Goal: Task Accomplishment & Management: Complete application form

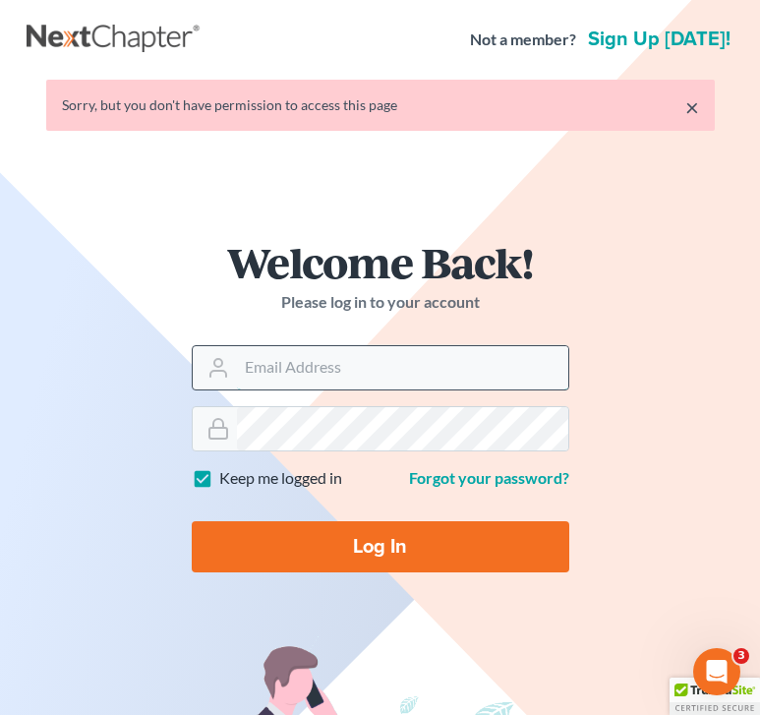
click at [325, 365] on input "Email Address" at bounding box center [402, 367] width 331 height 43
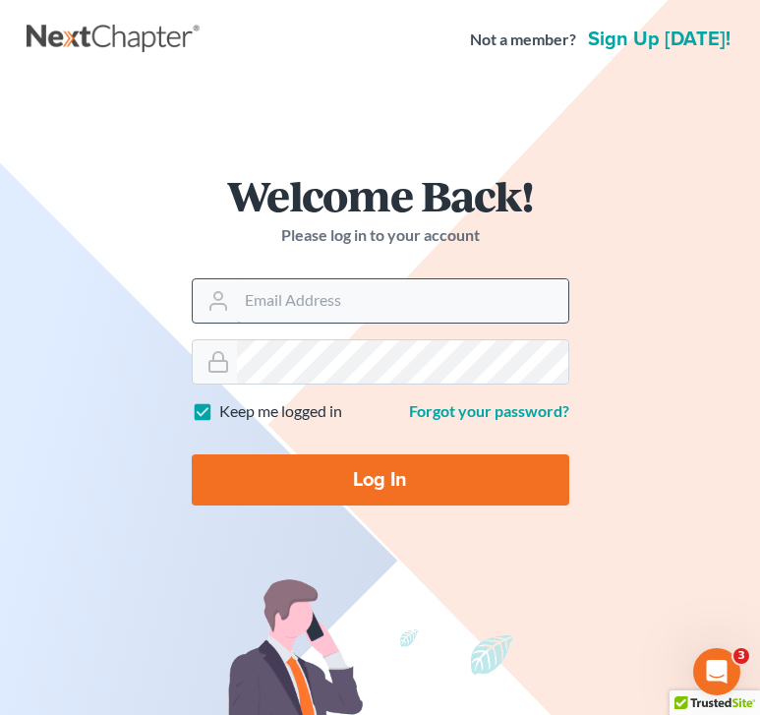
type input "[EMAIL_ADDRESS][DOMAIN_NAME]"
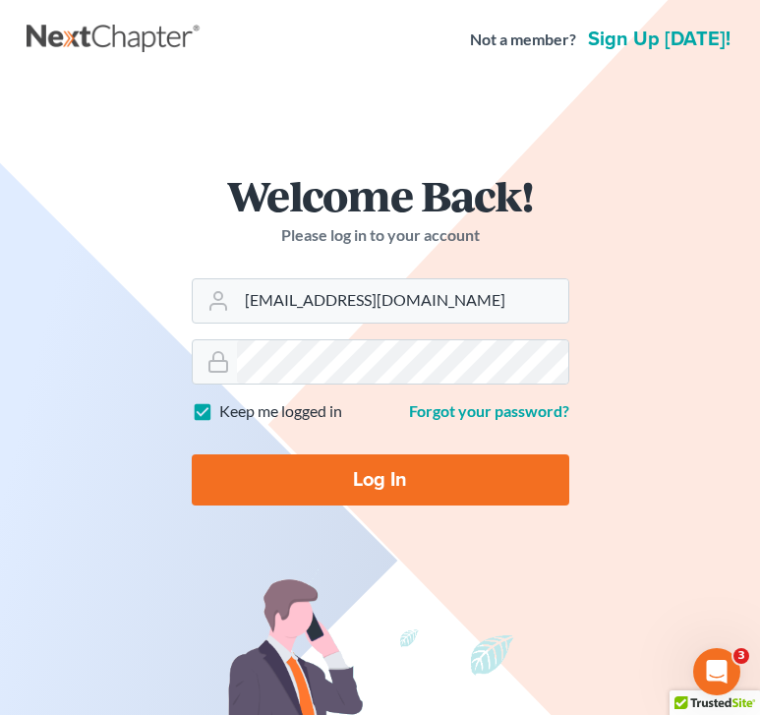
click at [368, 482] on input "Log In" at bounding box center [381, 479] width 378 height 51
type input "Thinking..."
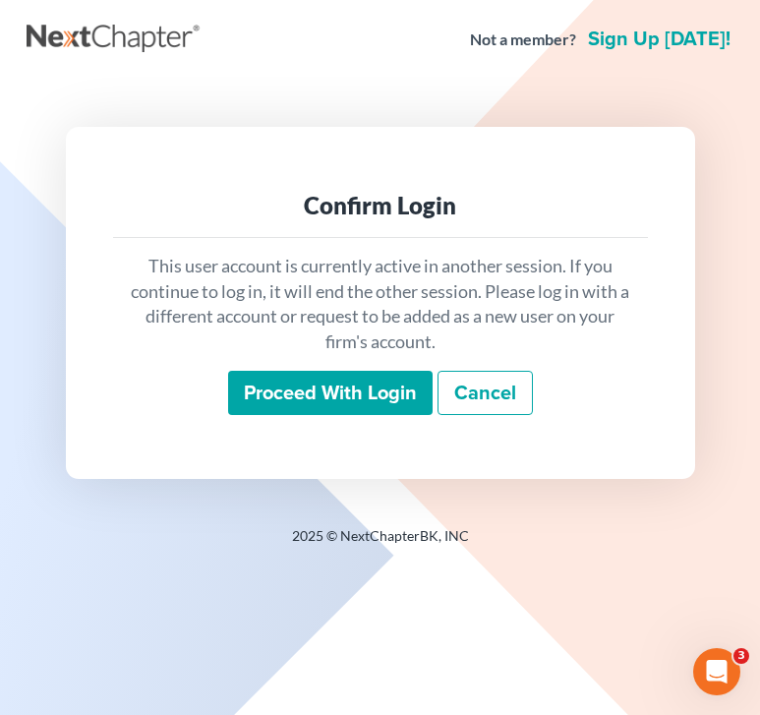
click at [347, 404] on input "Proceed with login" at bounding box center [330, 393] width 205 height 45
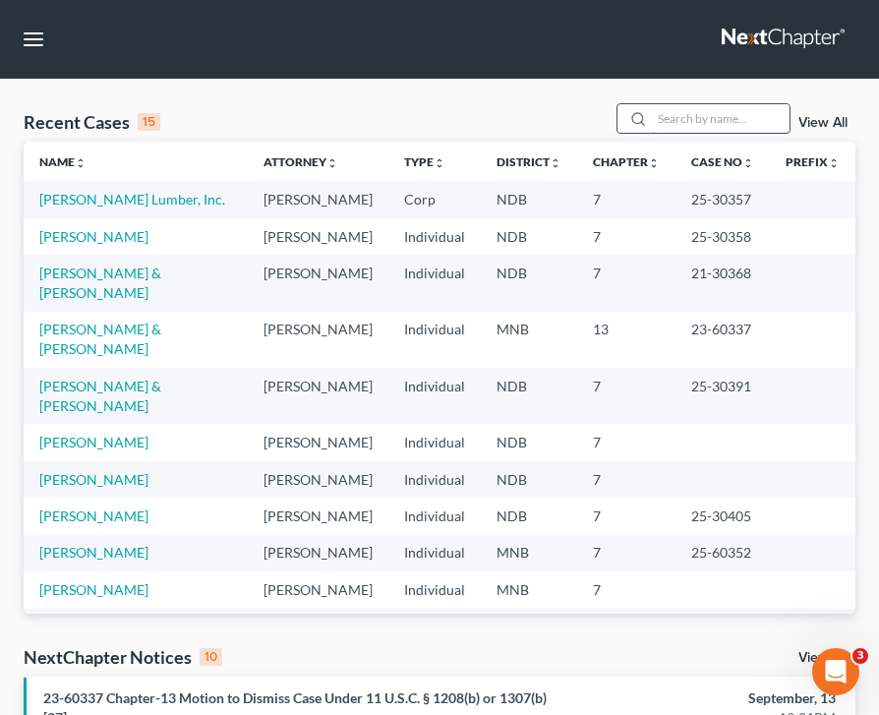
click at [724, 116] on input "search" at bounding box center [721, 118] width 138 height 29
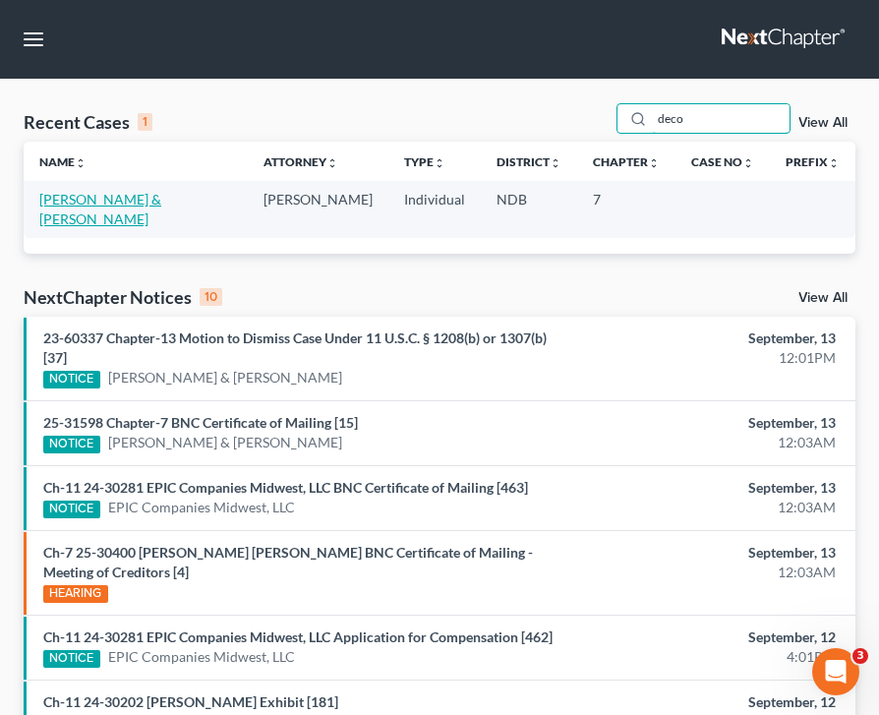
type input "deco"
click at [146, 191] on link "[PERSON_NAME] & [PERSON_NAME]" at bounding box center [100, 209] width 122 height 36
select select "0"
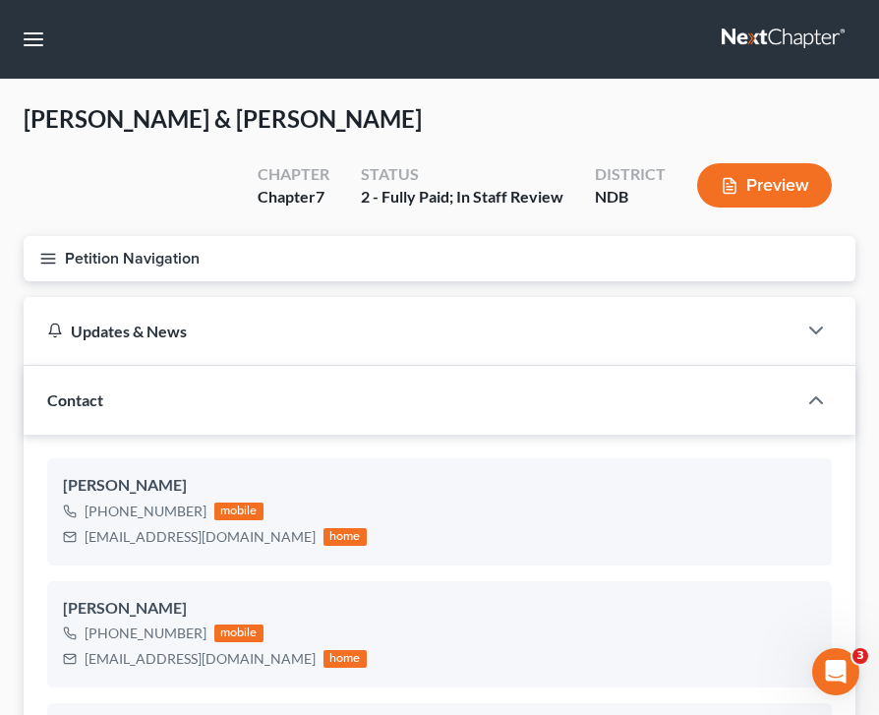
click at [34, 257] on button "Petition Navigation" at bounding box center [440, 258] width 832 height 45
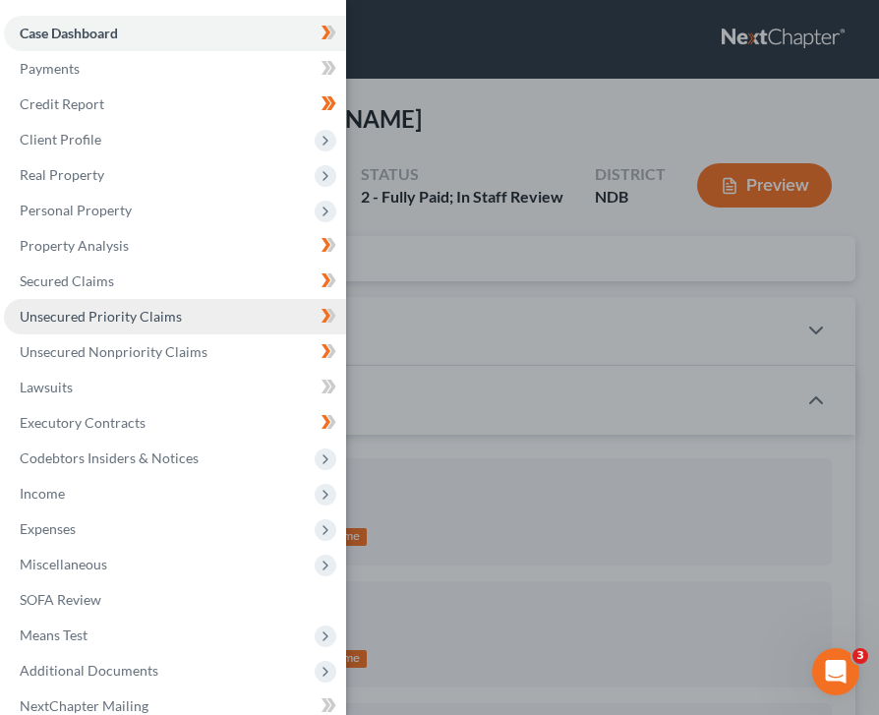
click at [193, 329] on link "Unsecured Priority Claims" at bounding box center [175, 316] width 342 height 35
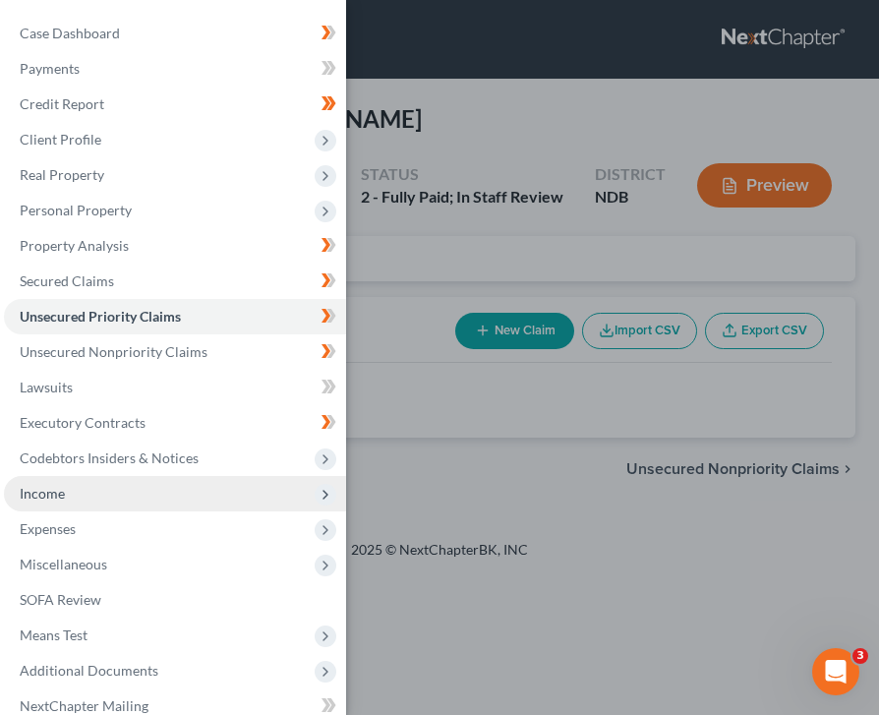
click at [60, 495] on span "Income" at bounding box center [42, 493] width 45 height 17
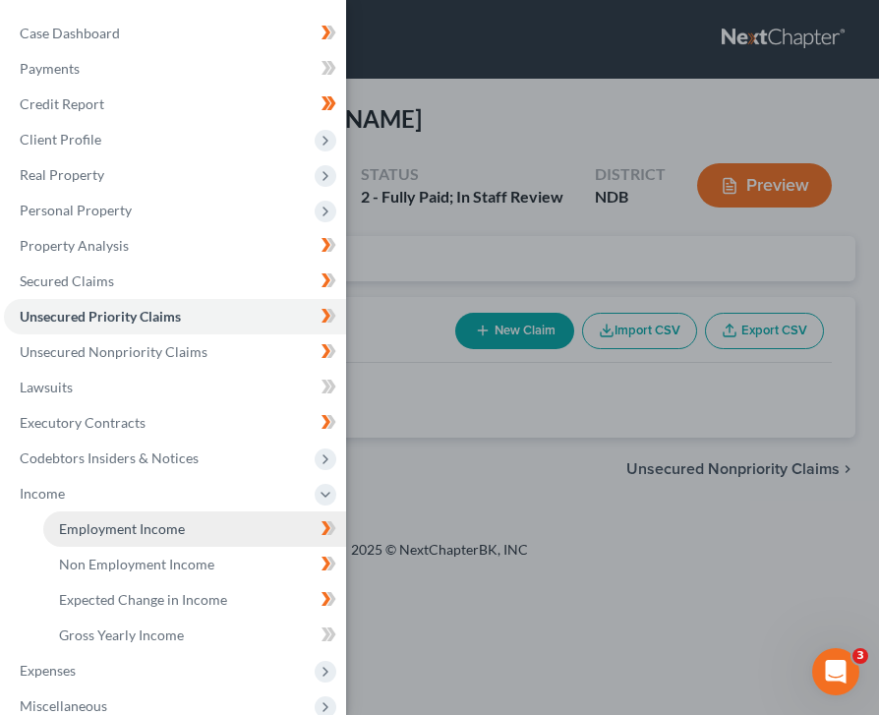
click at [136, 538] on link "Employment Income" at bounding box center [194, 528] width 303 height 35
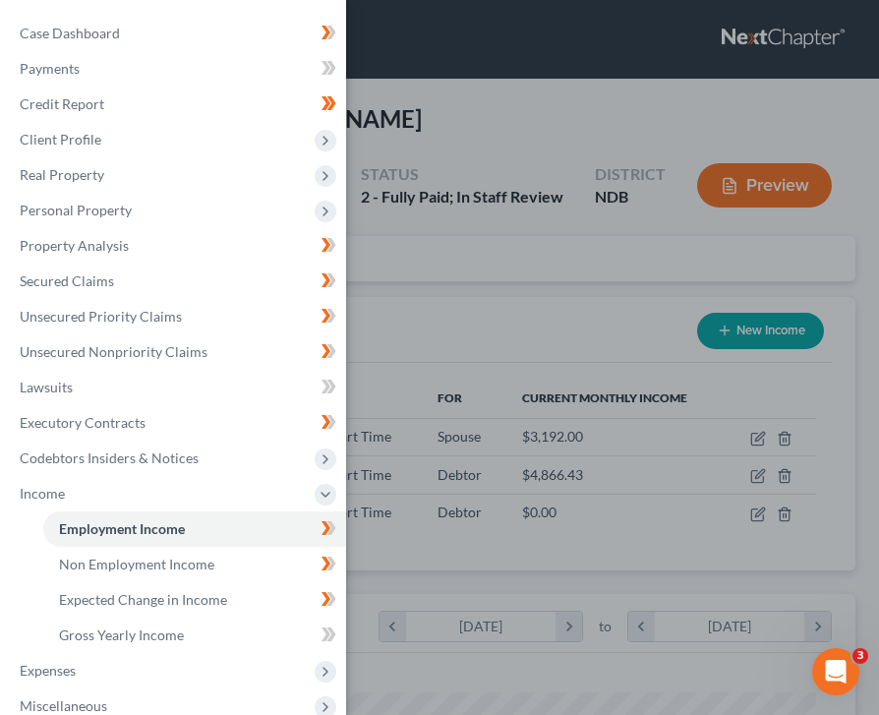
scroll to position [377, 793]
click at [504, 333] on div "Case Dashboard Payments Invoices Payments Payments Credit Report Client Profile" at bounding box center [439, 357] width 879 height 715
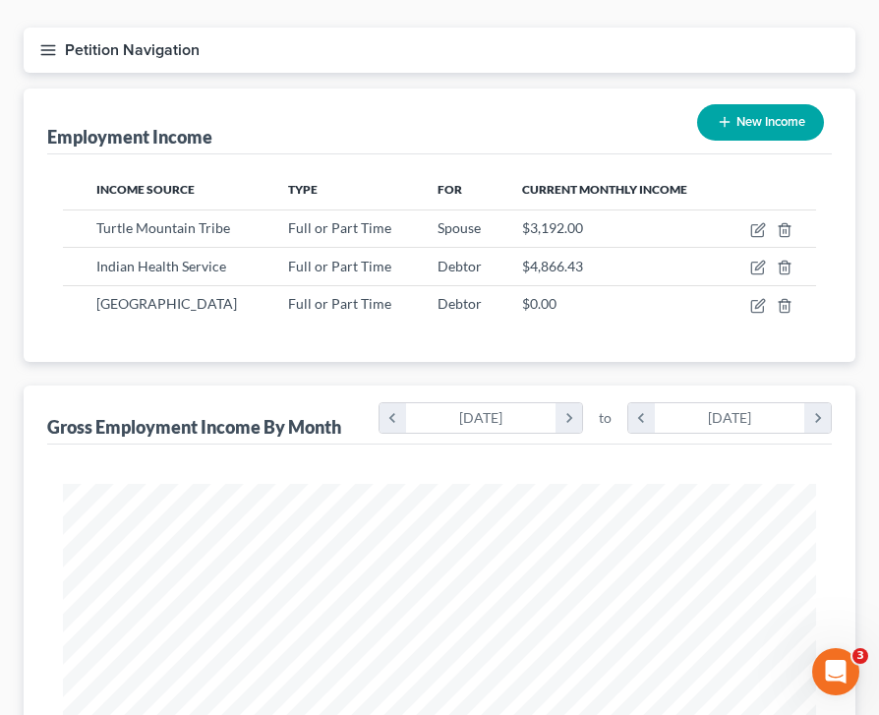
scroll to position [0, 0]
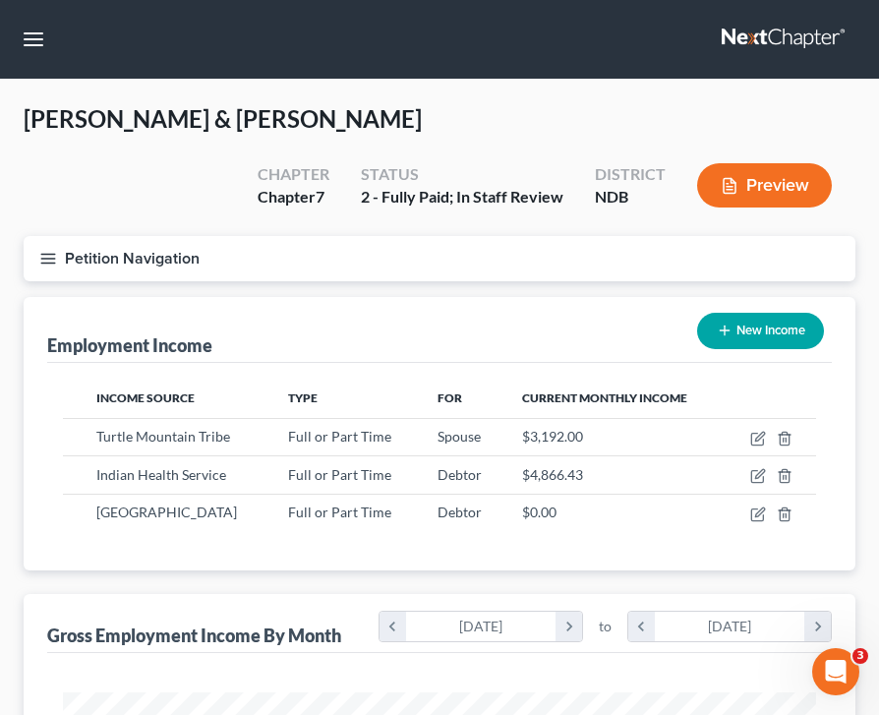
click at [35, 251] on button "Petition Navigation" at bounding box center [440, 258] width 832 height 45
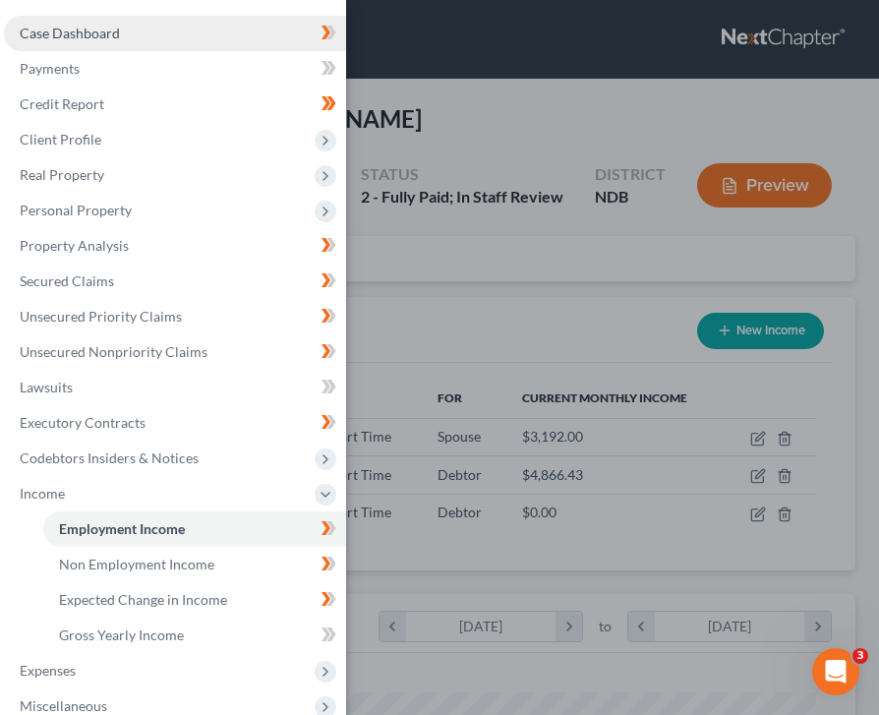
click at [129, 16] on link "Case Dashboard" at bounding box center [175, 33] width 342 height 35
select select "0"
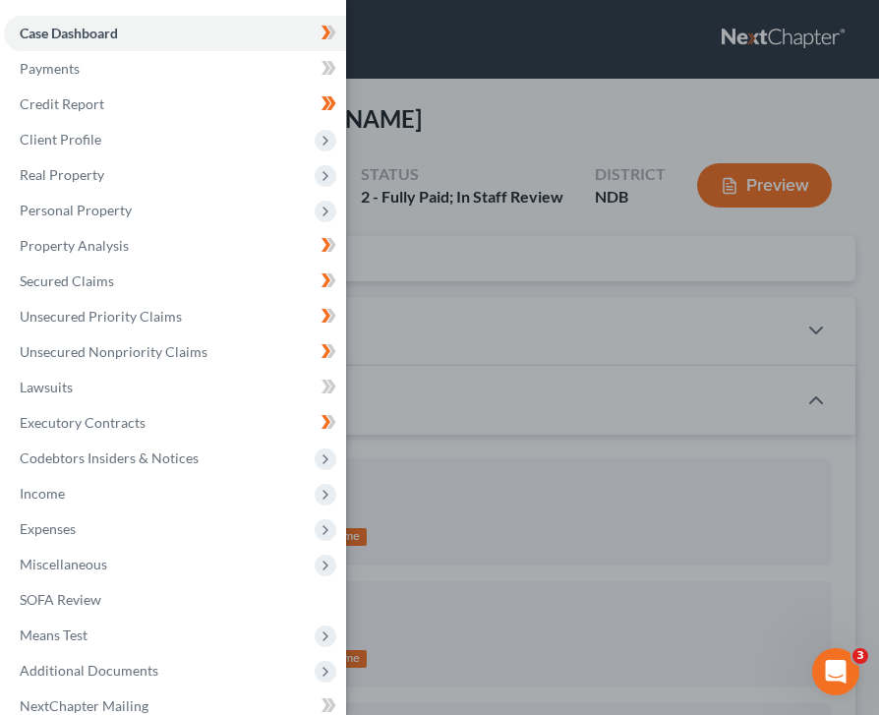
scroll to position [51, 0]
click at [592, 346] on div "Case Dashboard Payments Invoices Payments Payments Credit Report Client Profile" at bounding box center [439, 357] width 879 height 715
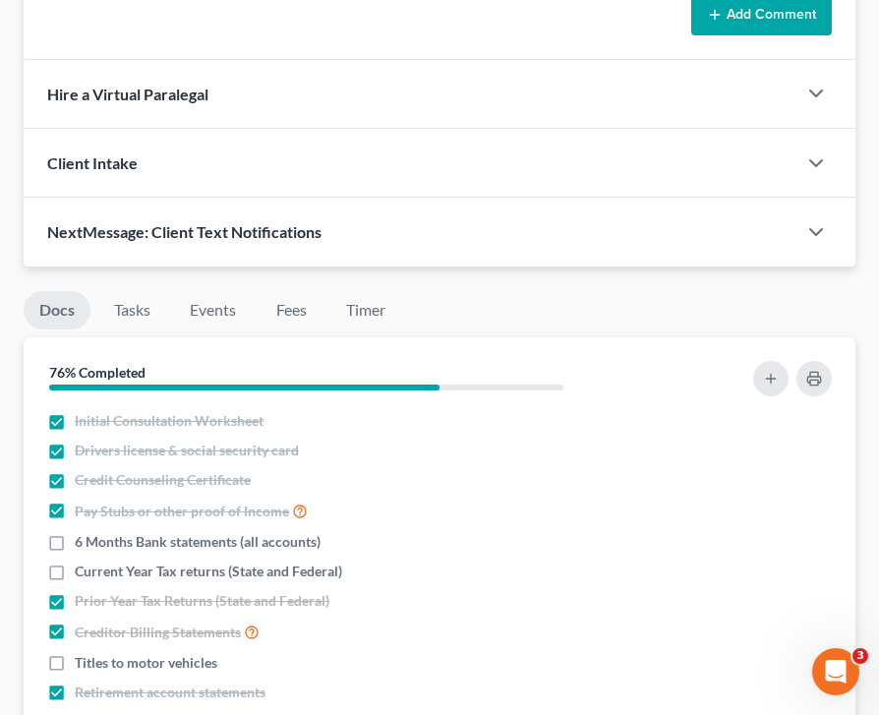
scroll to position [2019, 0]
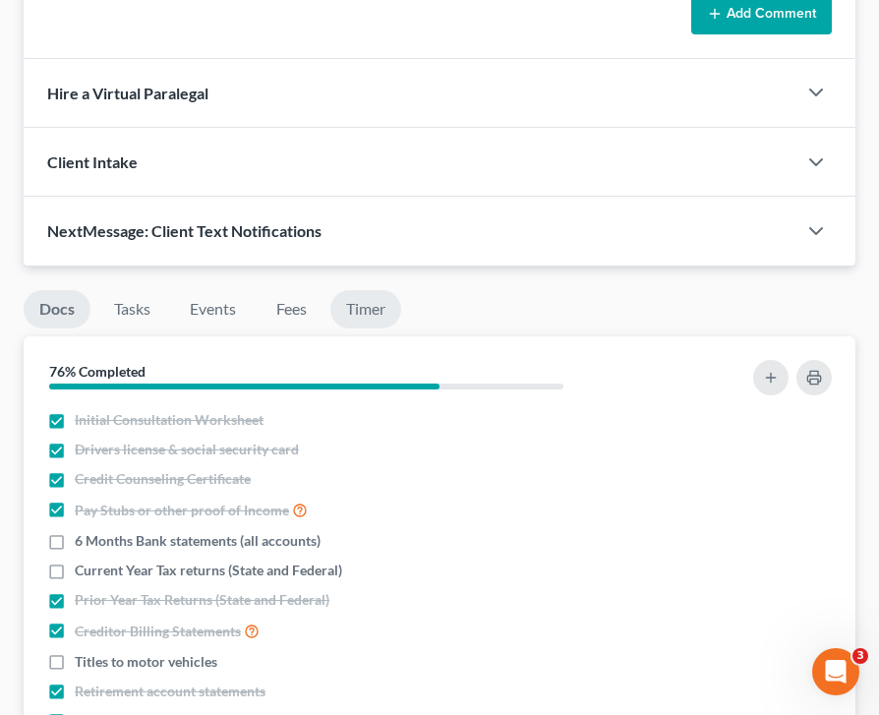
click at [372, 297] on link "Timer" at bounding box center [365, 309] width 71 height 38
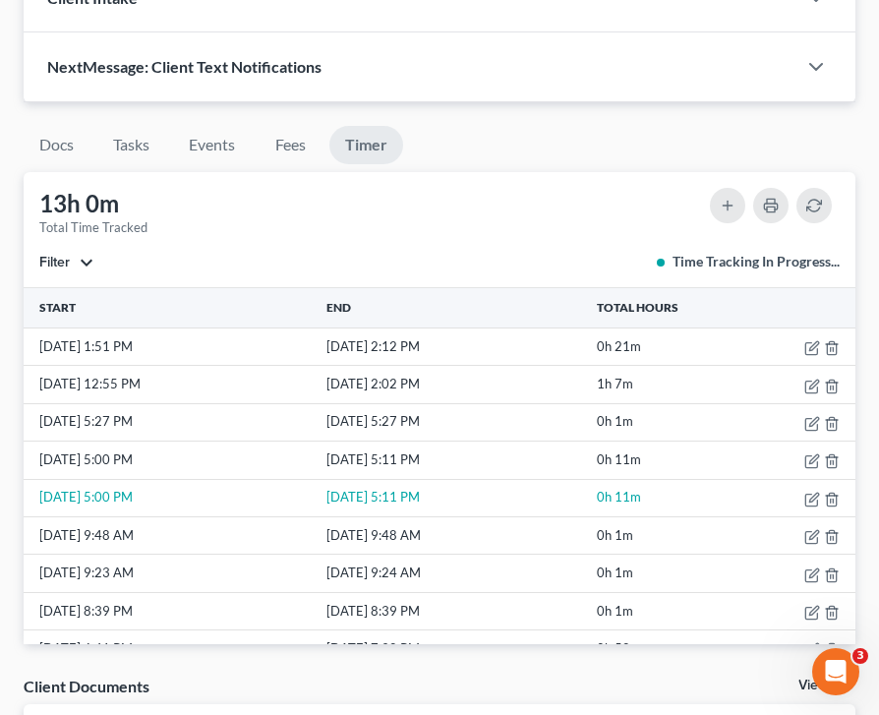
scroll to position [0, 0]
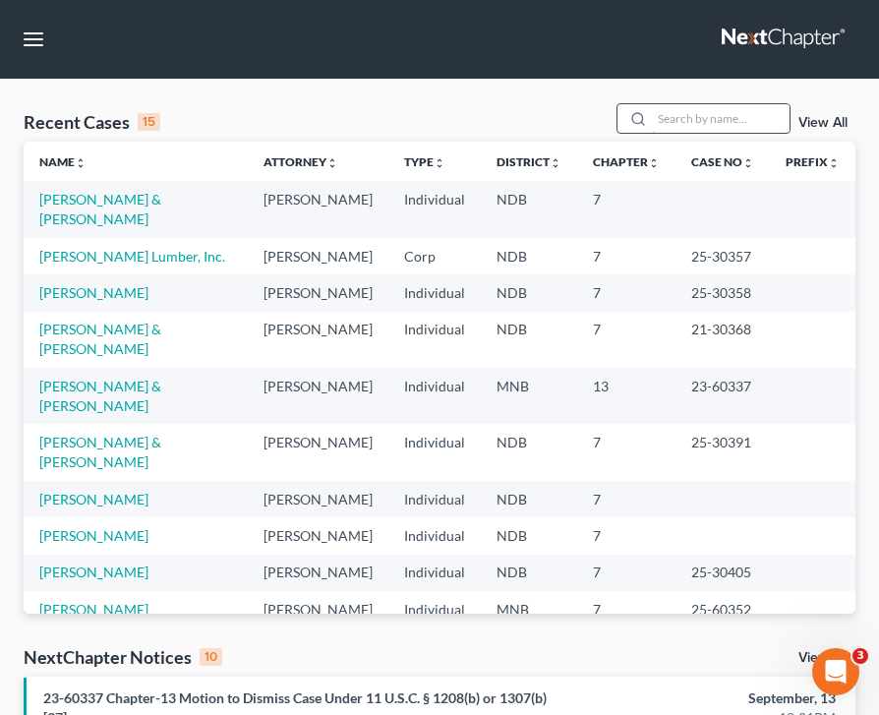
click at [700, 129] on input "search" at bounding box center [721, 118] width 138 height 29
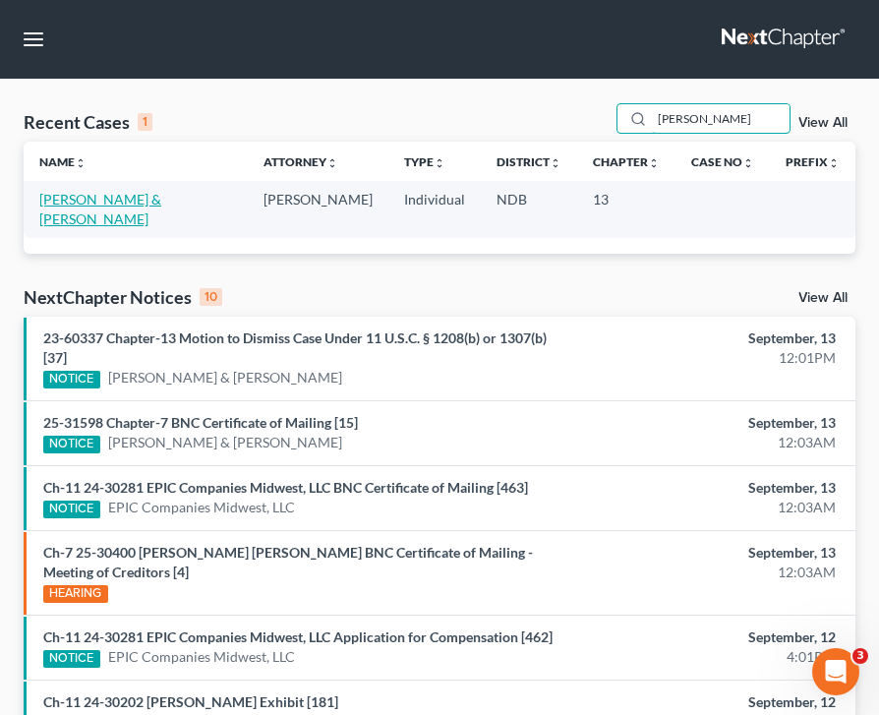
type input "[PERSON_NAME]"
click at [151, 201] on link "[PERSON_NAME] & [PERSON_NAME]" at bounding box center [100, 209] width 122 height 36
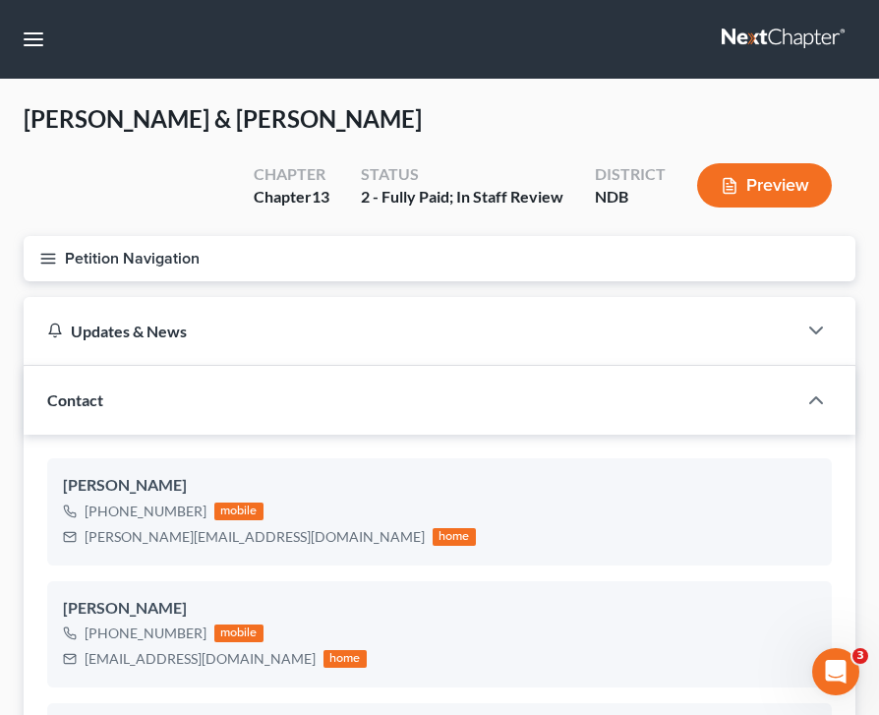
click at [45, 263] on line "button" at bounding box center [48, 263] width 14 height 0
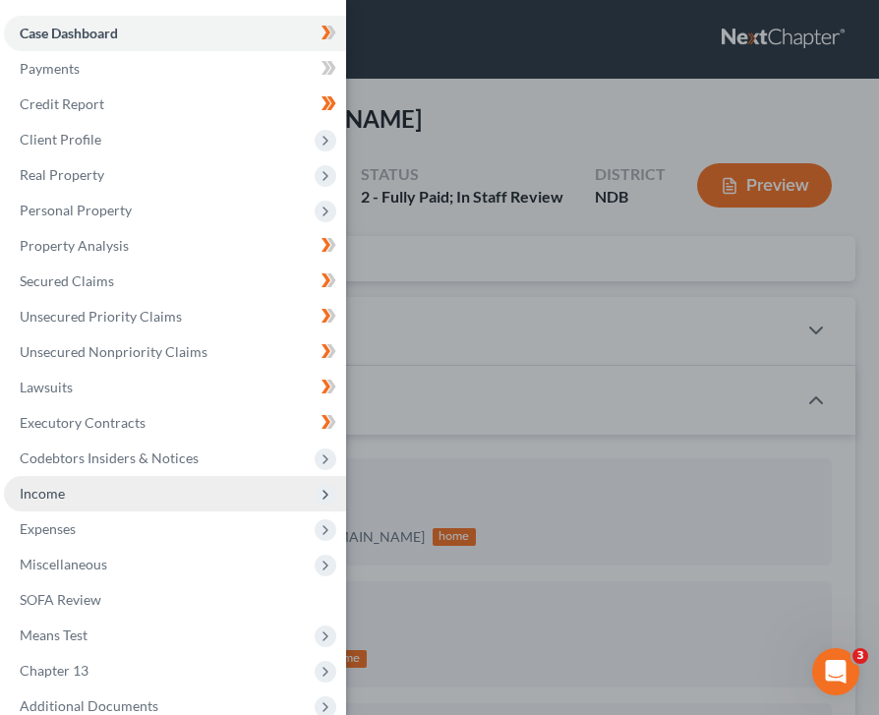
click at [85, 498] on span "Income" at bounding box center [175, 493] width 342 height 35
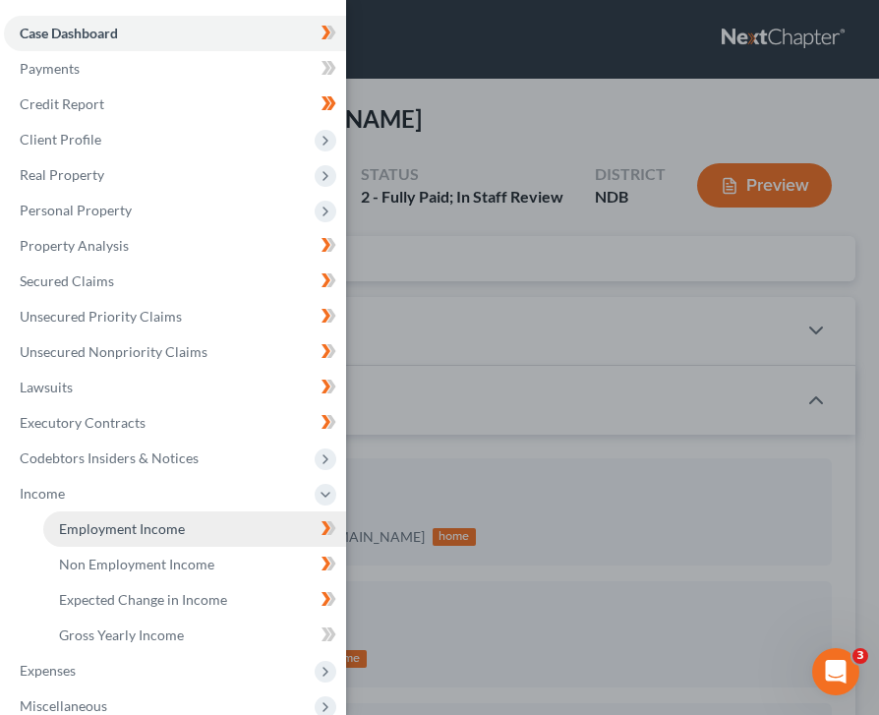
click at [100, 532] on span "Employment Income" at bounding box center [122, 528] width 126 height 17
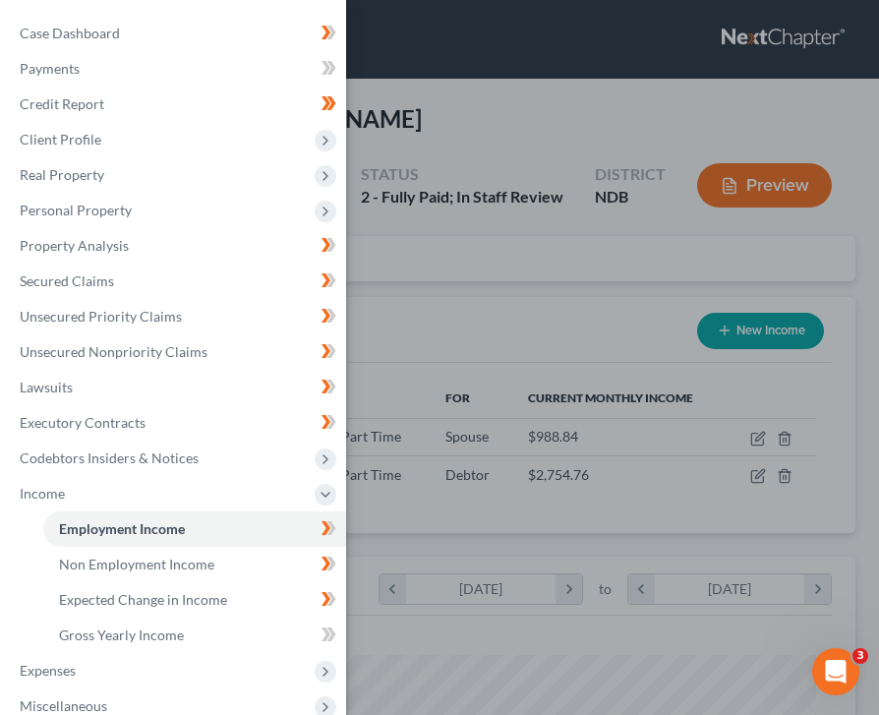
scroll to position [377, 793]
click at [443, 359] on div "Case Dashboard Payments Invoices Payments Payments Credit Report Client Profile" at bounding box center [439, 357] width 879 height 715
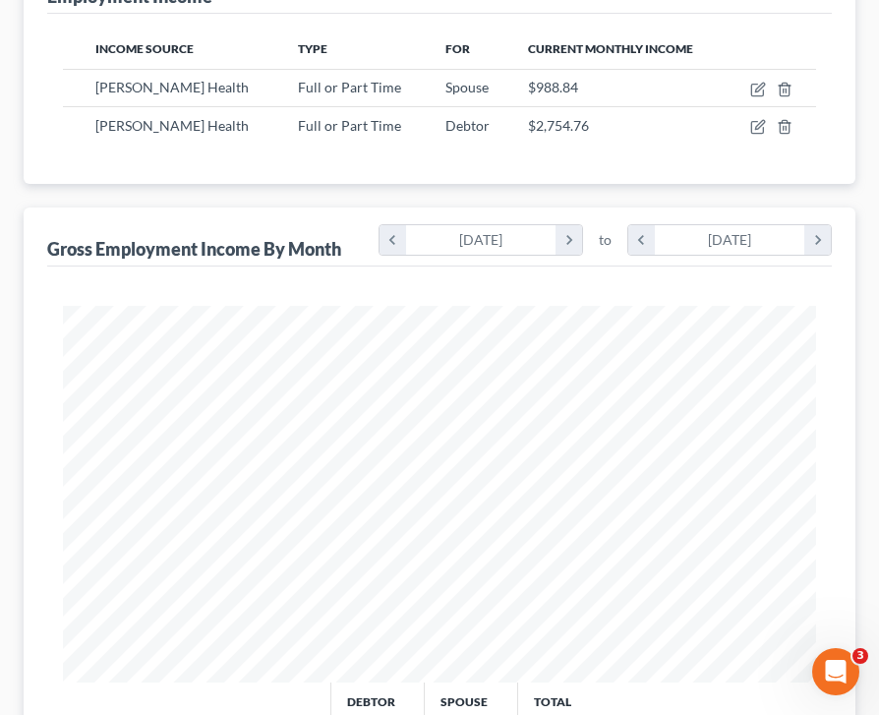
scroll to position [362, 0]
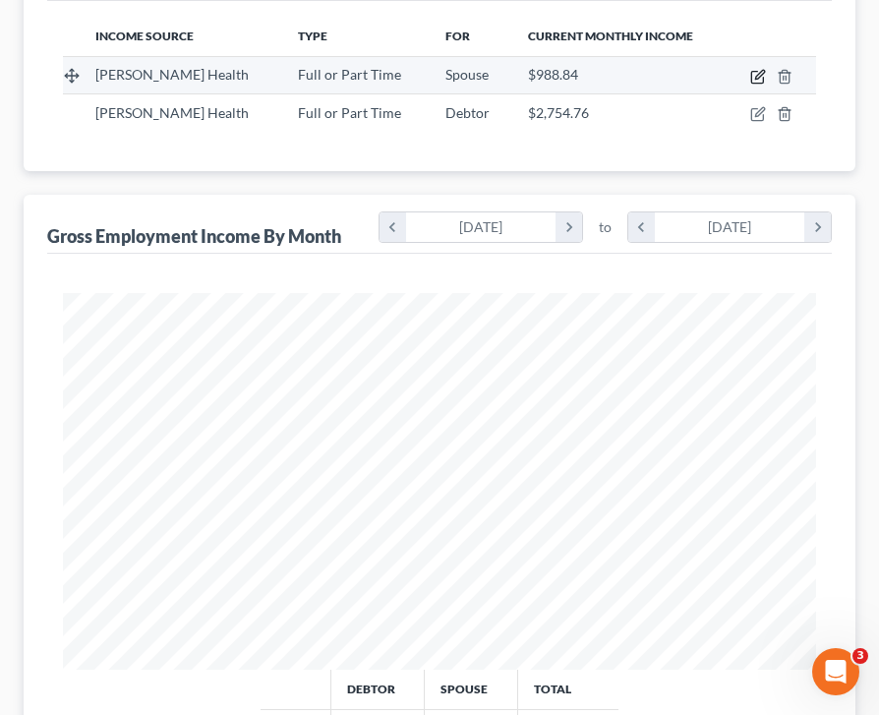
click at [762, 71] on icon "button" at bounding box center [758, 77] width 16 height 16
select select "0"
select select "29"
select select "0"
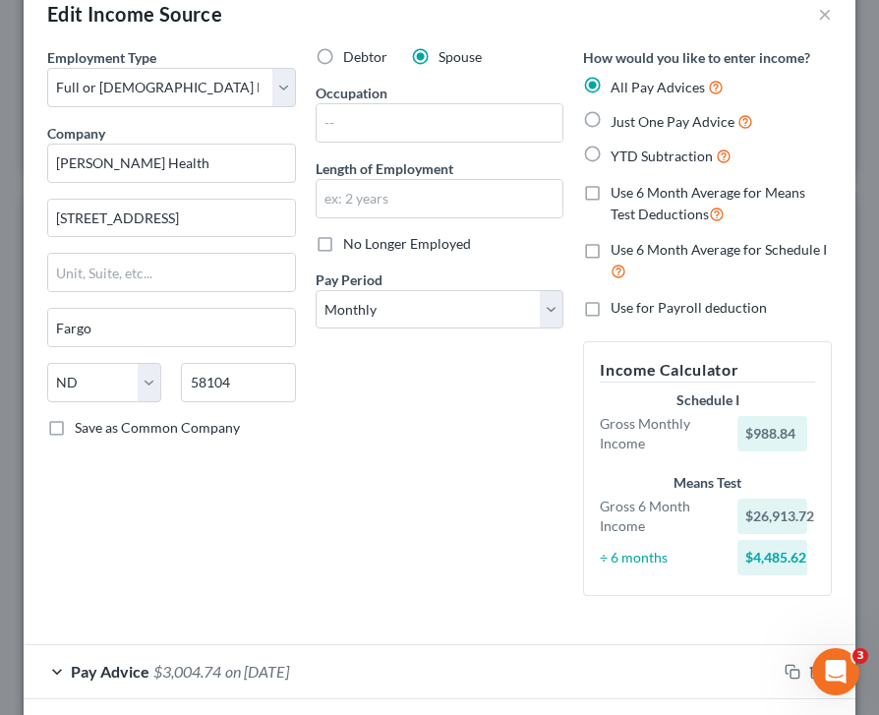
scroll to position [0, 0]
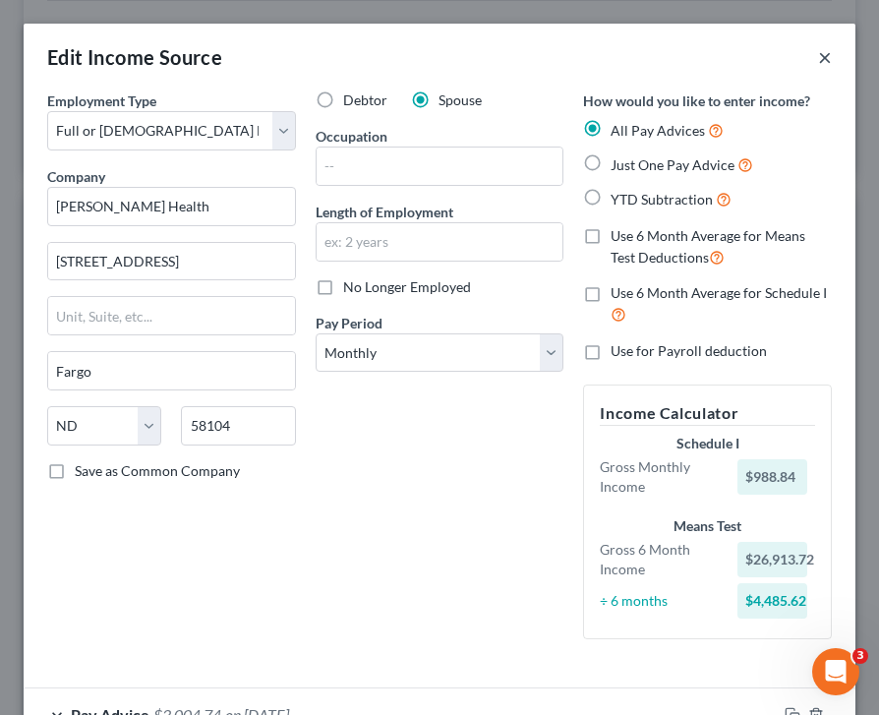
click at [826, 63] on button "×" at bounding box center [825, 57] width 14 height 24
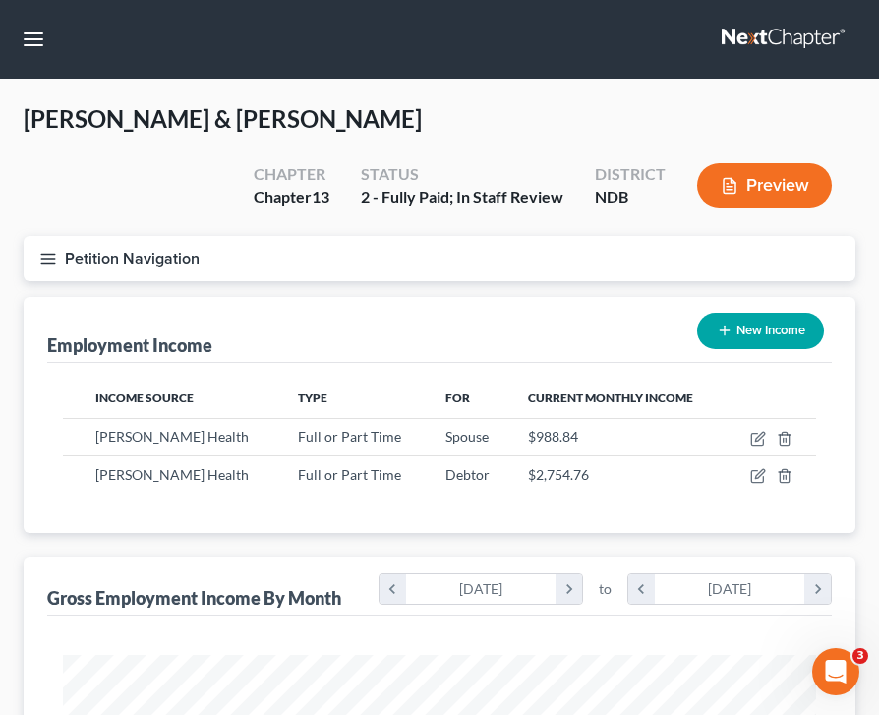
click at [37, 260] on button "Petition Navigation" at bounding box center [440, 258] width 832 height 45
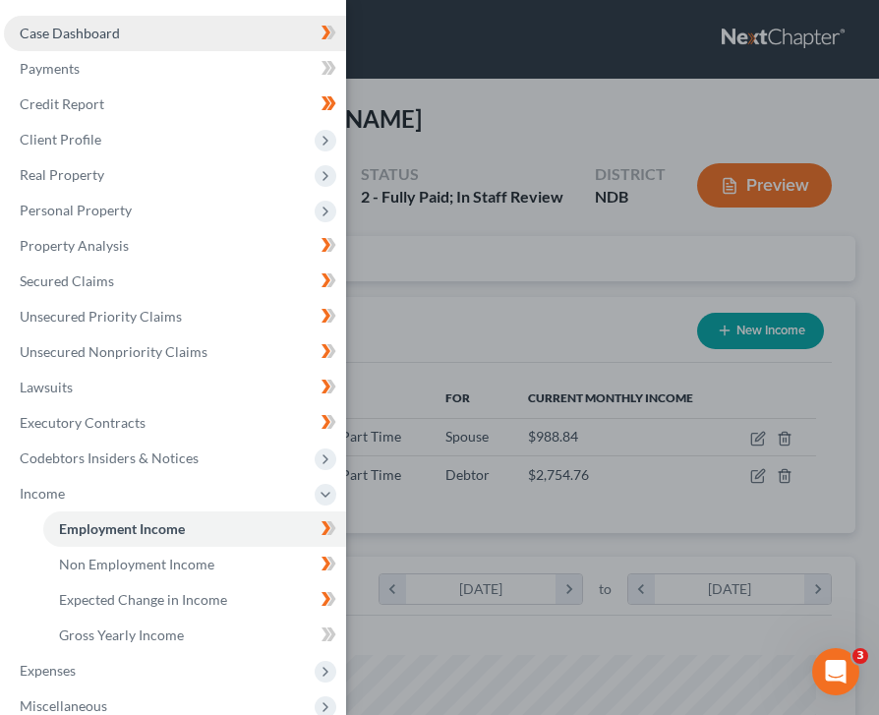
click at [127, 46] on link "Case Dashboard" at bounding box center [175, 33] width 342 height 35
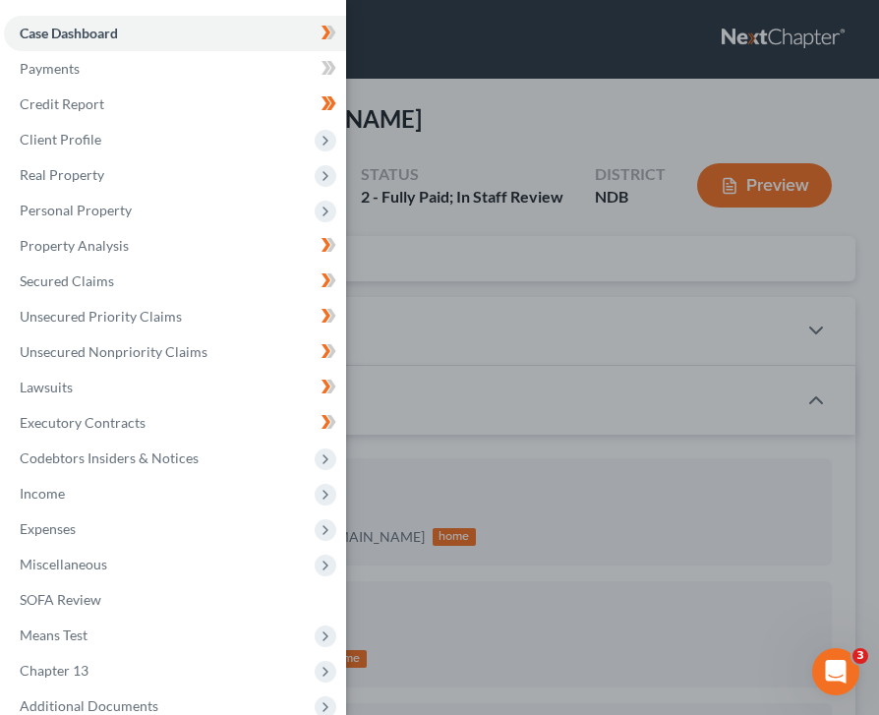
scroll to position [77, 0]
click at [500, 313] on div "Case Dashboard Payments Invoices Payments Payments Credit Report Client Profile" at bounding box center [439, 357] width 879 height 715
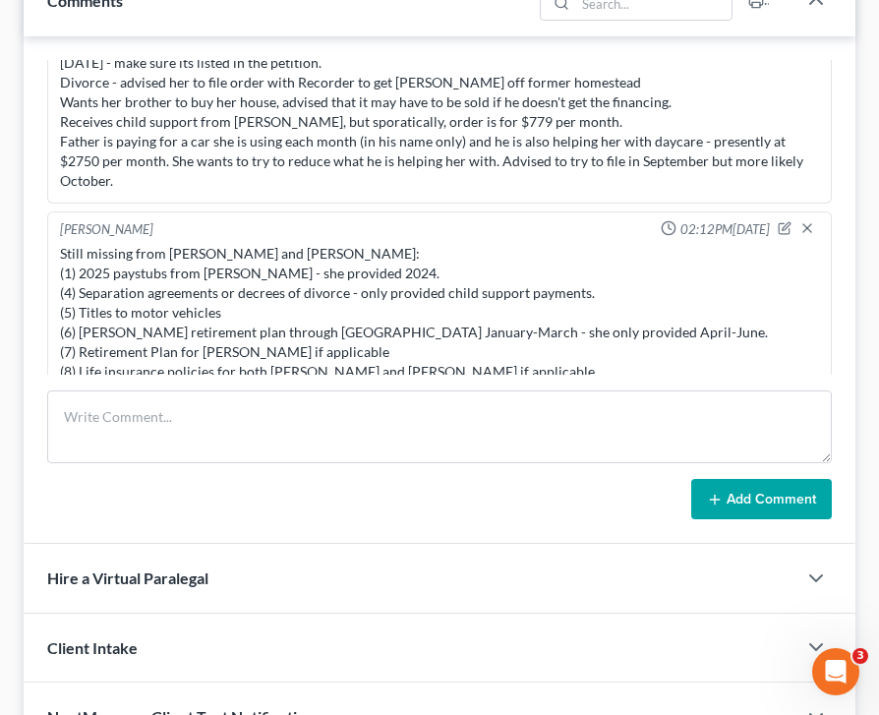
scroll to position [866, 0]
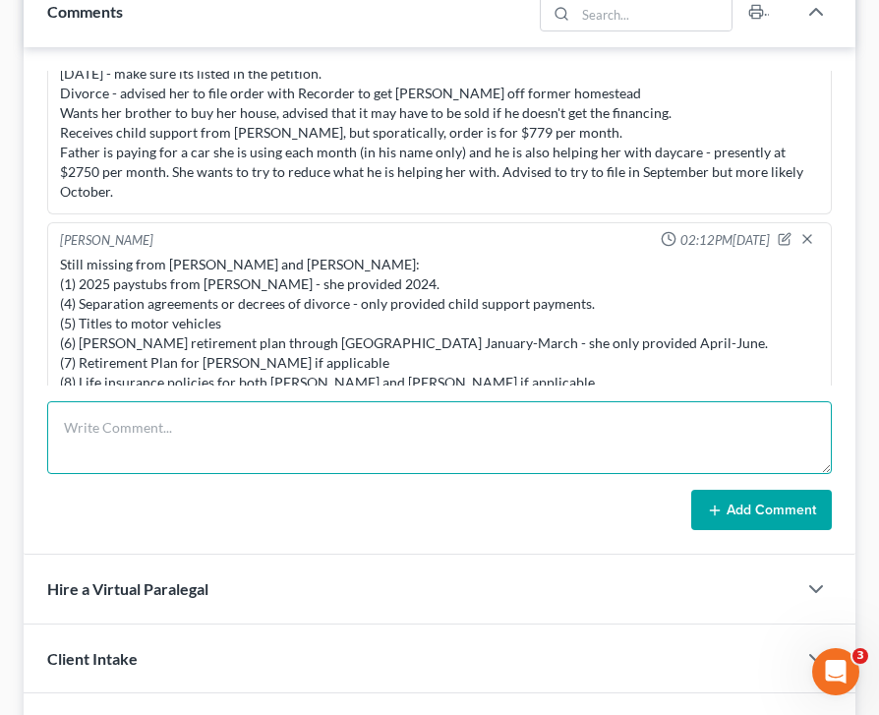
click at [194, 415] on textarea at bounding box center [439, 437] width 785 height 73
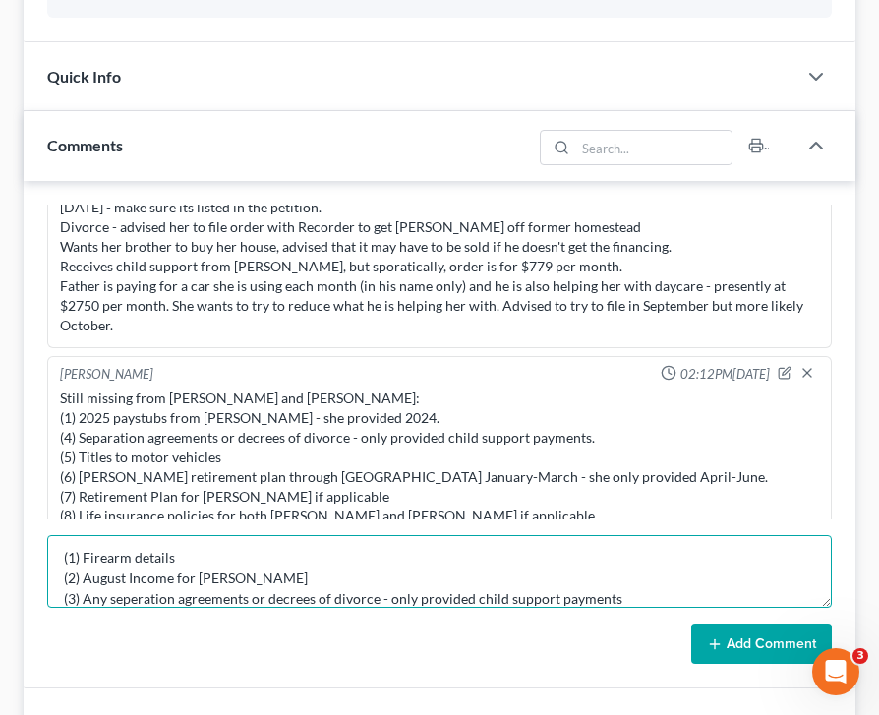
scroll to position [25, 0]
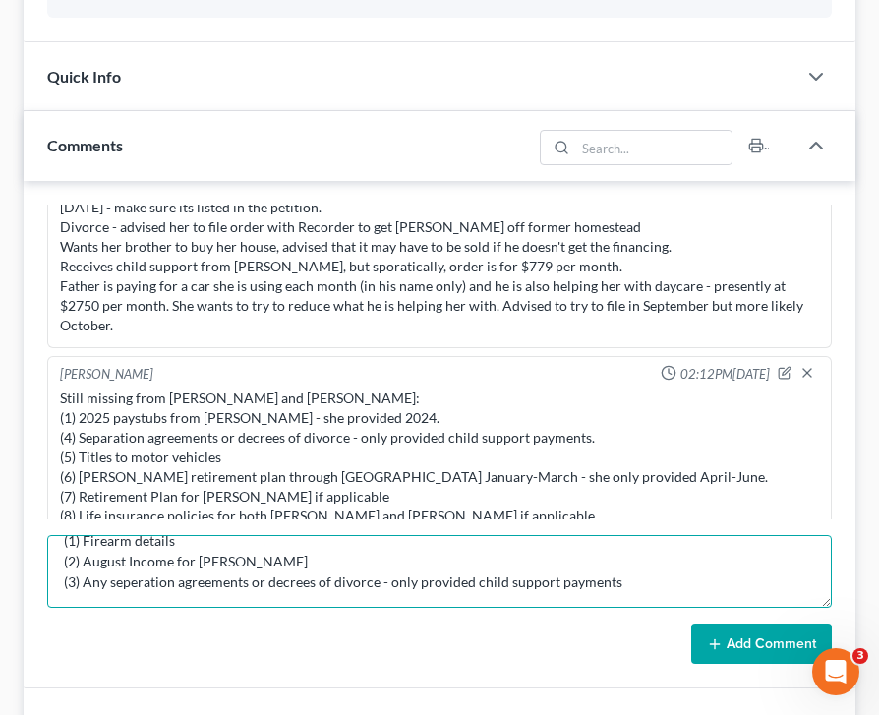
click at [140, 565] on textarea "(1) Firearm details (2) August Income for [PERSON_NAME] (3) Any seperation agre…" at bounding box center [439, 571] width 785 height 73
click at [139, 587] on textarea "(1) Firearm details (2) August Income for [PERSON_NAME] (3) Any seperation agre…" at bounding box center [439, 571] width 785 height 73
click at [140, 574] on textarea "(1) Firearm details (2) August Income for [PERSON_NAME] (3) Any seperation agre…" at bounding box center [439, 571] width 785 height 73
click at [134, 574] on textarea "(1) Firearm details (2) August Income for [PERSON_NAME] (3) Any seperation agre…" at bounding box center [439, 571] width 785 height 73
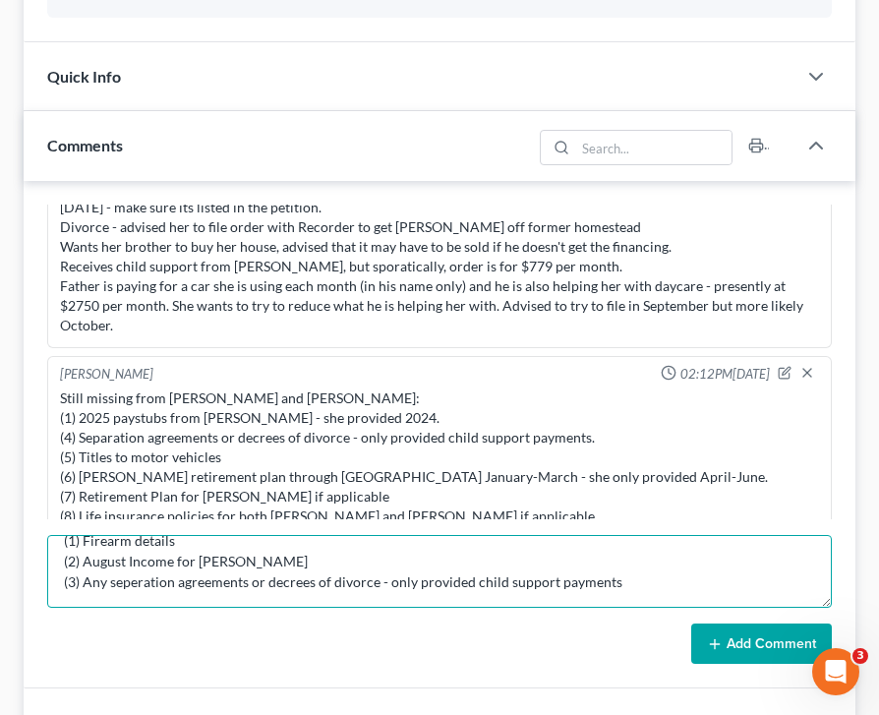
click at [141, 570] on textarea "(1) Firearm details (2) August Income for [PERSON_NAME] (3) Any seperation agre…" at bounding box center [439, 571] width 785 height 73
click at [140, 576] on textarea "(1) Firearm details (2) August Income for [PERSON_NAME] (3) Any seperation agre…" at bounding box center [439, 571] width 785 height 73
click at [643, 563] on textarea "(1) Firearm details (2) August Income for [PERSON_NAME] (3) Any separation agre…" at bounding box center [439, 571] width 785 height 73
click at [624, 575] on textarea "(1) Firearm details (2) August Income for [PERSON_NAME] (3) Any separation agre…" at bounding box center [439, 571] width 785 height 73
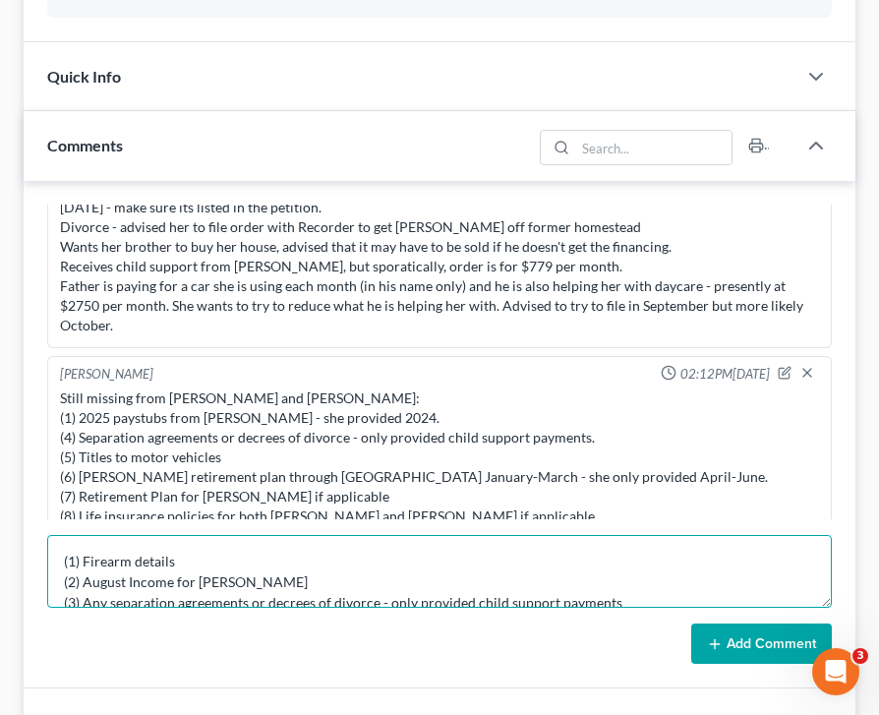
scroll to position [6, 0]
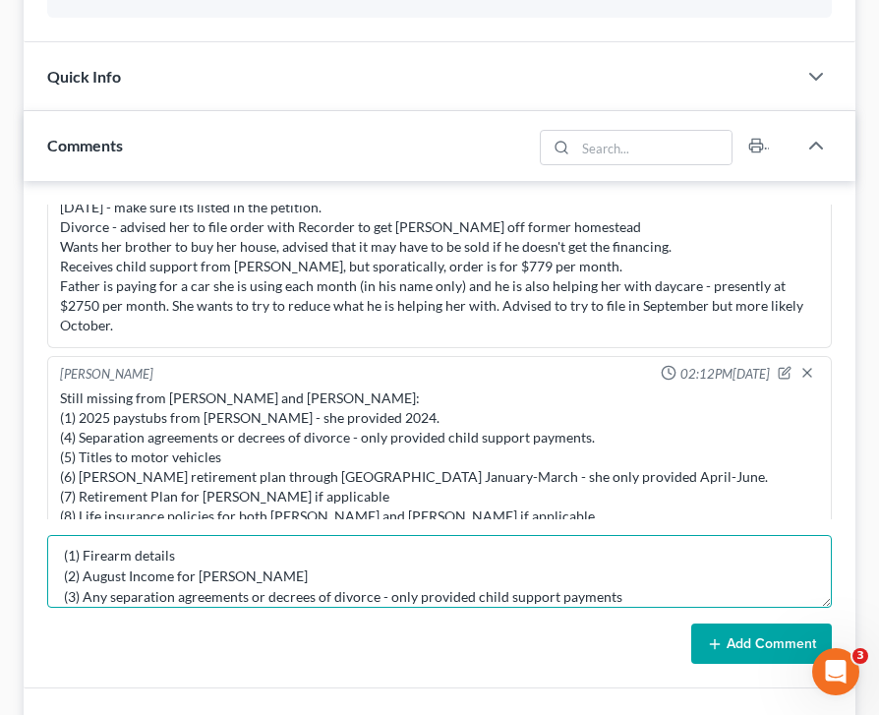
drag, startPoint x: 194, startPoint y: 552, endPoint x: 21, endPoint y: 557, distance: 173.1
click at [21, 557] on div "Updates & News × [US_STATE][GEOGRAPHIC_DATA] Notes Take a look at NextChapter's…" at bounding box center [440, 230] width 852 height 1332
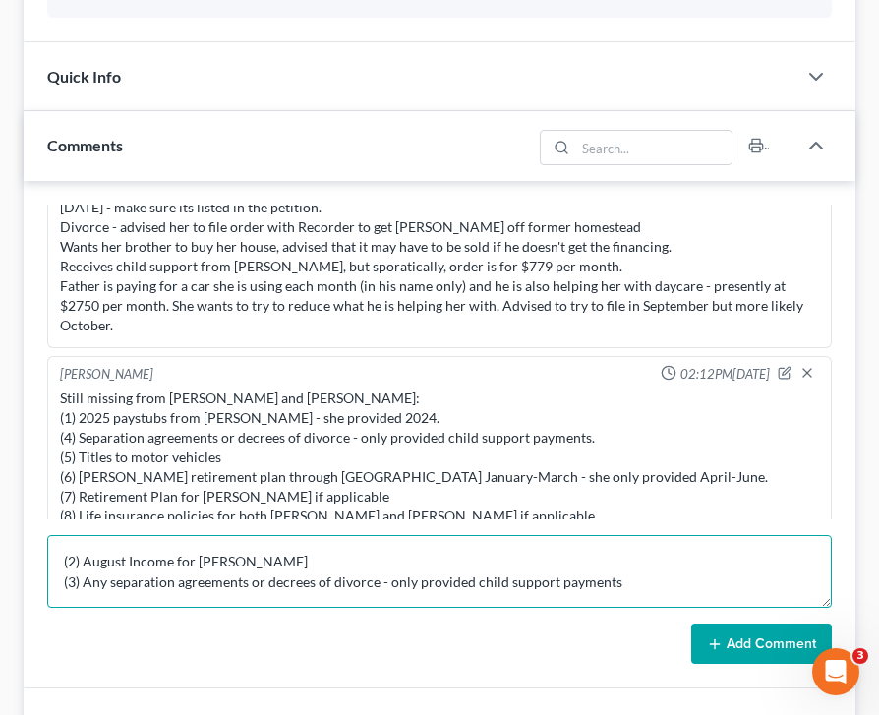
scroll to position [0, 0]
click at [77, 556] on textarea "(2) August Income for [PERSON_NAME] (3) Any separation agreements or decrees of…" at bounding box center [439, 571] width 785 height 73
click at [76, 583] on textarea "(1) August Income for [PERSON_NAME] (3) Any separation agreements or decrees of…" at bounding box center [439, 571] width 785 height 73
click at [648, 585] on textarea "(1) August Income for [PERSON_NAME] (2) Any separation agreements or decrees of…" at bounding box center [439, 571] width 785 height 73
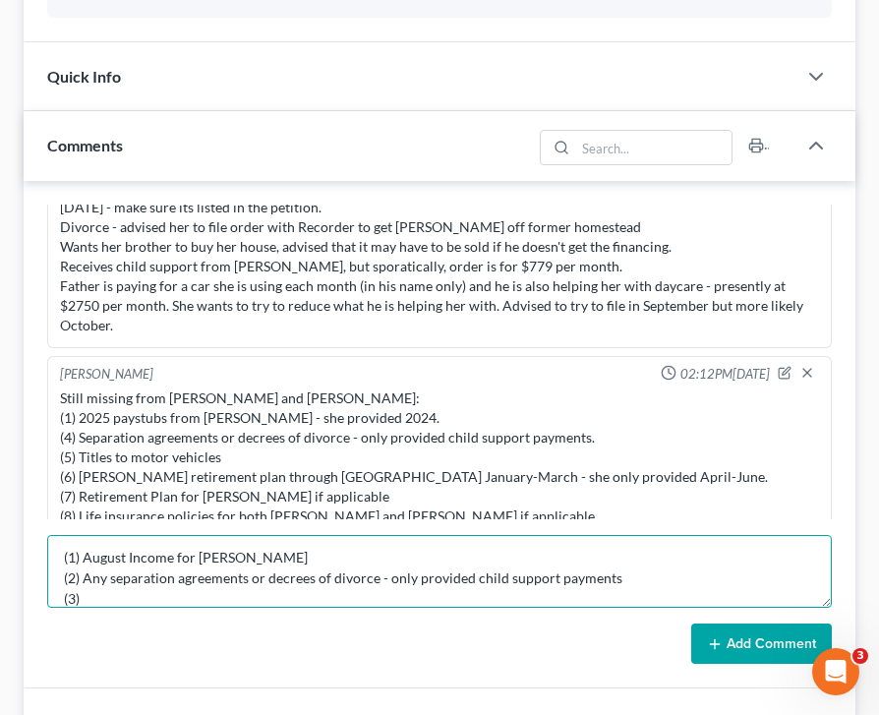
type textarea "(1) August Income for [PERSON_NAME] (2) Any separation agreements or decrees of…"
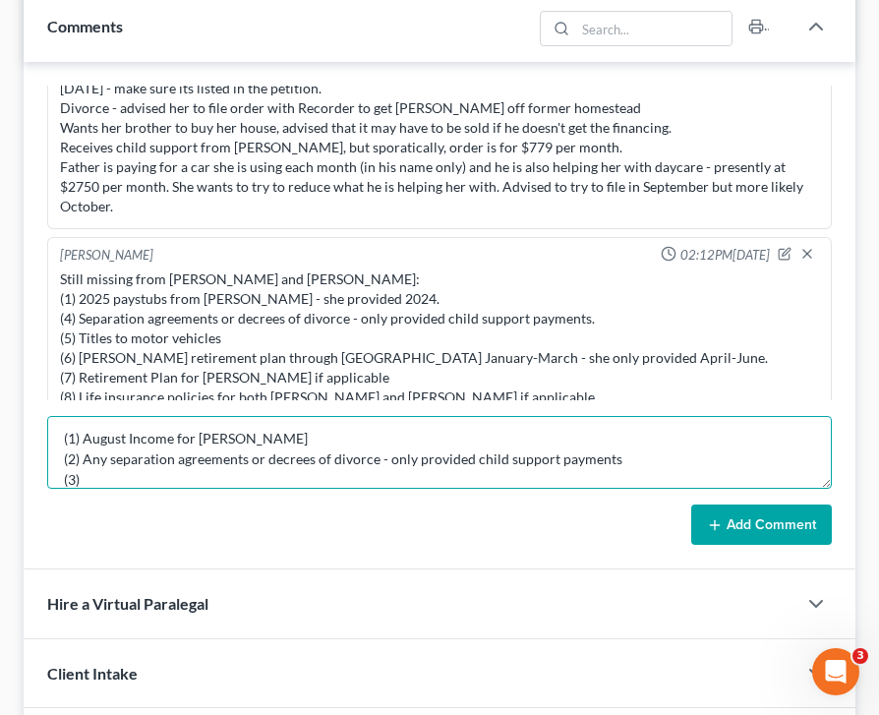
scroll to position [888, 0]
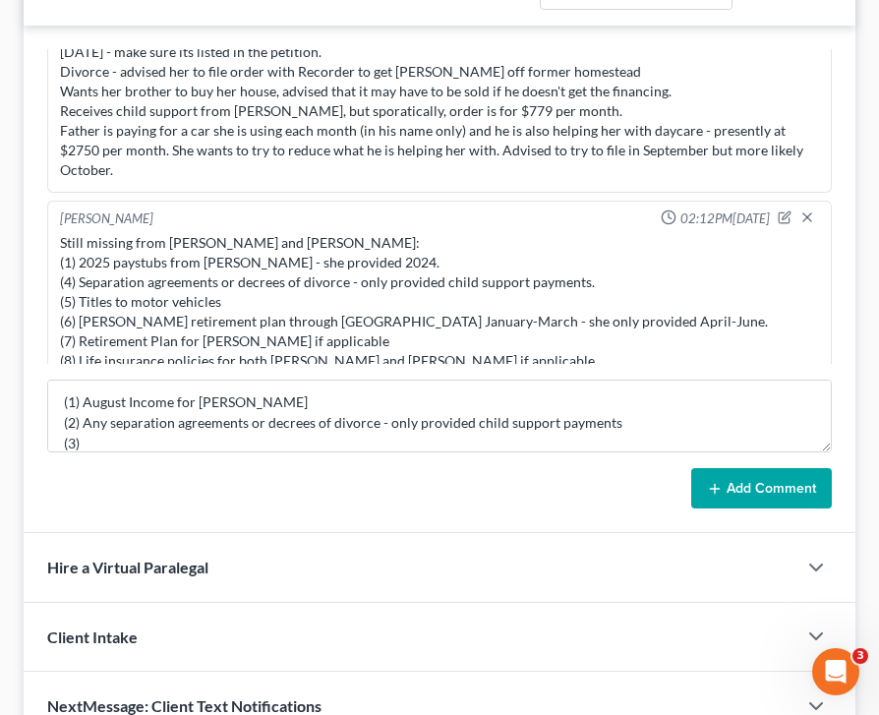
click at [477, 498] on div "Add Comment" at bounding box center [439, 488] width 785 height 41
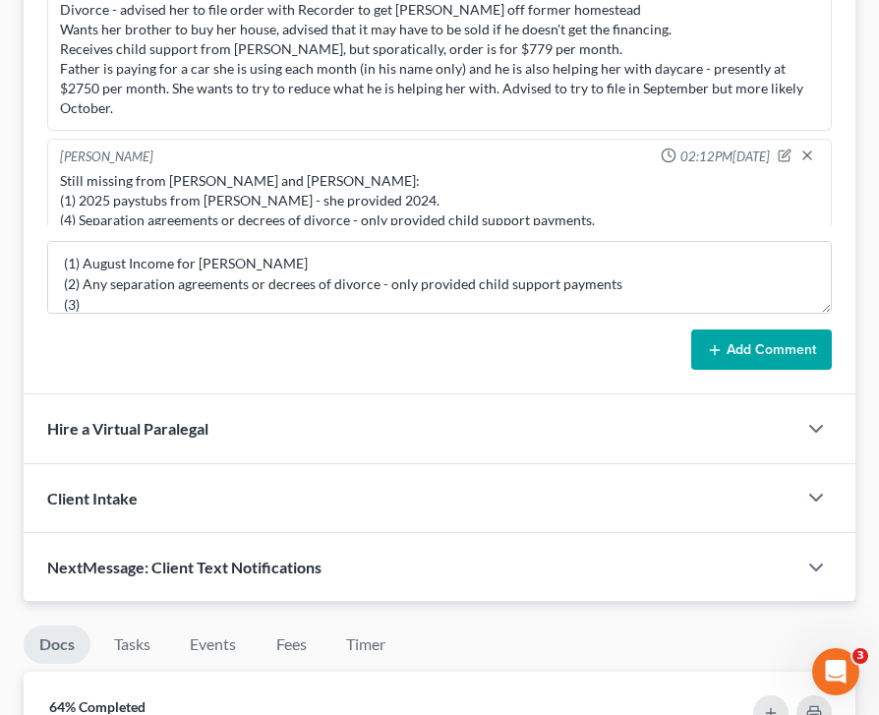
scroll to position [1022, 0]
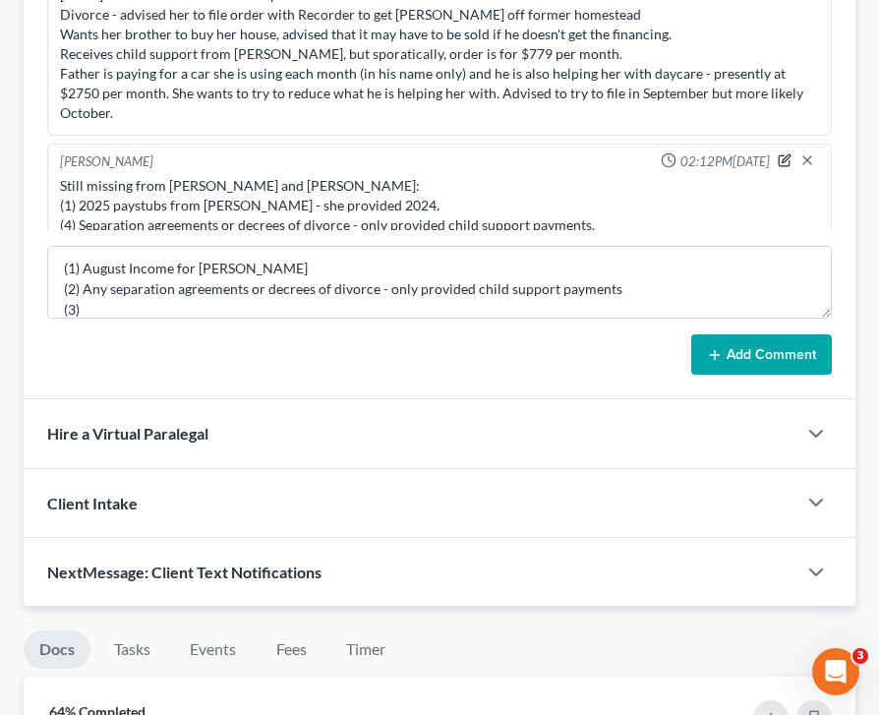
click at [784, 154] on icon "button" at bounding box center [787, 158] width 8 height 8
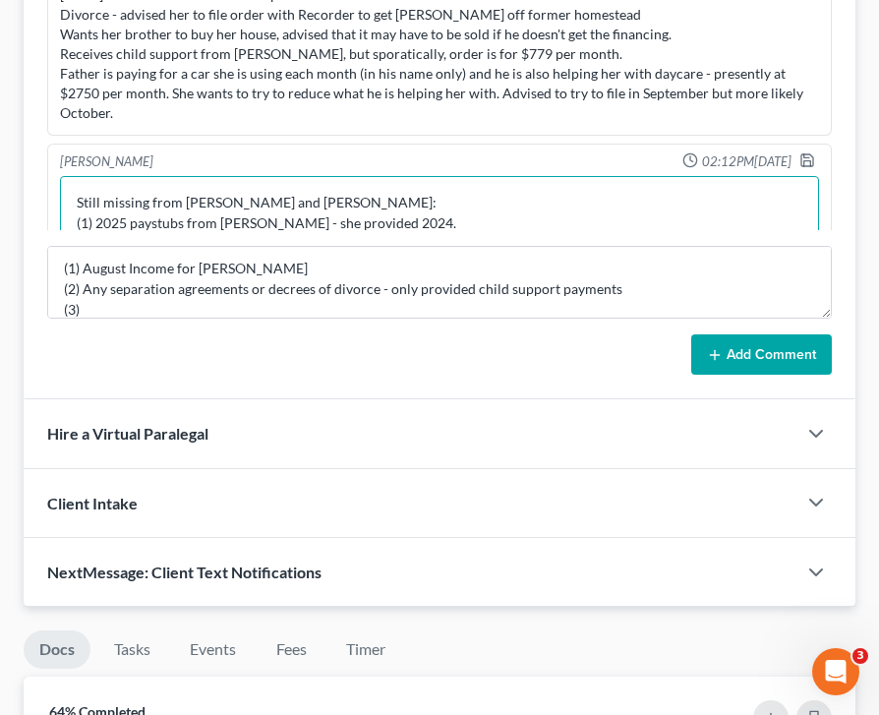
drag, startPoint x: 302, startPoint y: 179, endPoint x: 0, endPoint y: 180, distance: 301.9
click at [0, 180] on div "[PERSON_NAME] & [PERSON_NAME] Upgraded Chapter Chapter 13 Status 2 - Fully Paid…" at bounding box center [439, 202] width 879 height 2289
drag, startPoint x: 385, startPoint y: 181, endPoint x: 95, endPoint y: 189, distance: 290.2
click at [95, 190] on textarea "(1) 2025 paystubs from [PERSON_NAME] - she provided 2024. (4) Separation agreem…" at bounding box center [439, 212] width 759 height 73
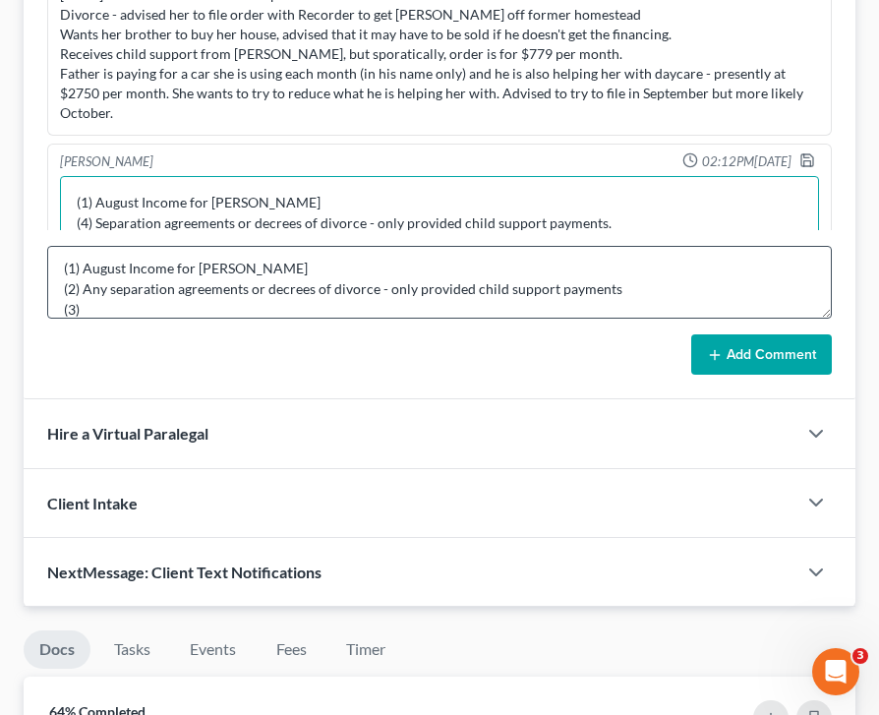
type textarea "(1) August Income for [PERSON_NAME] (4) Separation agreements or decrees of div…"
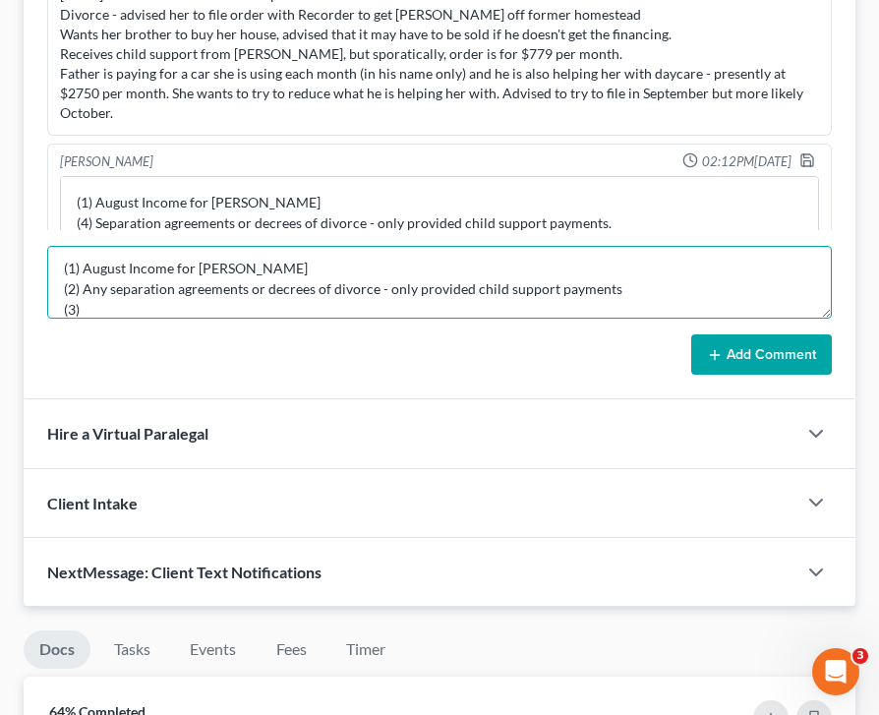
scroll to position [0, 0]
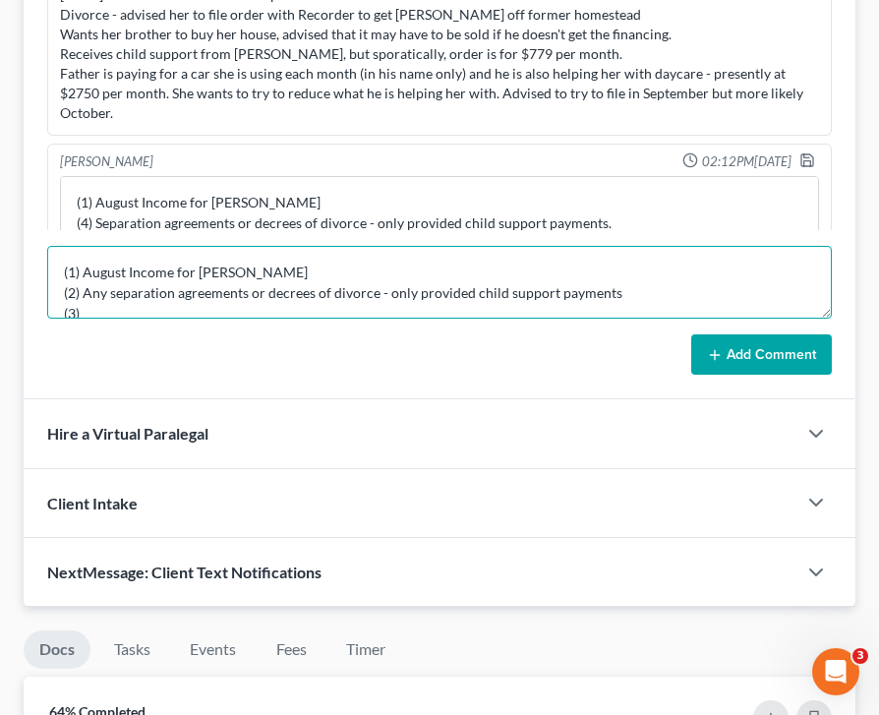
drag, startPoint x: 138, startPoint y: 301, endPoint x: 44, endPoint y: 251, distance: 106.0
click at [44, 251] on div "[PERSON_NAME] 10:36AM[DATE] Follow Up Meeting via Zoom: Advised to have OneMain…" at bounding box center [440, 146] width 832 height 508
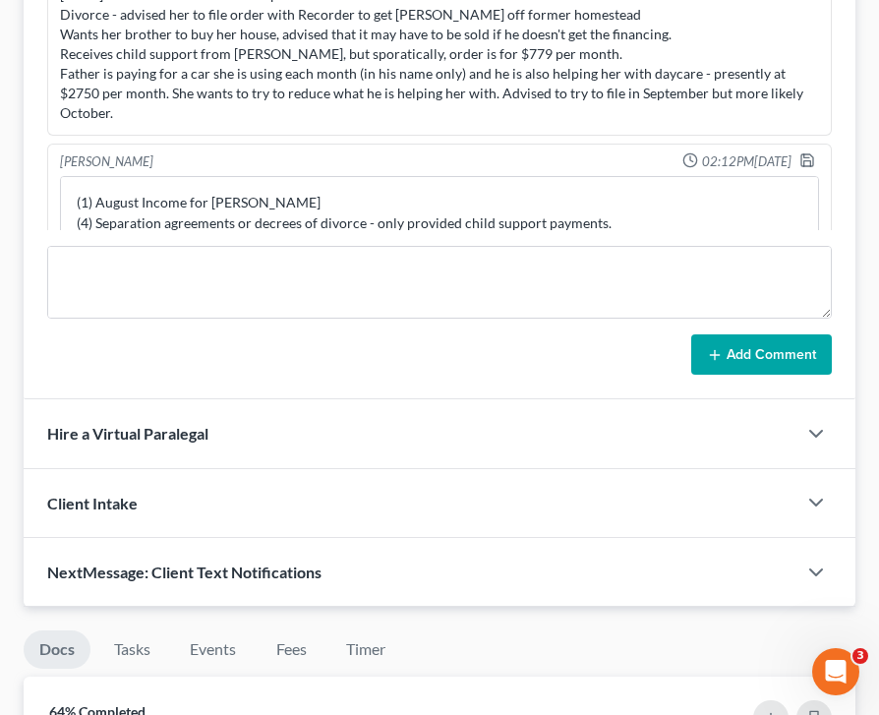
click at [271, 338] on div "Add Comment" at bounding box center [439, 354] width 785 height 41
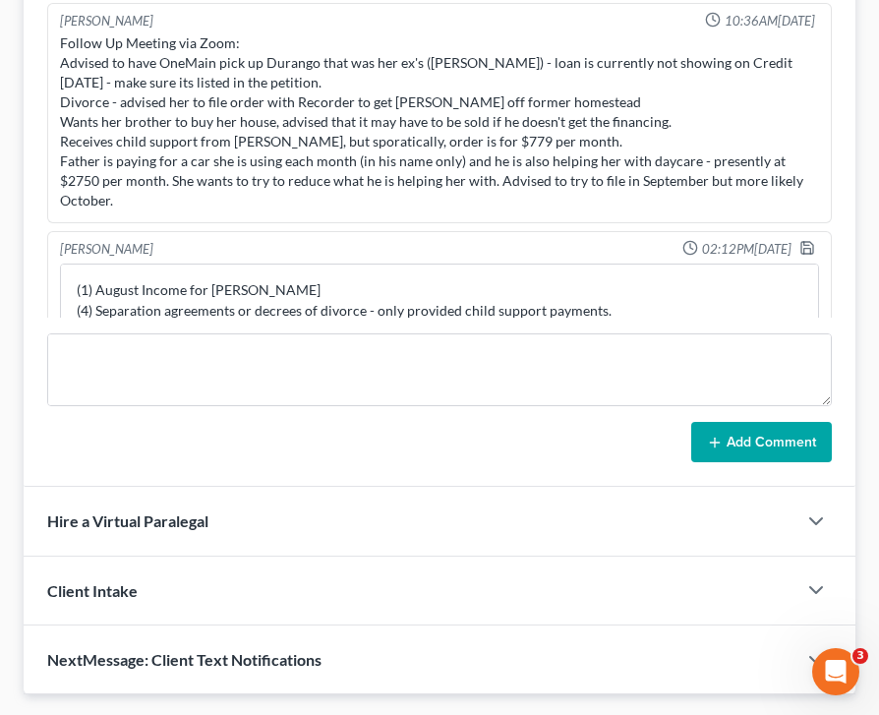
scroll to position [931, 0]
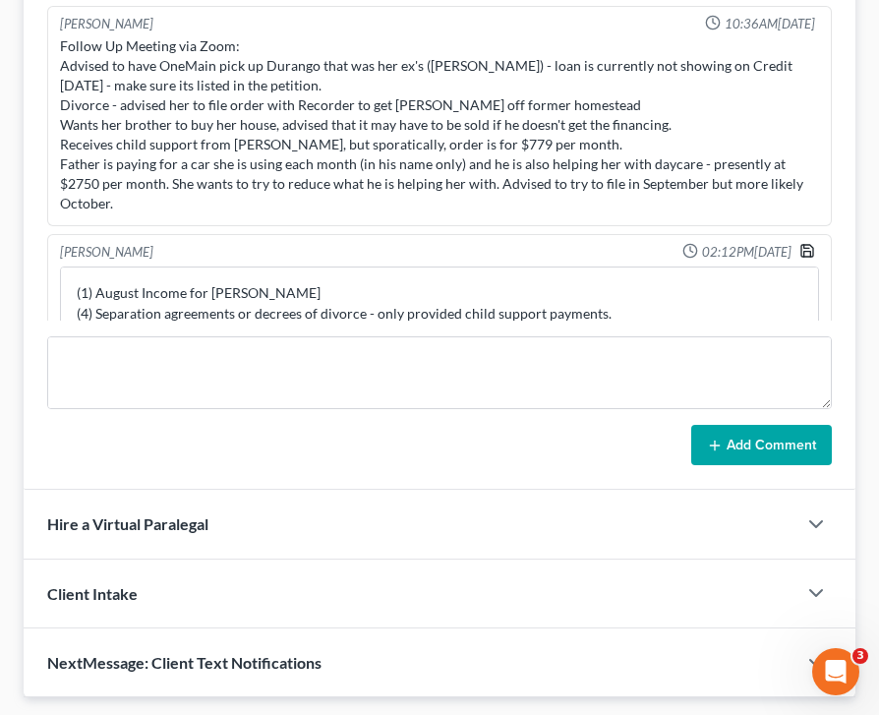
click at [804, 252] on polyline "button" at bounding box center [807, 254] width 7 height 5
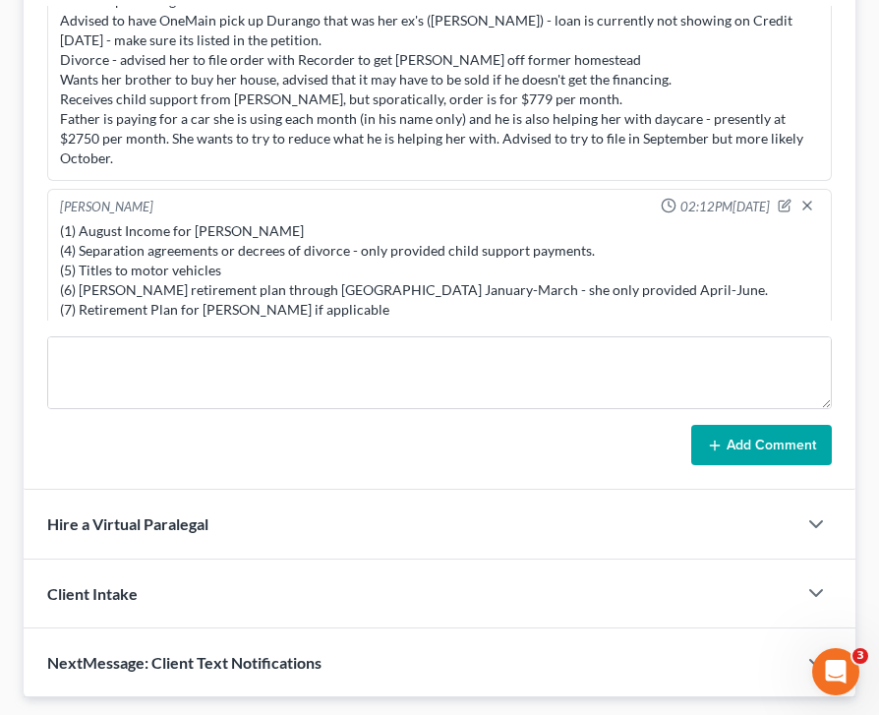
scroll to position [57, 0]
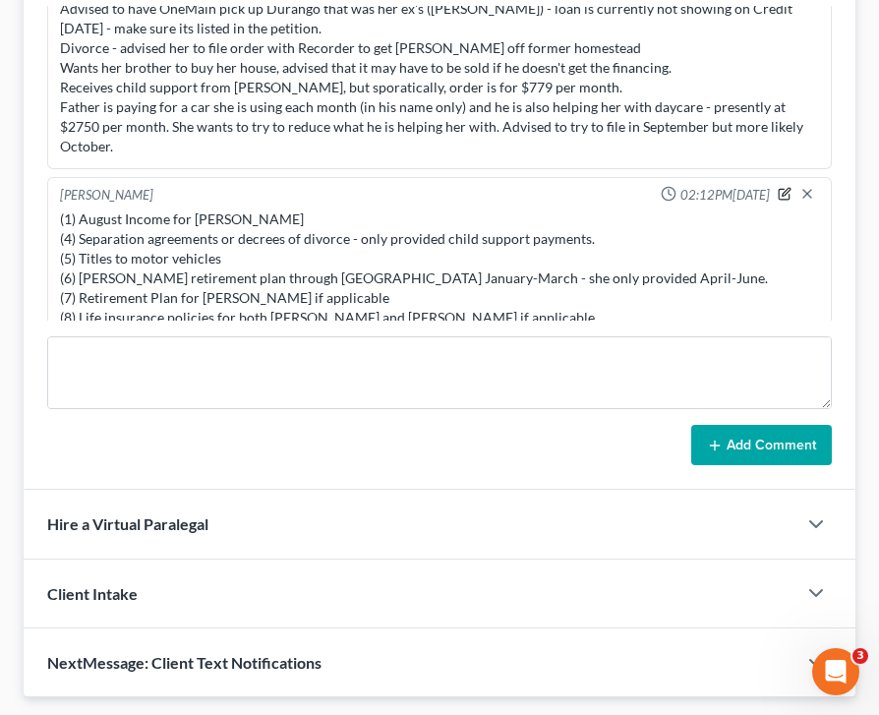
click at [784, 187] on icon "button" at bounding box center [785, 194] width 14 height 14
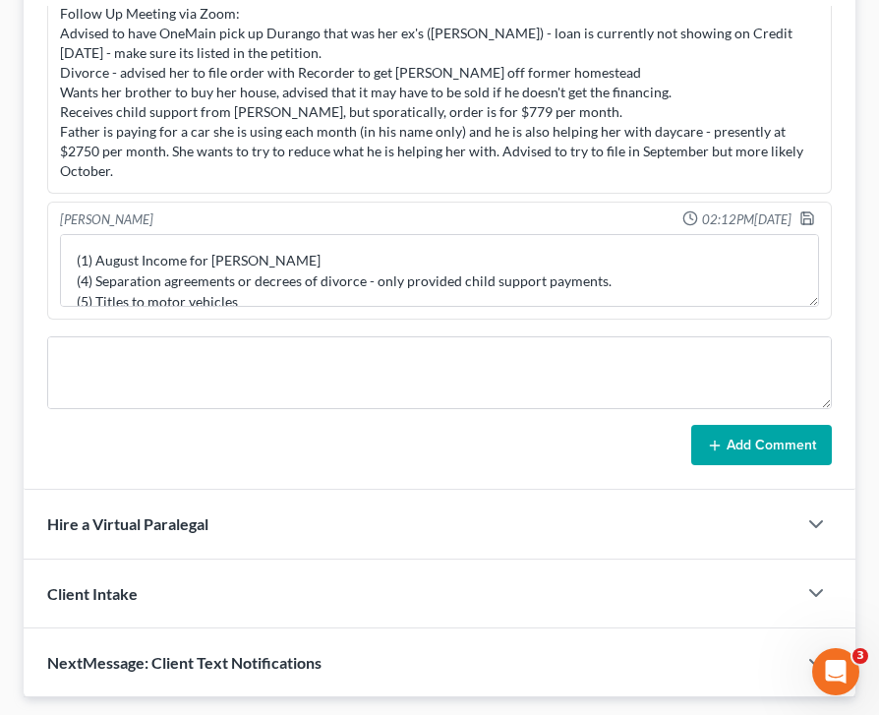
scroll to position [12, 0]
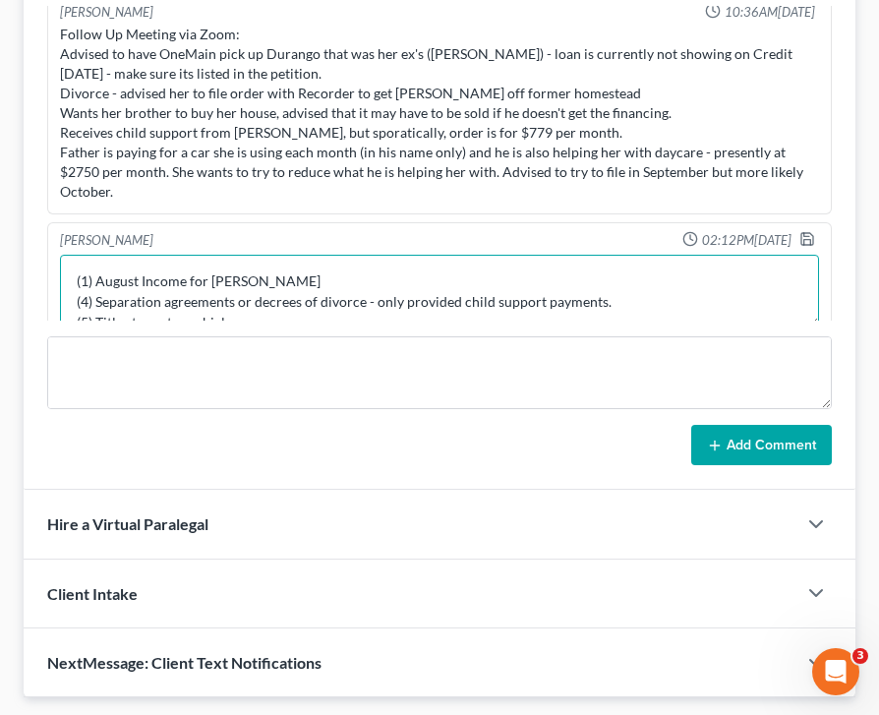
drag, startPoint x: 621, startPoint y: 284, endPoint x: 377, endPoint y: 288, distance: 244.9
click at [376, 287] on textarea "(1) August Income for [PERSON_NAME] (4) Separation agreements or decrees of div…" at bounding box center [439, 291] width 759 height 73
click at [512, 279] on textarea "(1) August Income for [PERSON_NAME] (4) Separation agreements or decrees of div…" at bounding box center [439, 291] width 759 height 73
drag, startPoint x: 587, startPoint y: 274, endPoint x: 498, endPoint y: 289, distance: 90.7
click at [498, 289] on textarea "(1) August Income for [PERSON_NAME] (4) Separation agreements or decrees of div…" at bounding box center [439, 291] width 759 height 73
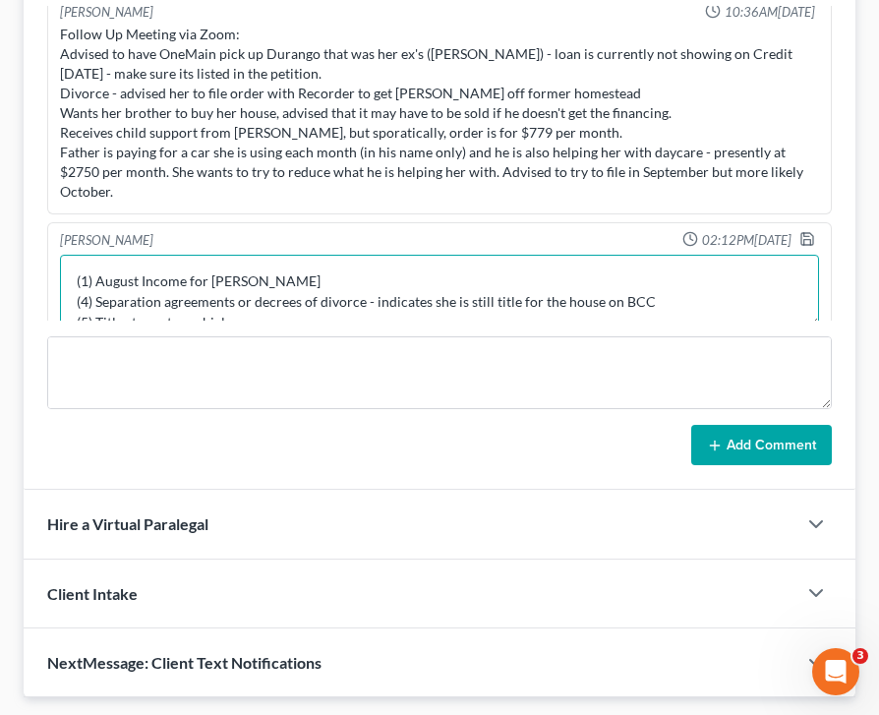
click at [535, 283] on textarea "(1) August Income for [PERSON_NAME] (4) Separation agreements or decrees of div…" at bounding box center [439, 291] width 759 height 73
click at [745, 290] on textarea "(1) August Income for [PERSON_NAME] (4) Separation agreements or decrees of div…" at bounding box center [439, 291] width 759 height 73
click at [617, 272] on textarea "(1) August Income for [PERSON_NAME] (4) Separation agreements or decrees of div…" at bounding box center [439, 291] width 759 height 73
drag, startPoint x: 721, startPoint y: 284, endPoint x: 535, endPoint y: 282, distance: 185.9
click at [535, 282] on textarea "(1) August Income for [PERSON_NAME] (4) Separation agreements or decrees of div…" at bounding box center [439, 291] width 759 height 73
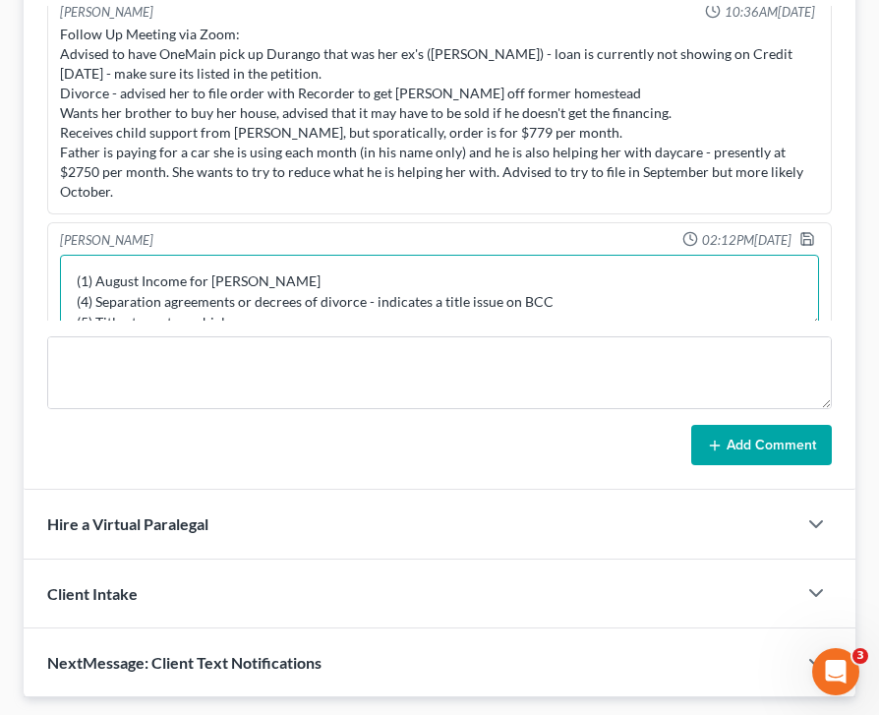
click at [518, 276] on textarea "(1) August Income for [PERSON_NAME] (4) Separation agreements or decrees of div…" at bounding box center [439, 291] width 759 height 73
click at [705, 282] on textarea "(1) August Income for [PERSON_NAME] (4) Separation agreements or decrees of div…" at bounding box center [439, 291] width 759 height 73
click at [635, 284] on textarea "(1) August Income for [PERSON_NAME] (4) Separation agreements or decrees of div…" at bounding box center [439, 291] width 759 height 73
drag, startPoint x: 439, startPoint y: 283, endPoint x: 373, endPoint y: 286, distance: 65.9
click at [373, 286] on textarea "(1) August Income for [PERSON_NAME] (4) Separation agreements or decrees of div…" at bounding box center [439, 291] width 759 height 73
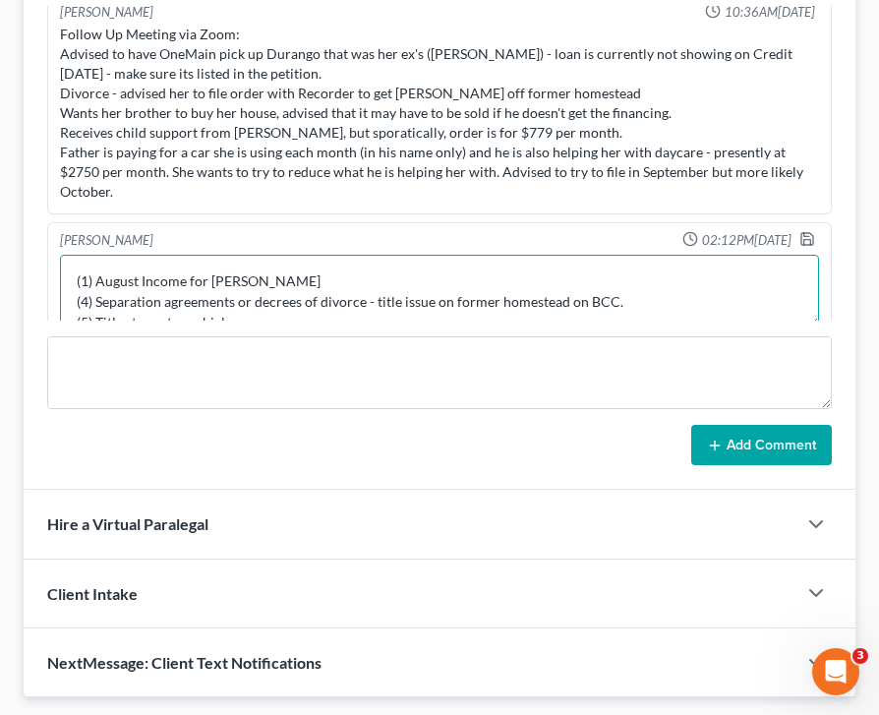
drag, startPoint x: 621, startPoint y: 282, endPoint x: 567, endPoint y: 284, distance: 54.1
click at [567, 284] on textarea "(1) August Income for [PERSON_NAME] (4) Separation agreements or decrees of div…" at bounding box center [439, 291] width 759 height 73
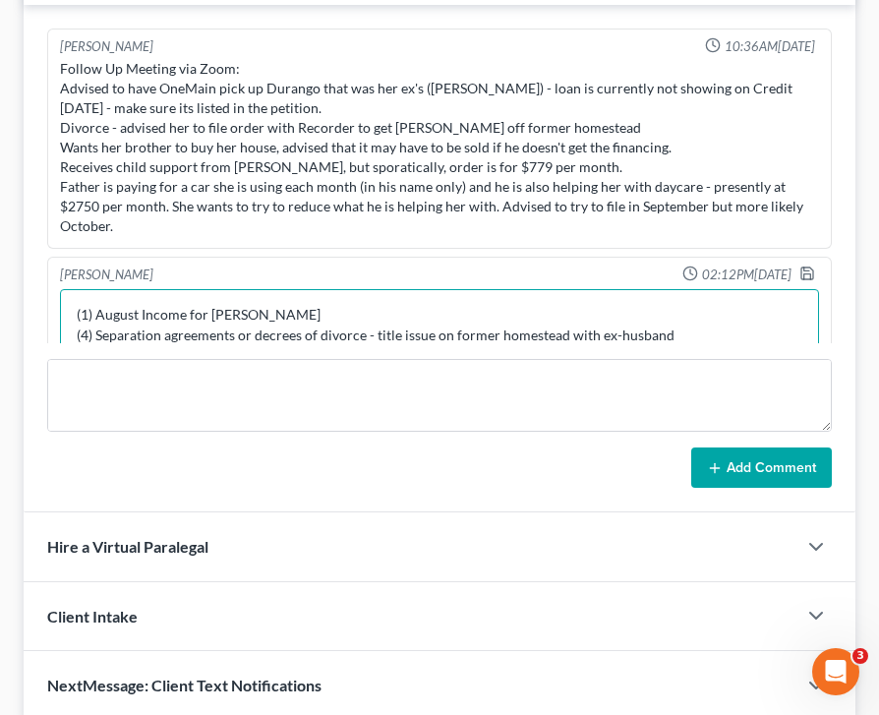
scroll to position [0, 0]
click at [90, 316] on textarea "(1) August Income for [PERSON_NAME] (4) Separation agreements or decrees of div…" at bounding box center [439, 325] width 759 height 73
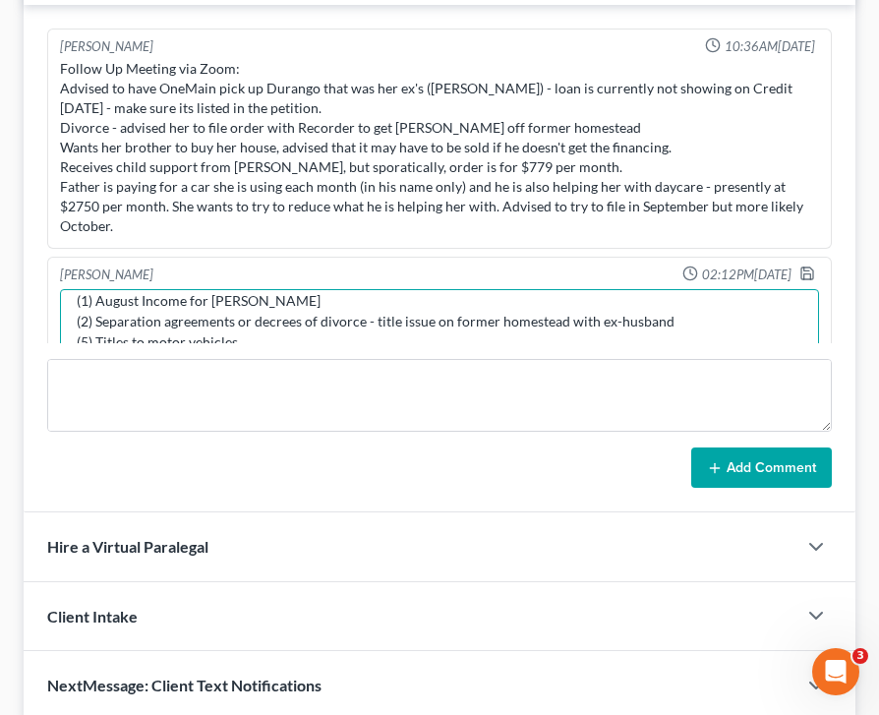
scroll to position [24, 0]
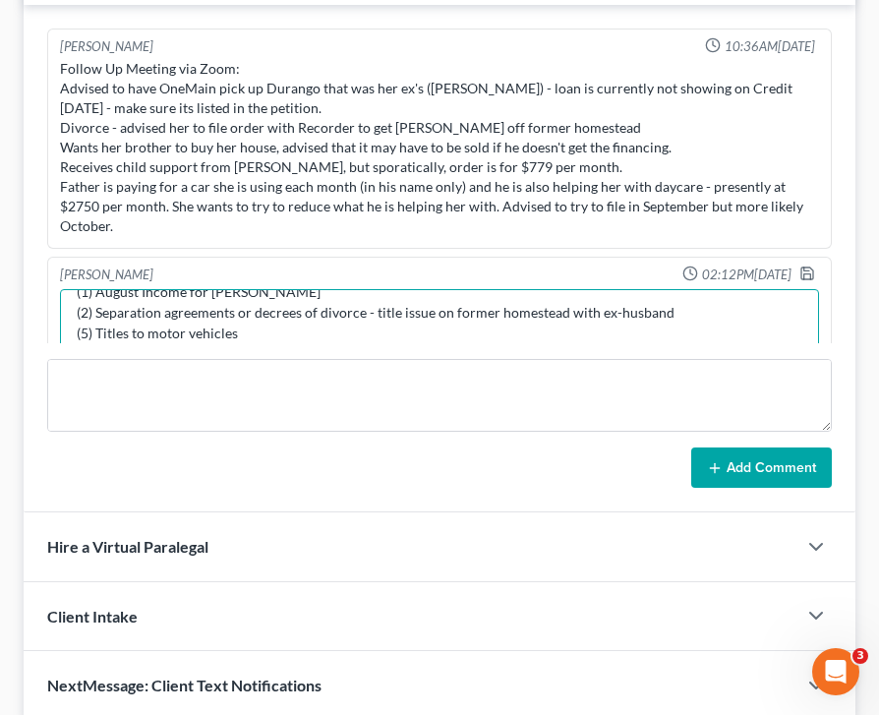
click at [89, 307] on textarea "(1) August Income for [PERSON_NAME] (2) Separation agreements or decrees of div…" at bounding box center [439, 325] width 759 height 73
click at [89, 328] on textarea "(1) August Income for [PERSON_NAME] (2) Separation agreements or decrees of div…" at bounding box center [439, 325] width 759 height 73
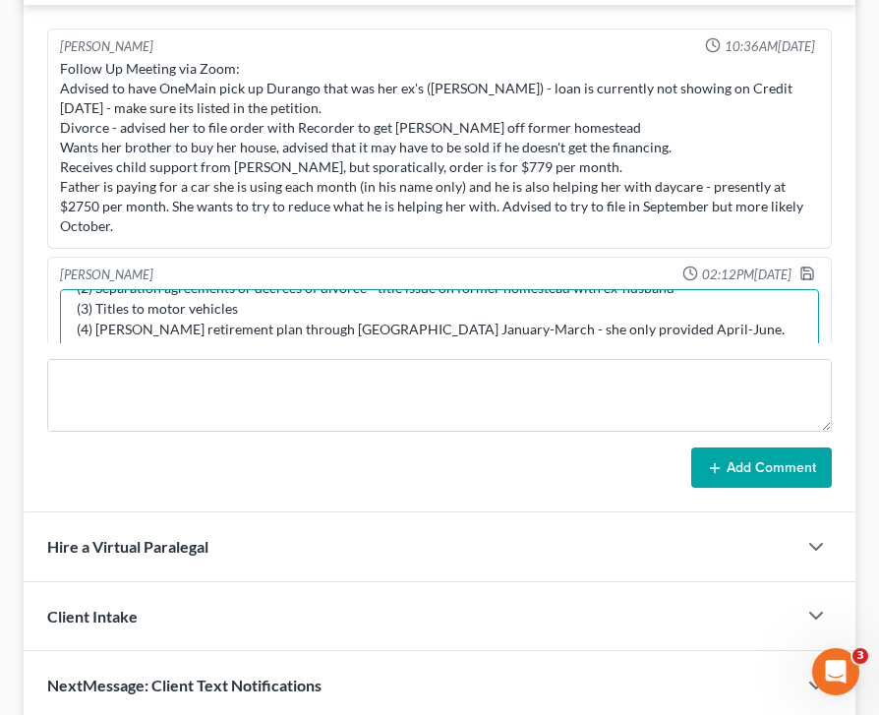
scroll to position [64, 0]
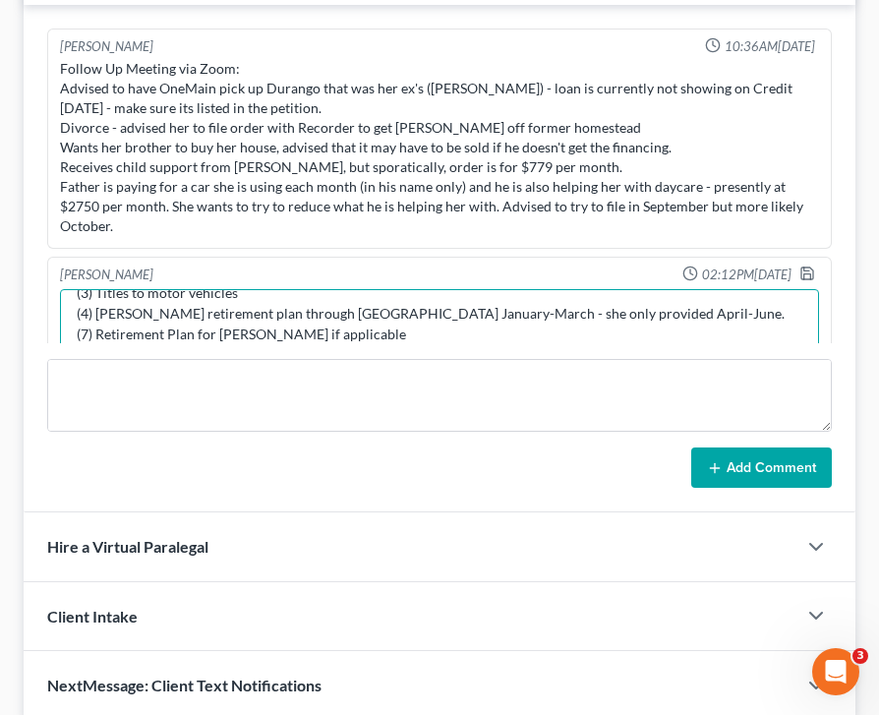
click at [84, 310] on textarea "(1) August Income for [PERSON_NAME] (2) Separation agreements or decrees of div…" at bounding box center [439, 325] width 759 height 73
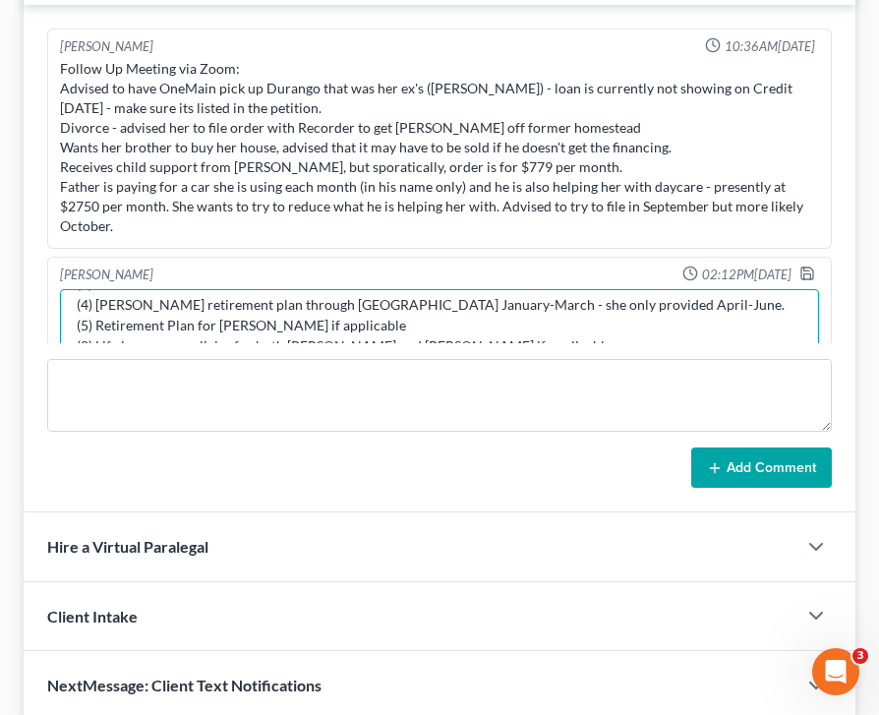
click at [88, 323] on textarea "(1) August Income for [PERSON_NAME] (2) Separation agreements or decrees of div…" at bounding box center [439, 325] width 759 height 73
type textarea "(1) August Income for [PERSON_NAME] (2) Separation agreements or decrees of div…"
click at [806, 266] on icon "button" at bounding box center [807, 274] width 16 height 16
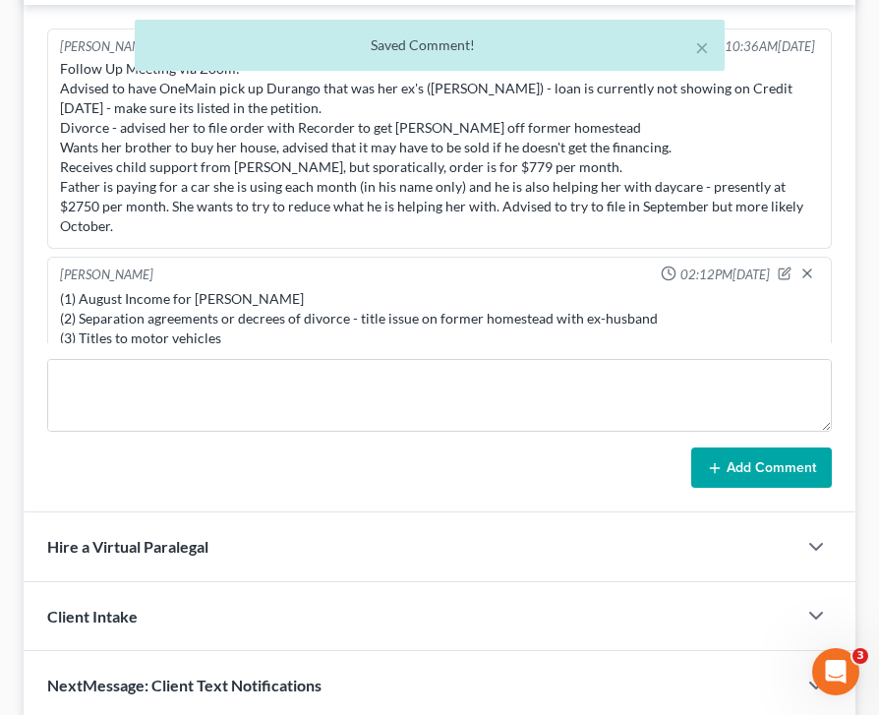
scroll to position [57, 0]
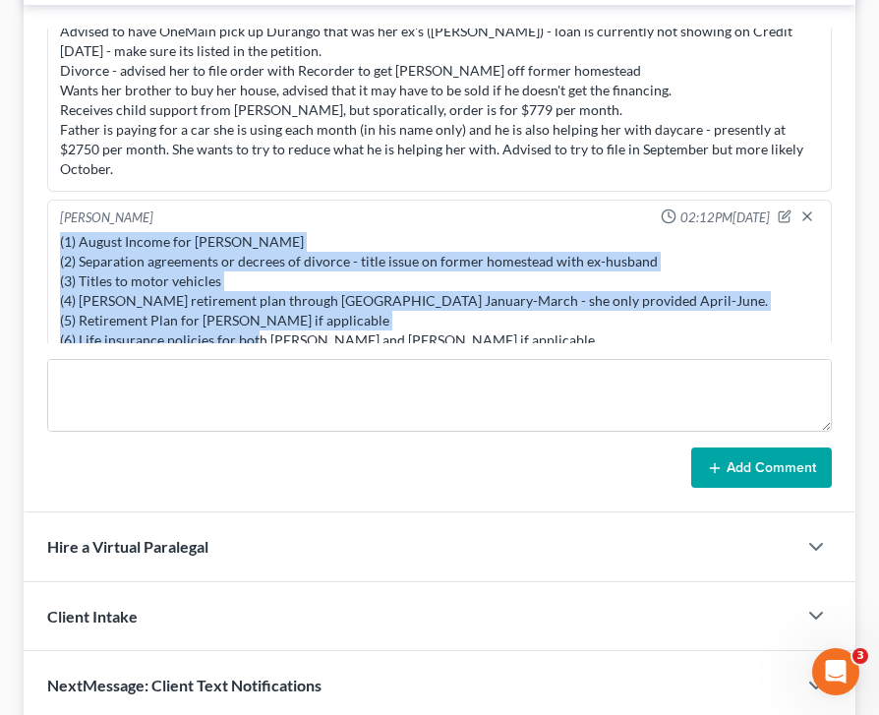
drag, startPoint x: 482, startPoint y: 325, endPoint x: 46, endPoint y: 223, distance: 447.2
click at [47, 223] on div "[PERSON_NAME] 02:12PM[DATE] (1) August Income for [PERSON_NAME] (2) Separation …" at bounding box center [439, 281] width 785 height 163
copy div "(1) August Income for [PERSON_NAME] (2) Separation agreements or decrees of div…"
click at [283, 310] on div "(1) August Income for [PERSON_NAME] (2) Separation agreements or decrees of div…" at bounding box center [439, 291] width 759 height 118
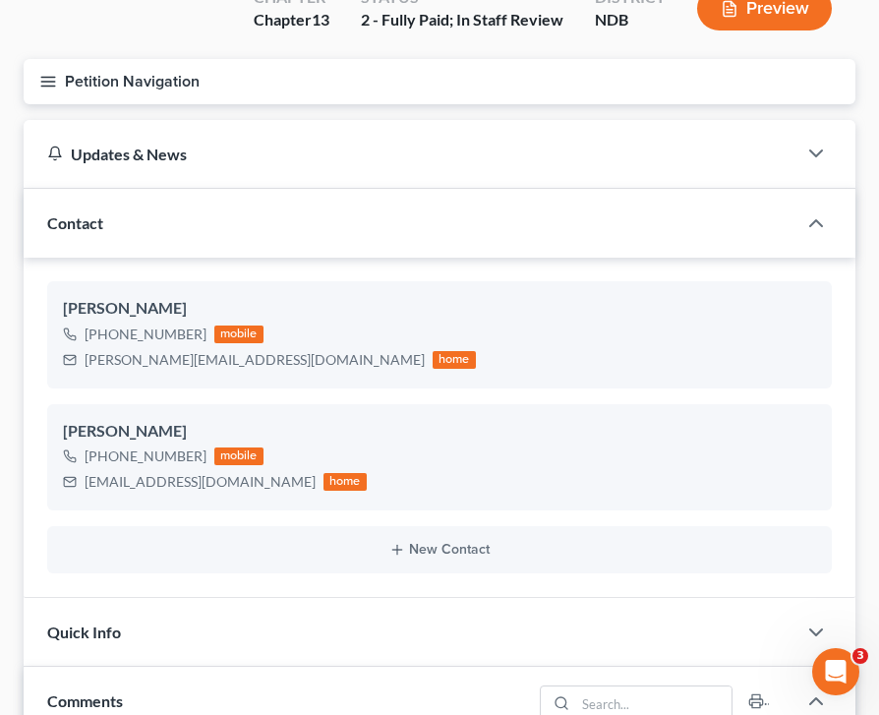
scroll to position [0, 0]
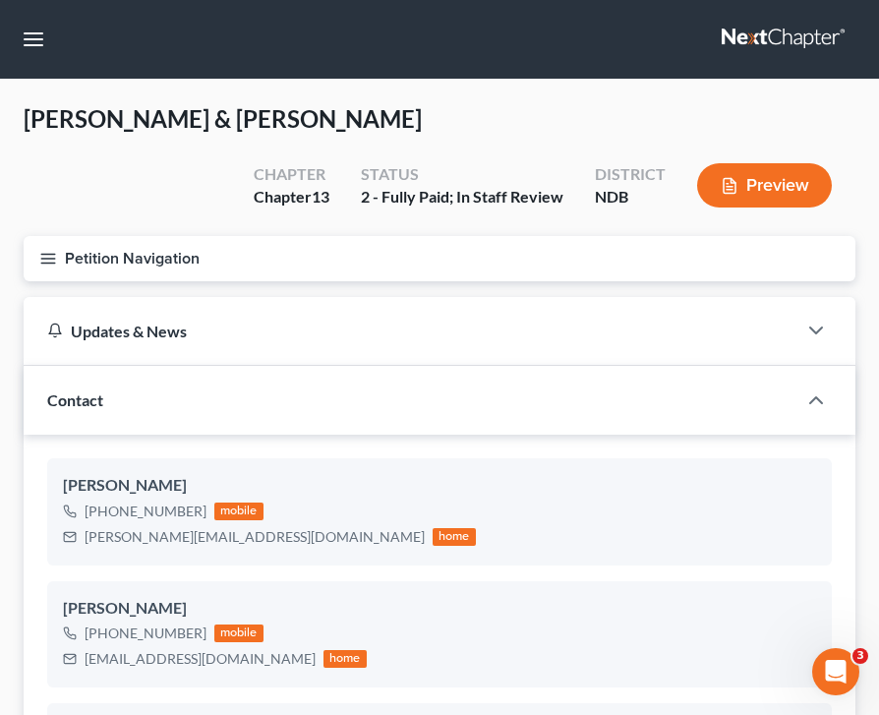
click at [47, 259] on line "button" at bounding box center [48, 259] width 14 height 0
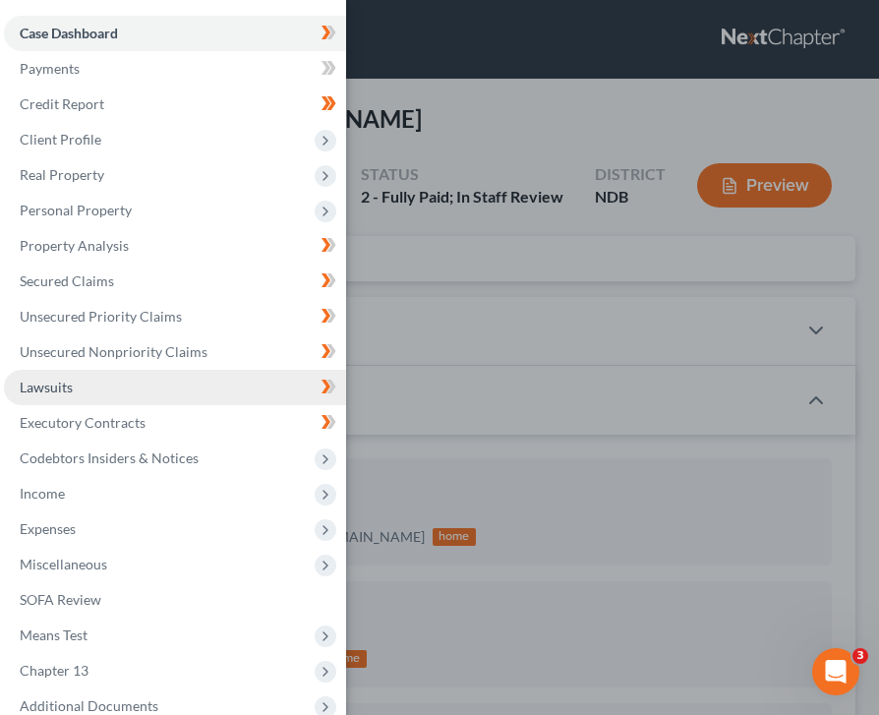
click at [130, 381] on link "Lawsuits" at bounding box center [175, 387] width 342 height 35
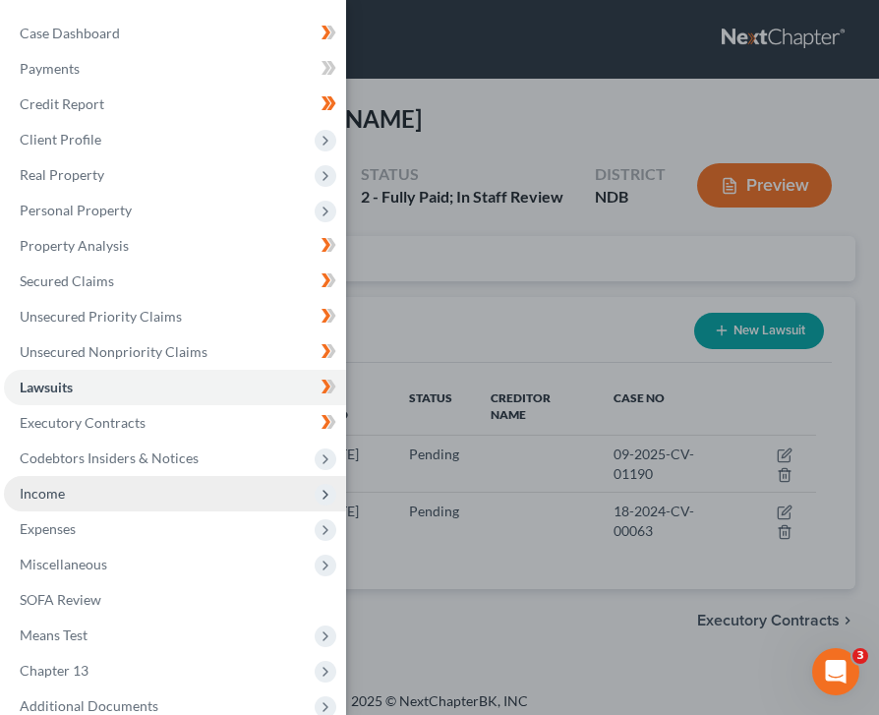
click at [77, 498] on span "Income" at bounding box center [175, 493] width 342 height 35
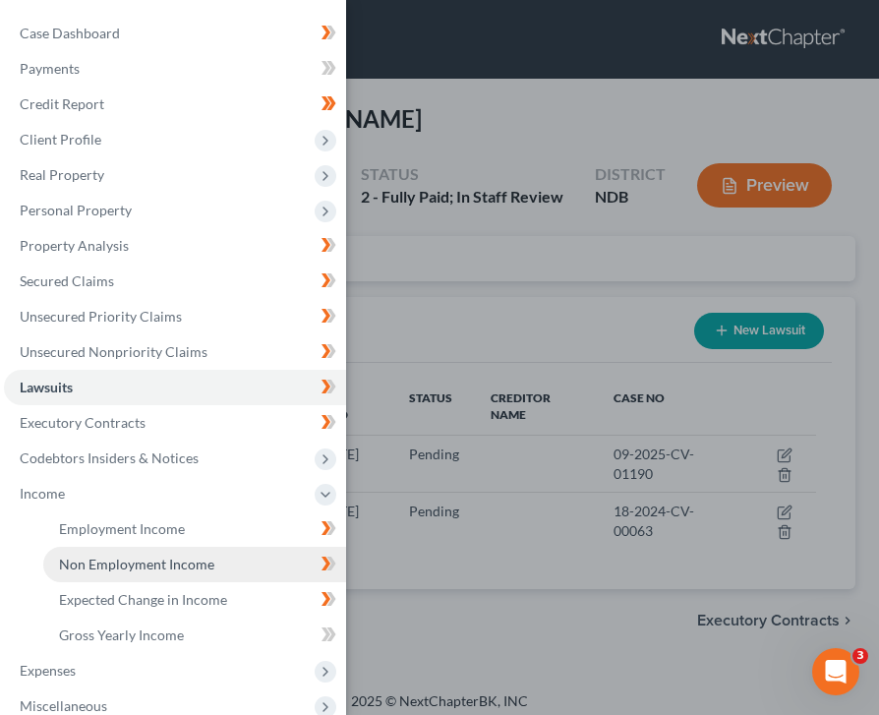
click at [127, 550] on link "Non Employment Income" at bounding box center [194, 564] width 303 height 35
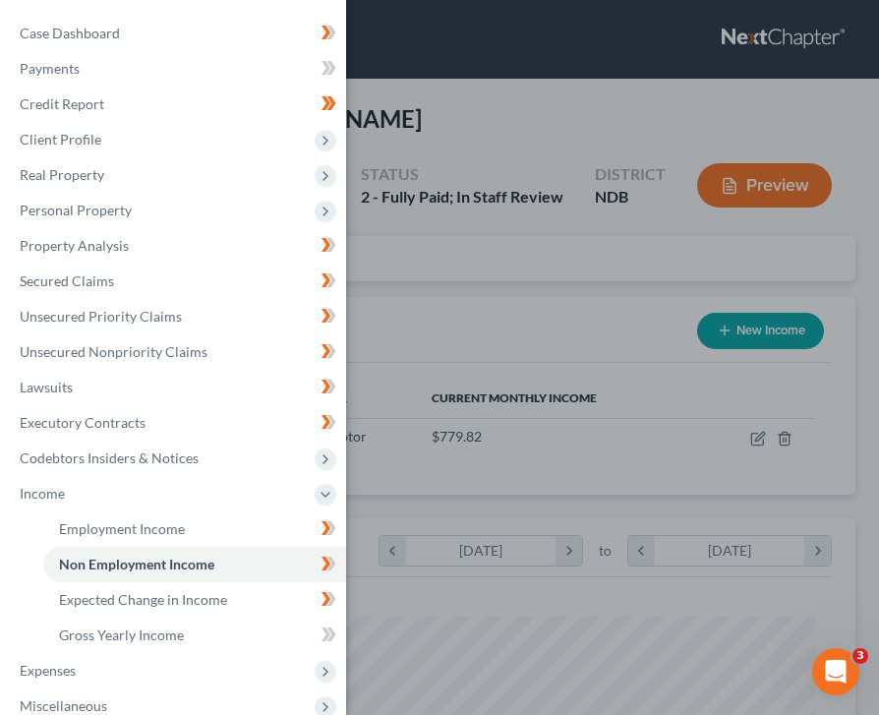
scroll to position [377, 793]
click at [529, 361] on div "Case Dashboard Payments Invoices Payments Payments Credit Report Client Profile" at bounding box center [439, 357] width 879 height 715
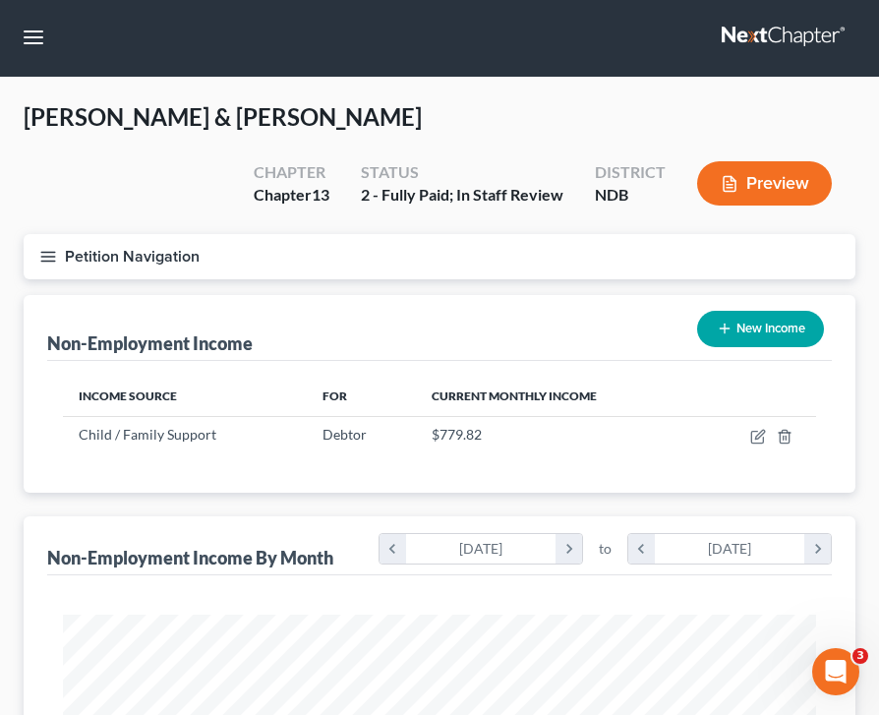
scroll to position [0, 0]
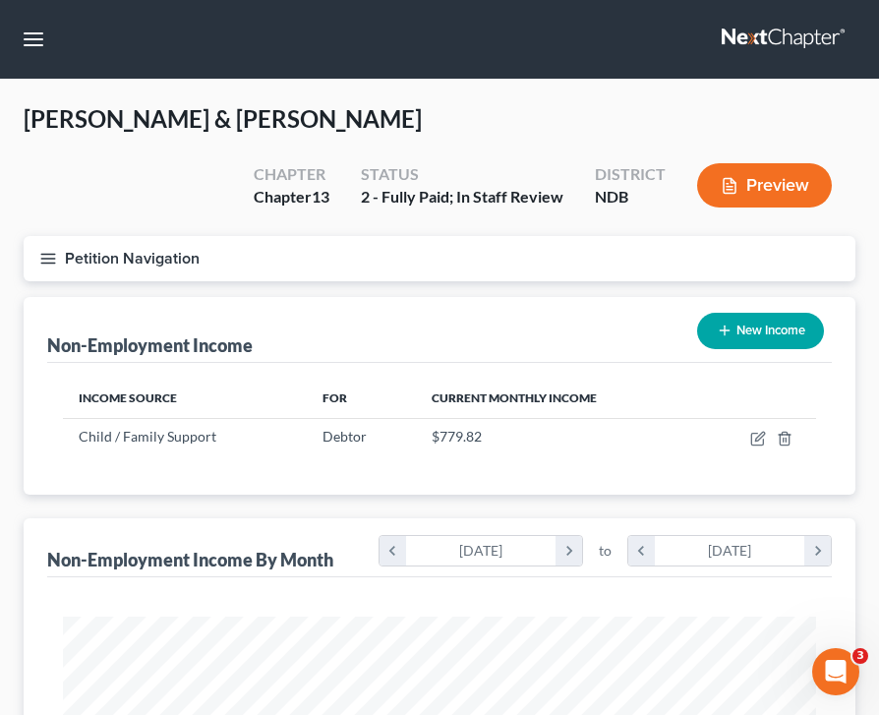
click at [49, 266] on icon "button" at bounding box center [48, 259] width 18 height 18
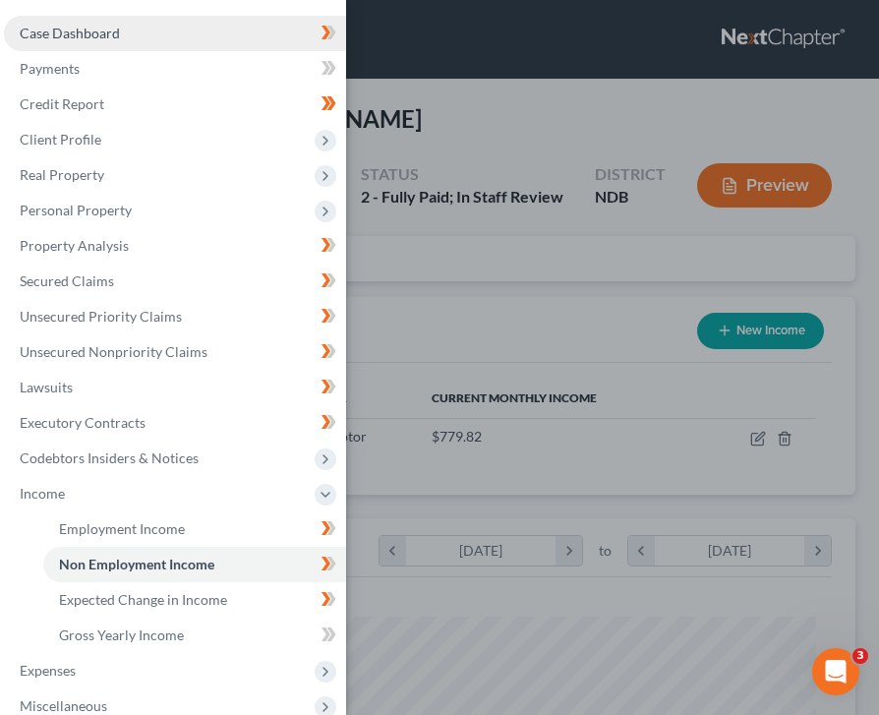
click at [124, 41] on link "Case Dashboard" at bounding box center [175, 33] width 342 height 35
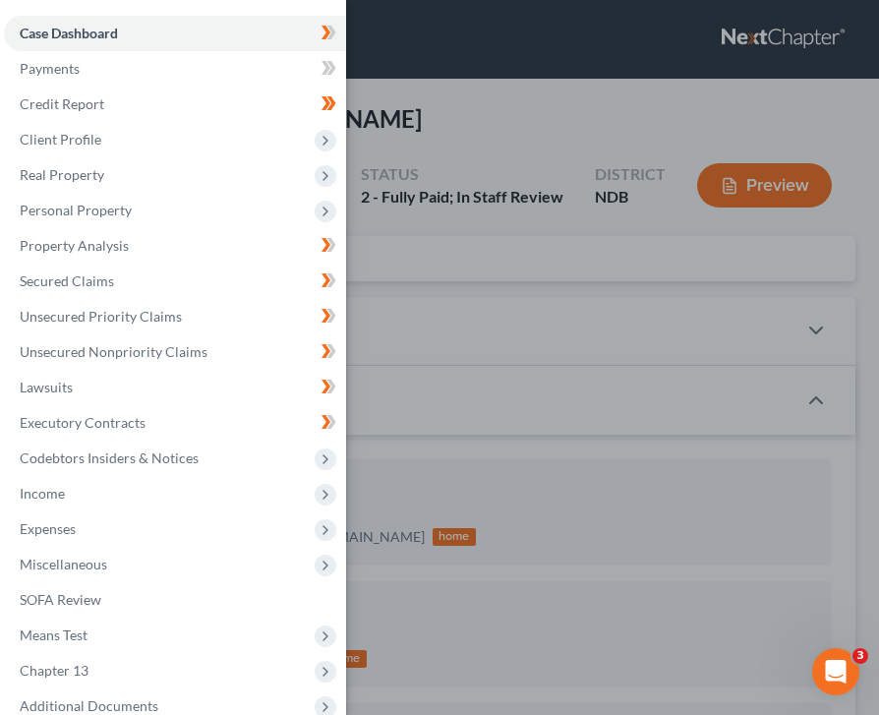
scroll to position [57, 0]
click at [460, 140] on div "Case Dashboard Payments Invoices Payments Payments Credit Report Client Profile" at bounding box center [439, 357] width 879 height 715
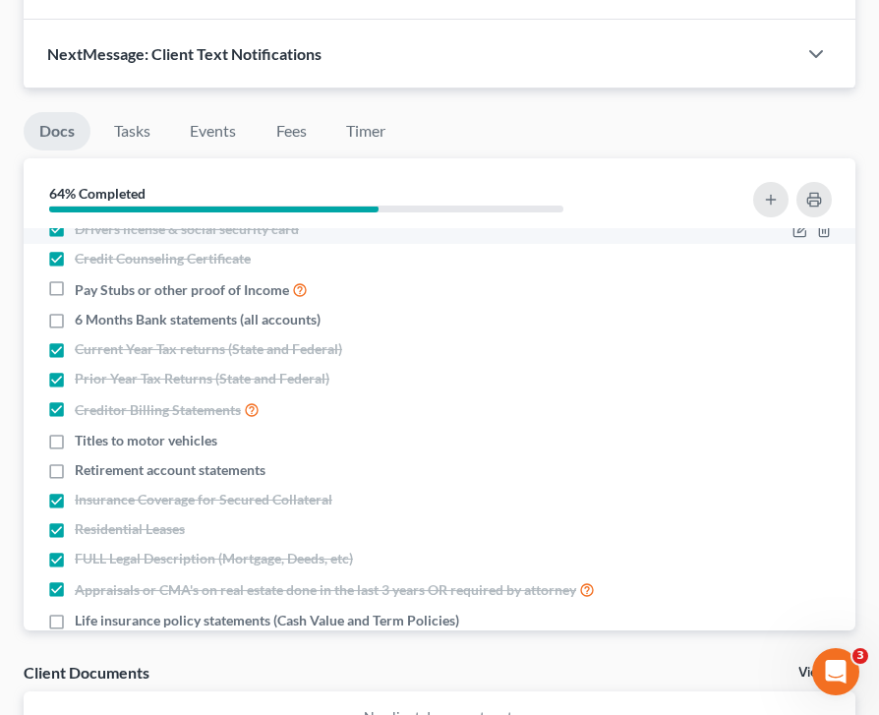
scroll to position [42, 0]
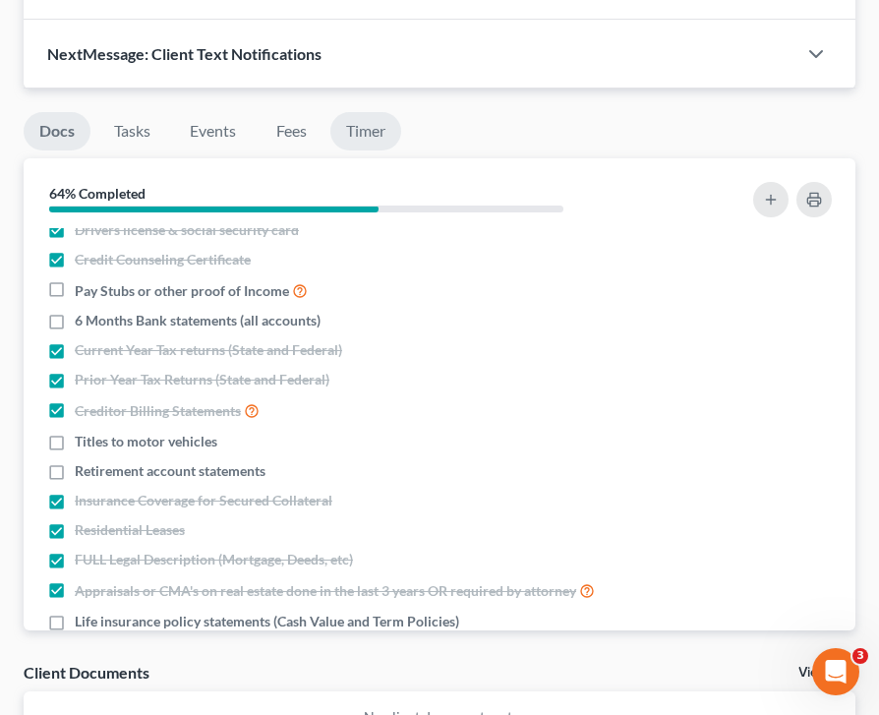
click at [369, 139] on link "Timer" at bounding box center [365, 131] width 71 height 38
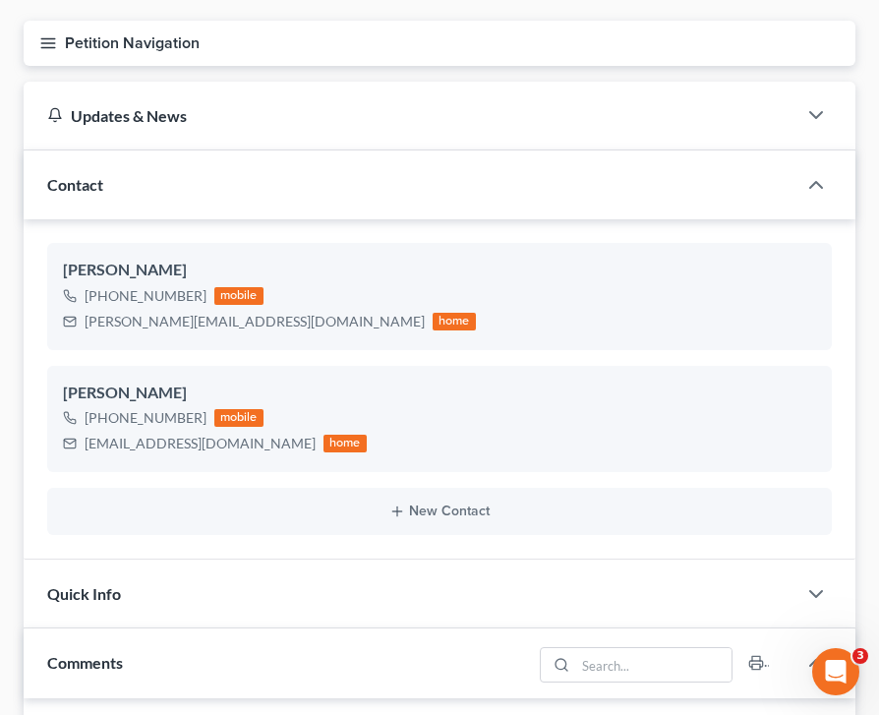
scroll to position [0, 0]
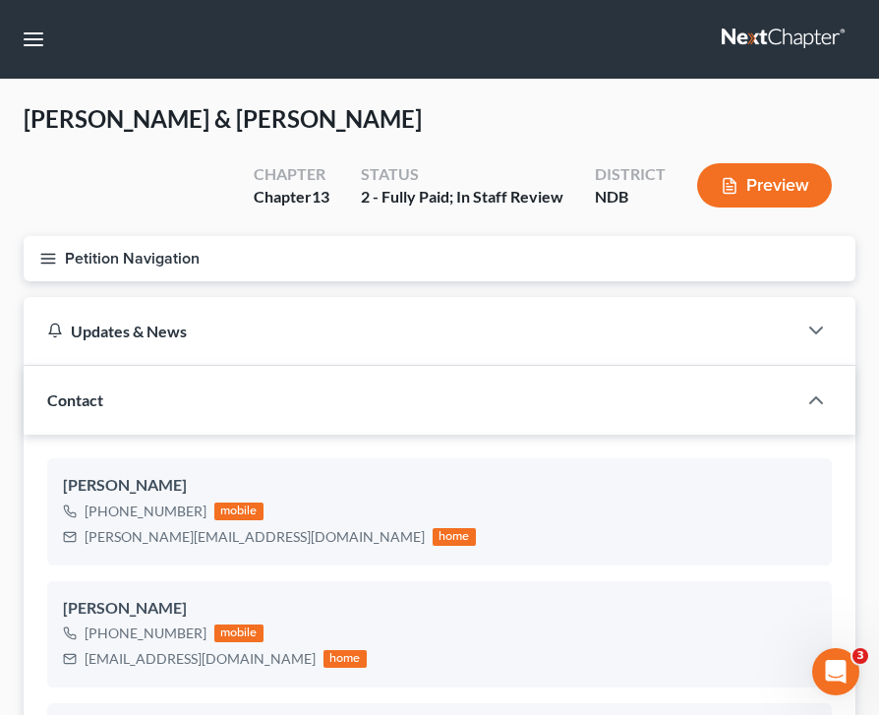
click at [59, 249] on button "Petition Navigation" at bounding box center [440, 258] width 832 height 45
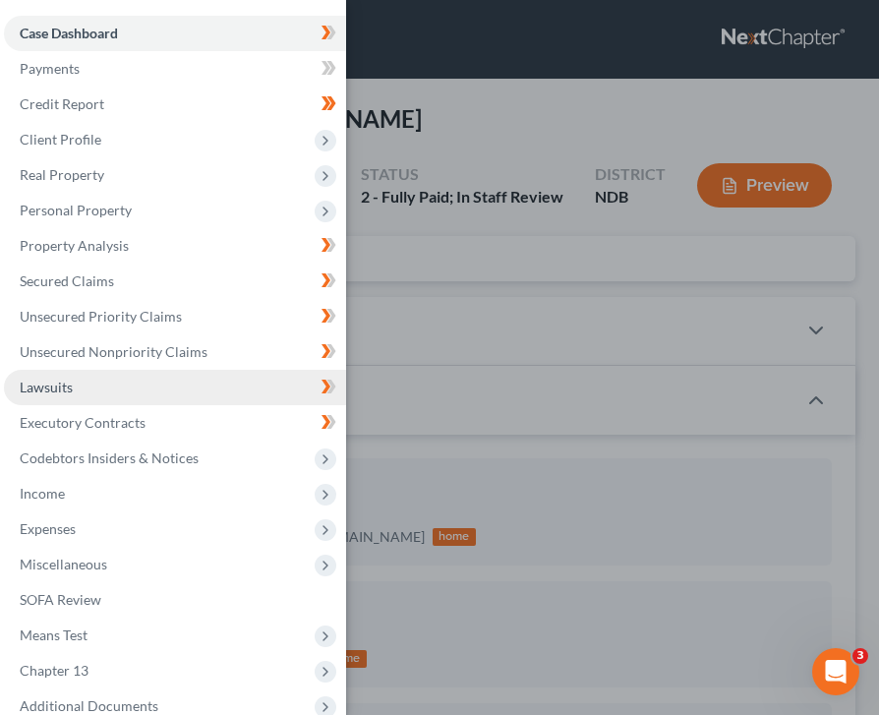
click at [91, 375] on link "Lawsuits" at bounding box center [175, 387] width 342 height 35
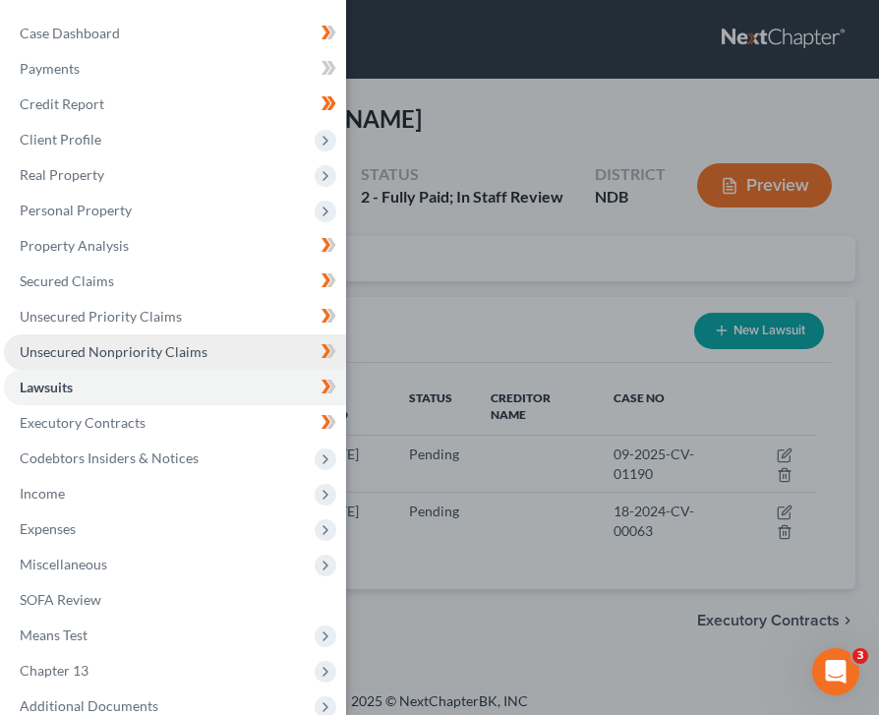
click at [138, 348] on span "Unsecured Nonpriority Claims" at bounding box center [114, 351] width 188 height 17
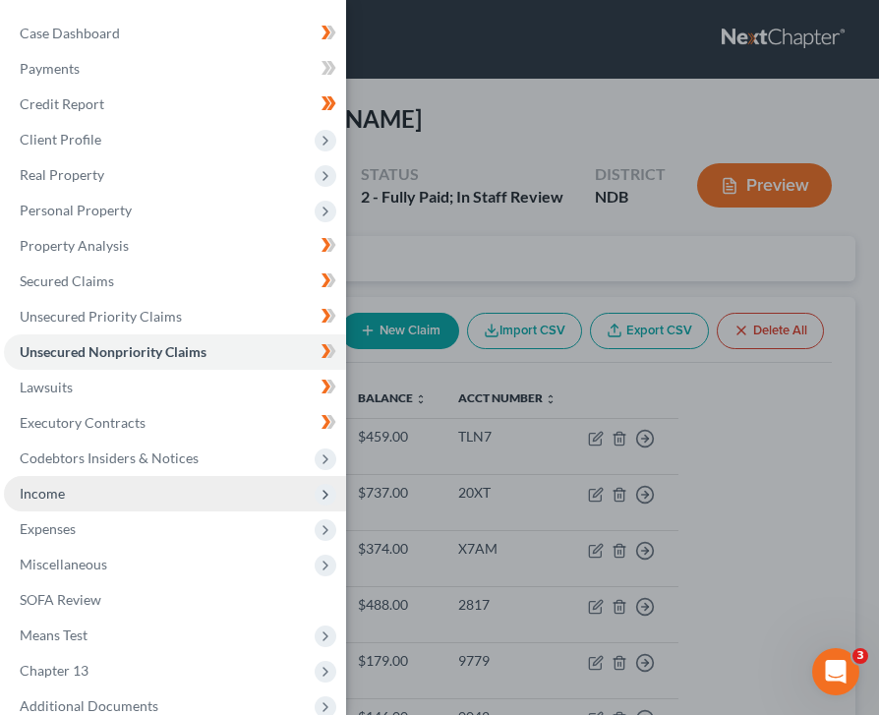
click at [68, 498] on span "Income" at bounding box center [175, 493] width 342 height 35
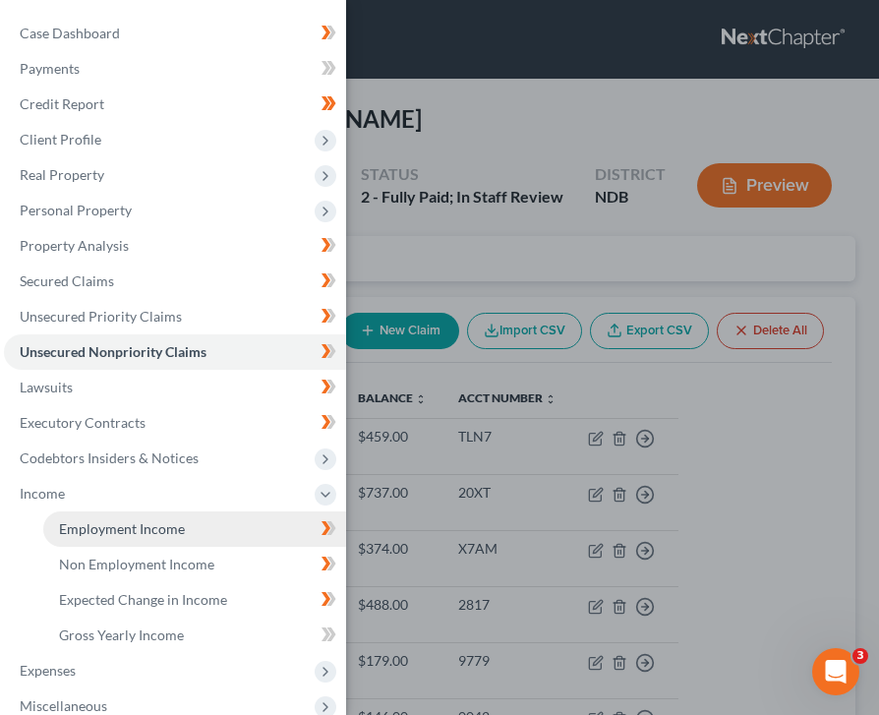
click at [105, 541] on link "Employment Income" at bounding box center [194, 528] width 303 height 35
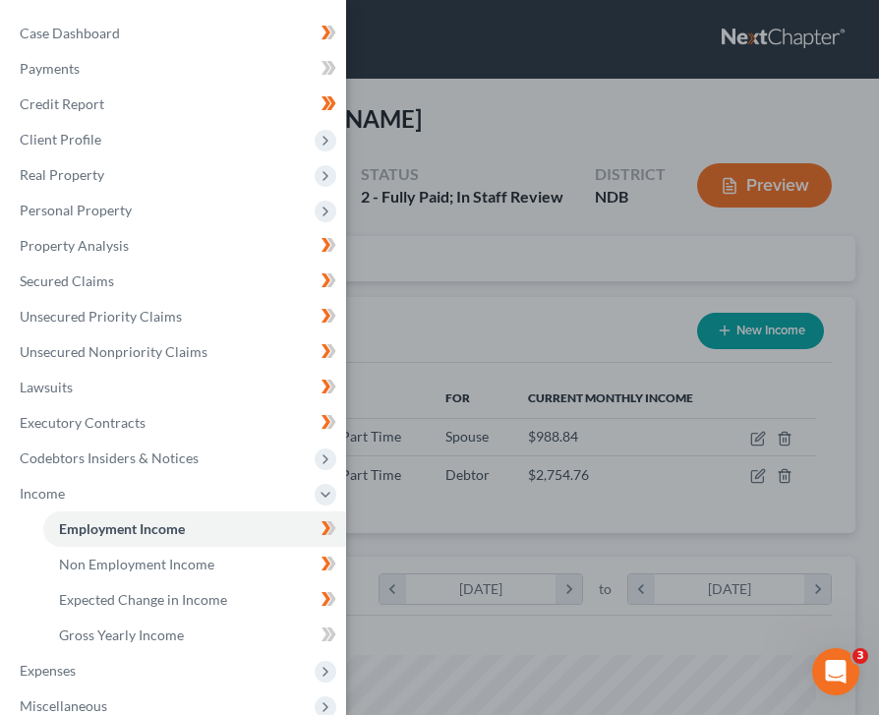
scroll to position [377, 793]
click at [507, 254] on div "Case Dashboard Payments Invoices Payments Payments Credit Report Client Profile" at bounding box center [439, 357] width 879 height 715
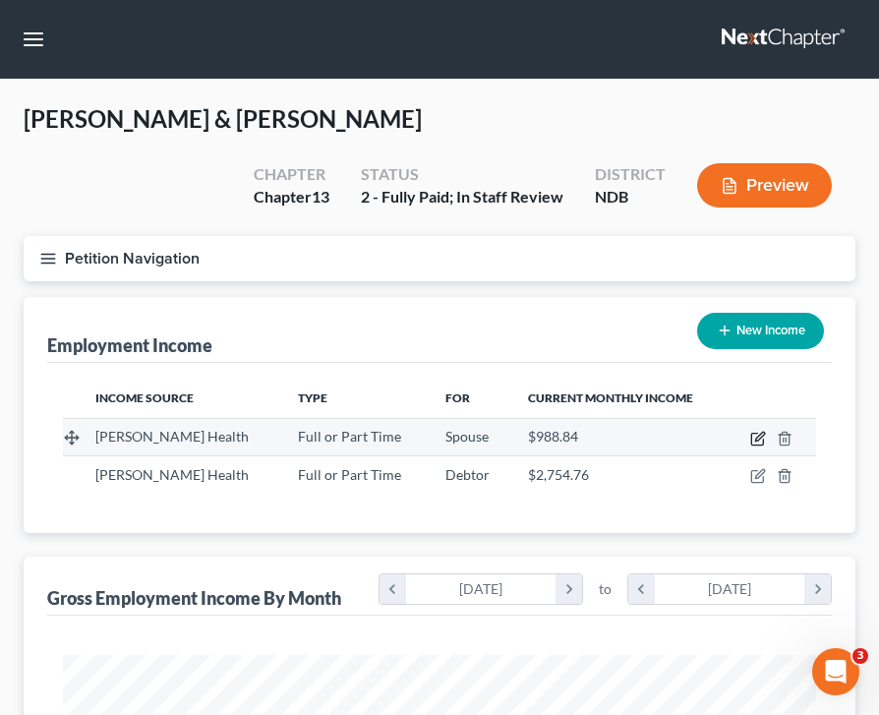
click at [755, 443] on icon "button" at bounding box center [757, 440] width 12 height 12
select select "0"
select select "29"
select select "0"
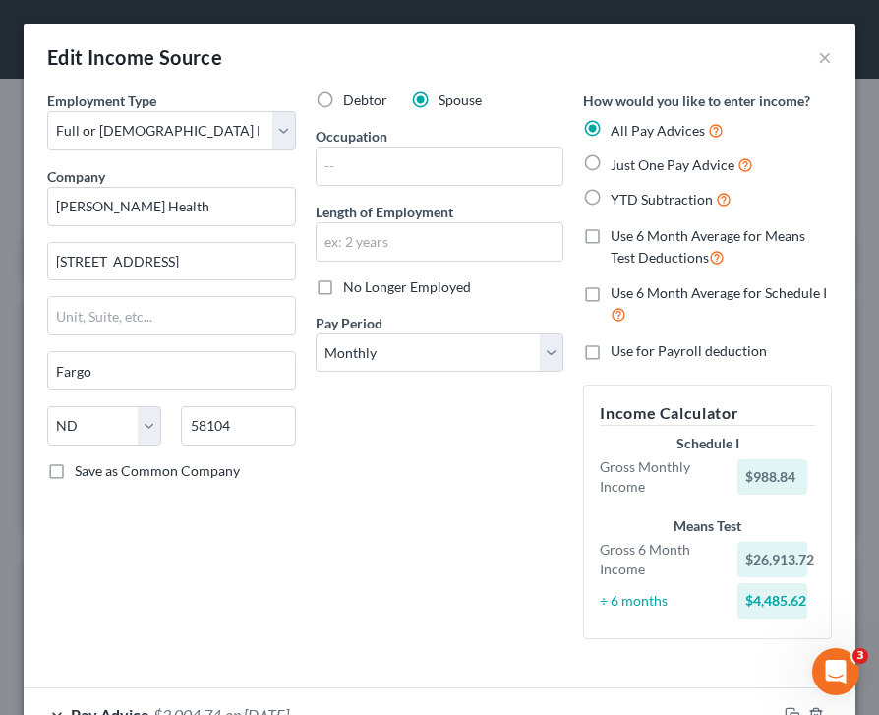
click at [323, 551] on div "Debtor Spouse Occupation Length of Employment No Longer Employed Pay Period * S…" at bounding box center [440, 372] width 268 height 564
click at [821, 56] on button "×" at bounding box center [825, 57] width 14 height 24
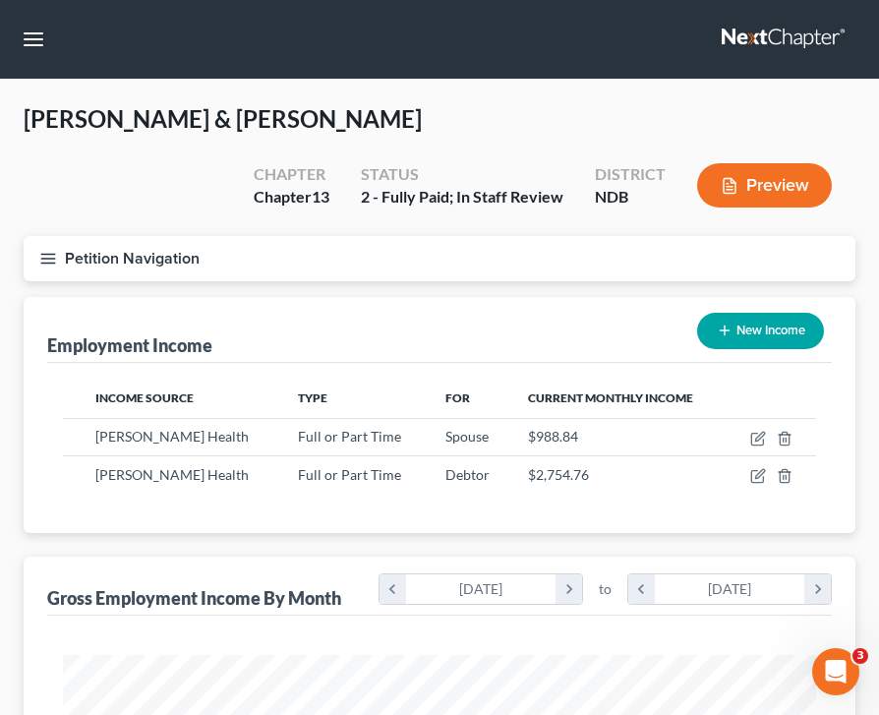
click at [50, 255] on icon "button" at bounding box center [48, 259] width 18 height 18
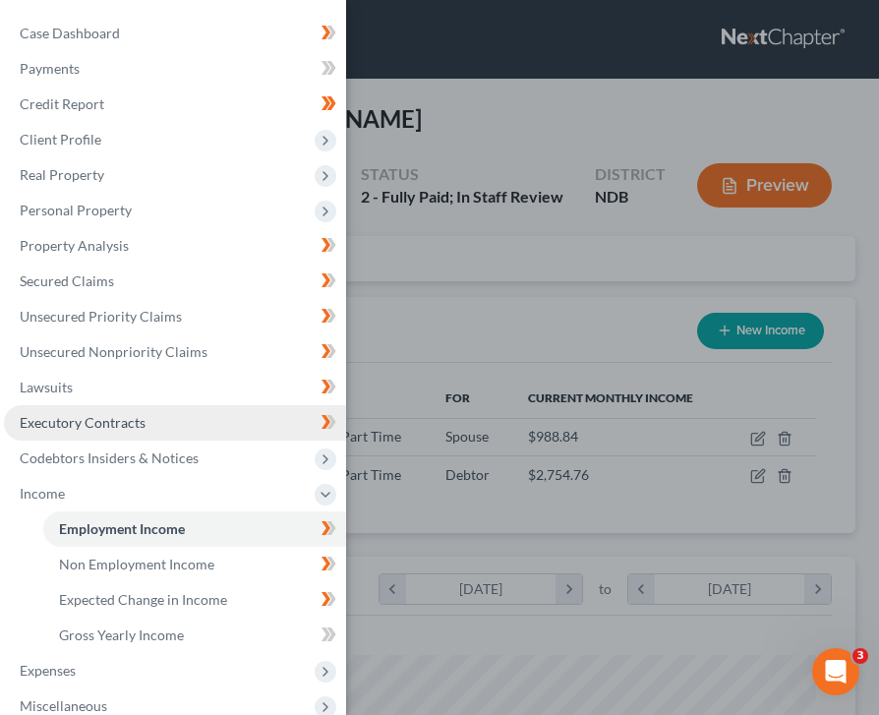
click at [152, 424] on link "Executory Contracts" at bounding box center [175, 422] width 342 height 35
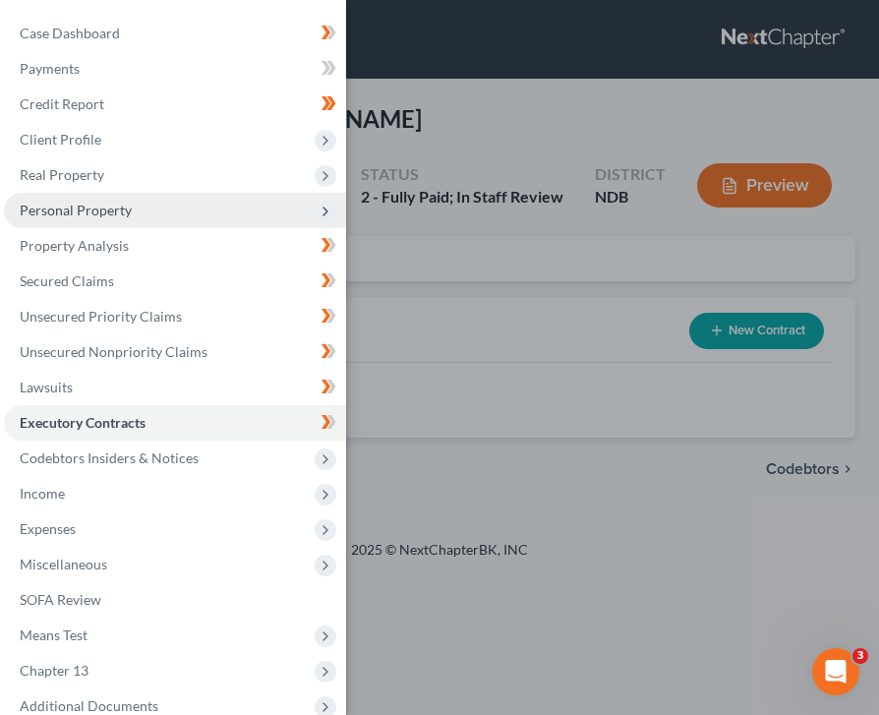
click at [158, 208] on span "Personal Property" at bounding box center [175, 210] width 342 height 35
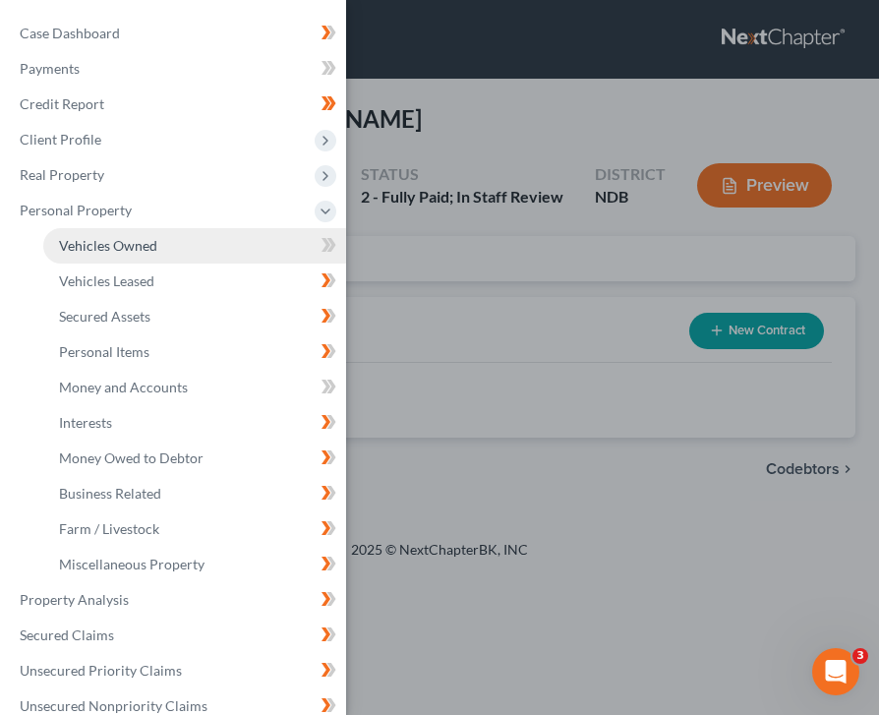
click at [144, 241] on span "Vehicles Owned" at bounding box center [108, 245] width 98 height 17
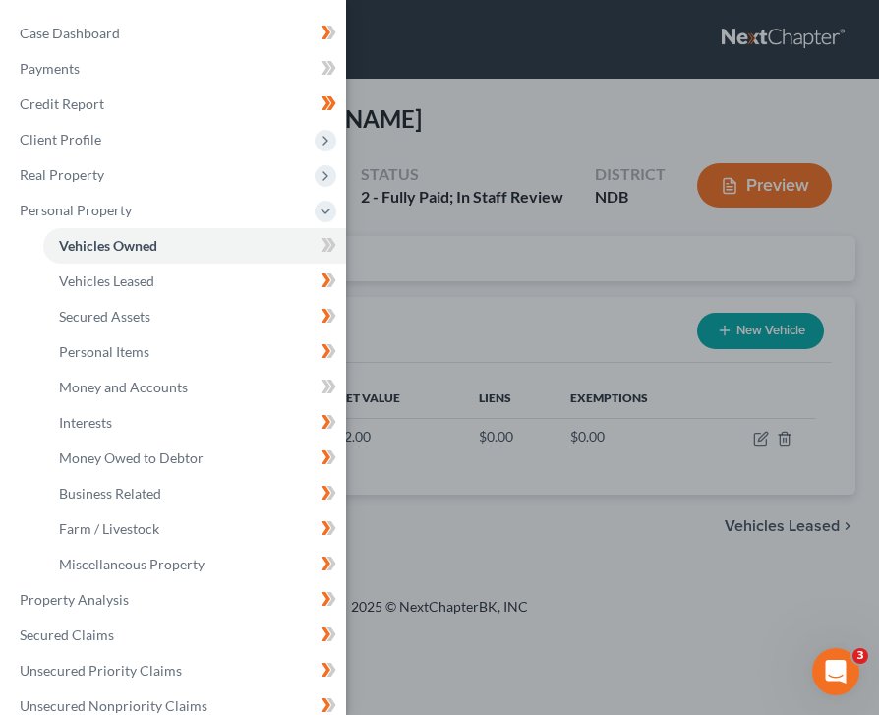
click at [557, 362] on div "Case Dashboard Payments Invoices Payments Payments Credit Report Client Profile" at bounding box center [439, 357] width 879 height 715
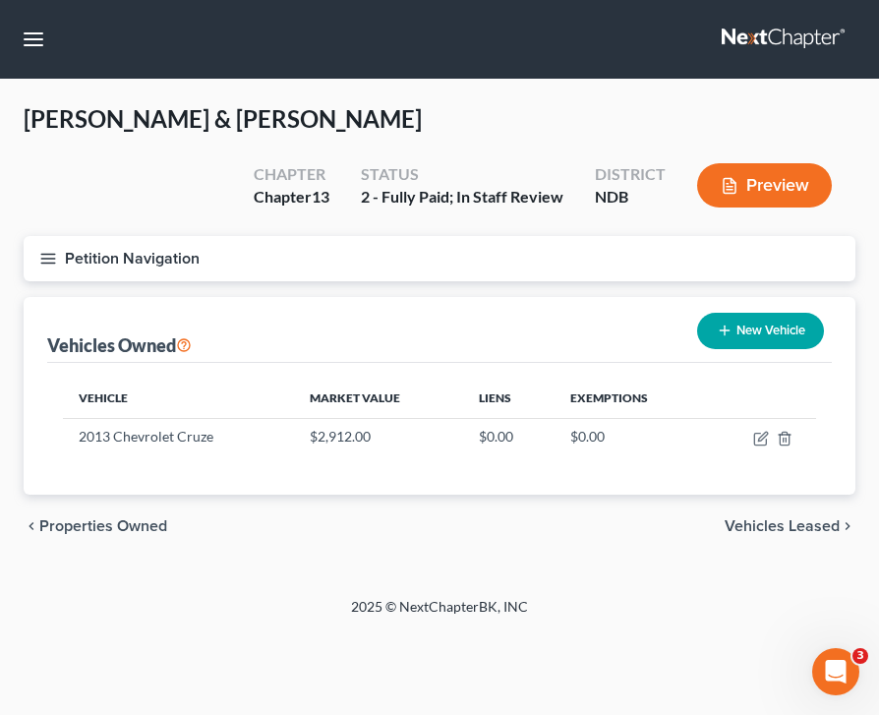
click at [57, 261] on button "Petition Navigation" at bounding box center [440, 258] width 832 height 45
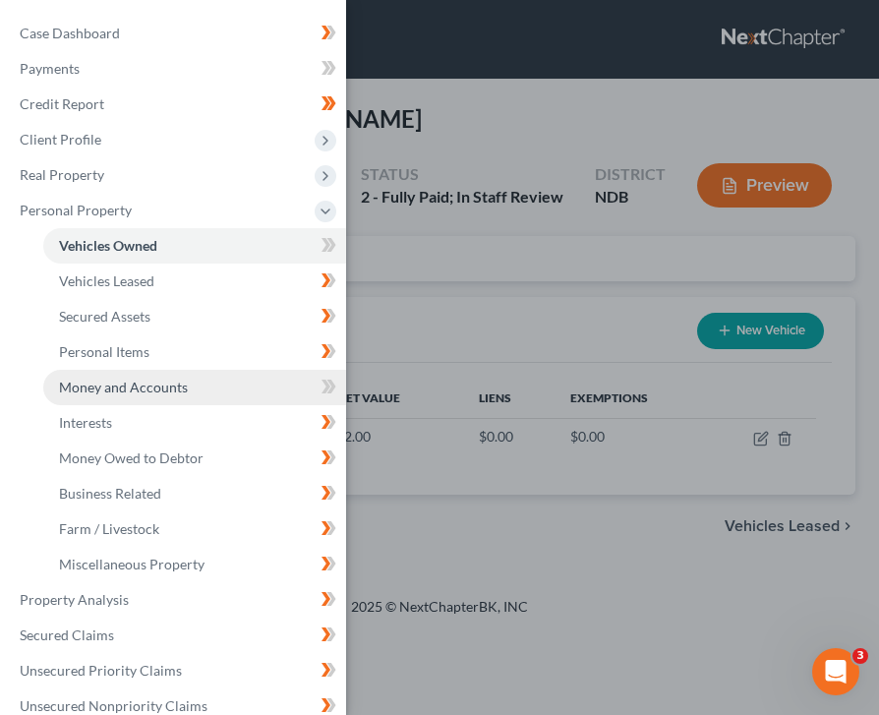
click at [226, 389] on link "Money and Accounts" at bounding box center [194, 387] width 303 height 35
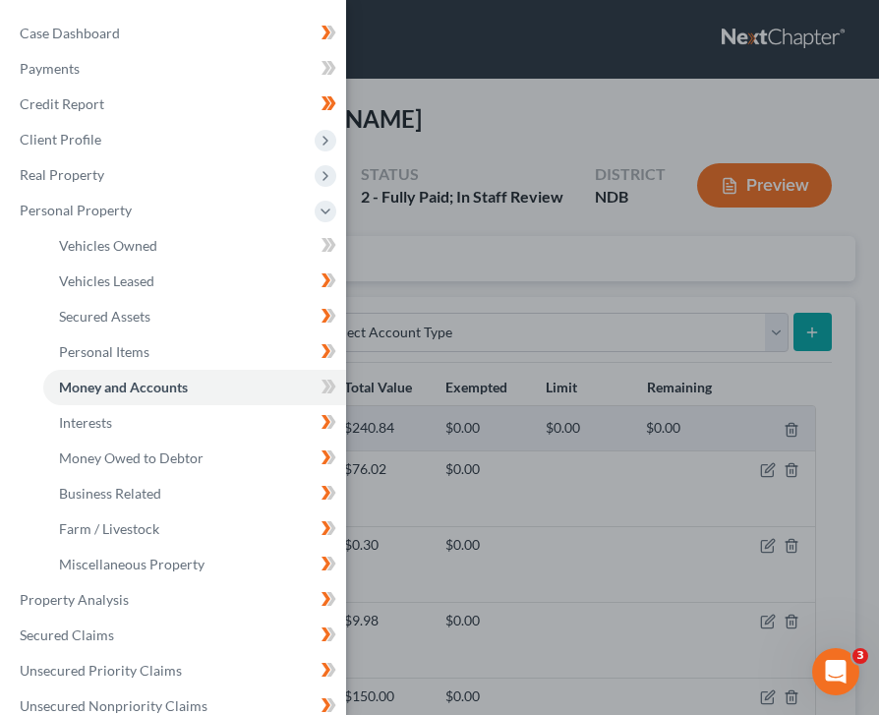
click at [485, 245] on div "Case Dashboard Payments Invoices Payments Payments Credit Report Client Profile" at bounding box center [439, 357] width 879 height 715
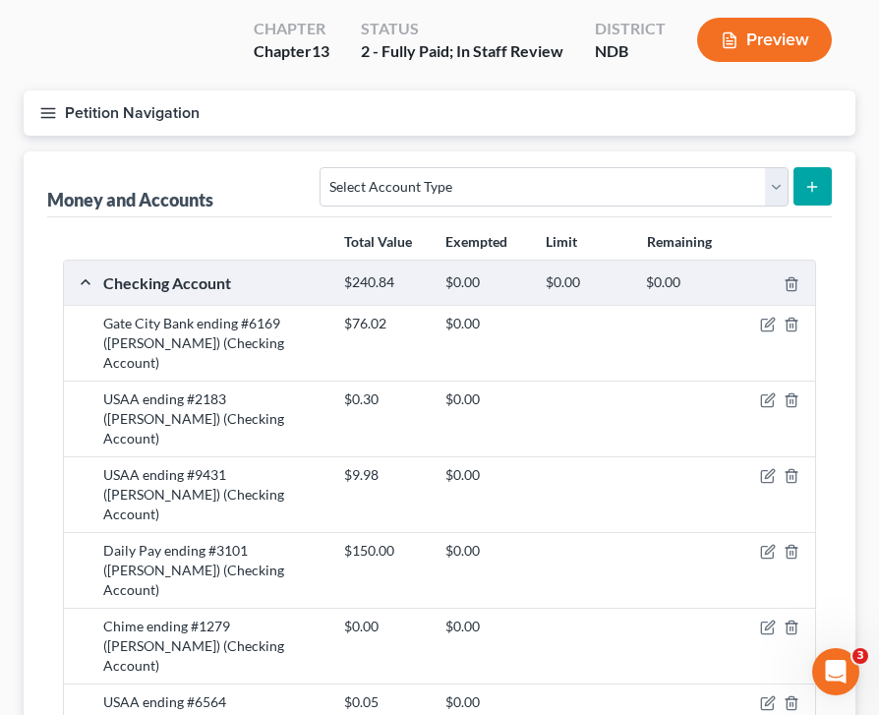
scroll to position [137, 0]
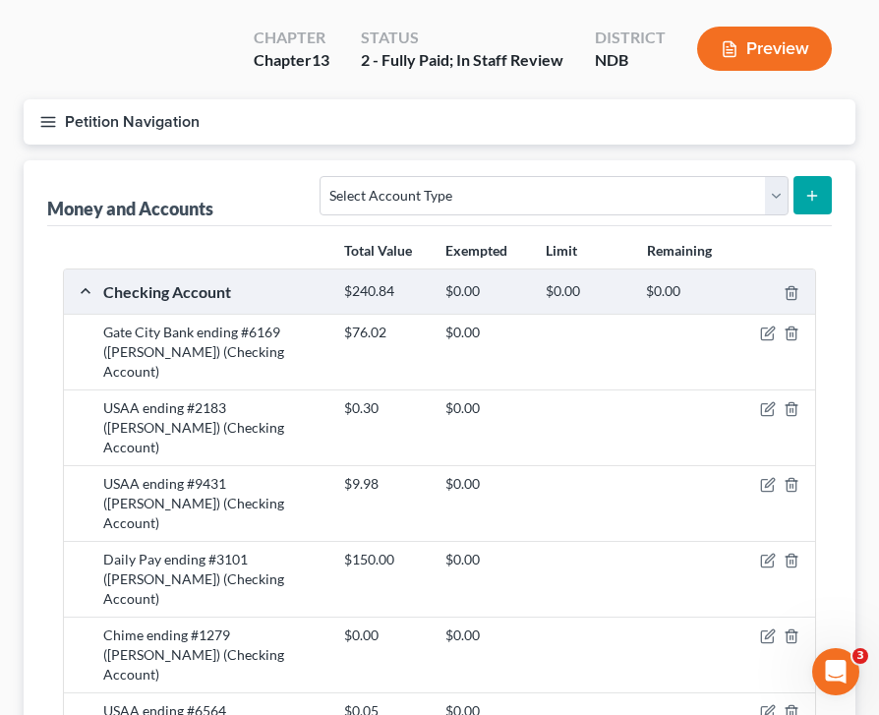
click at [49, 110] on button "Petition Navigation" at bounding box center [440, 121] width 832 height 45
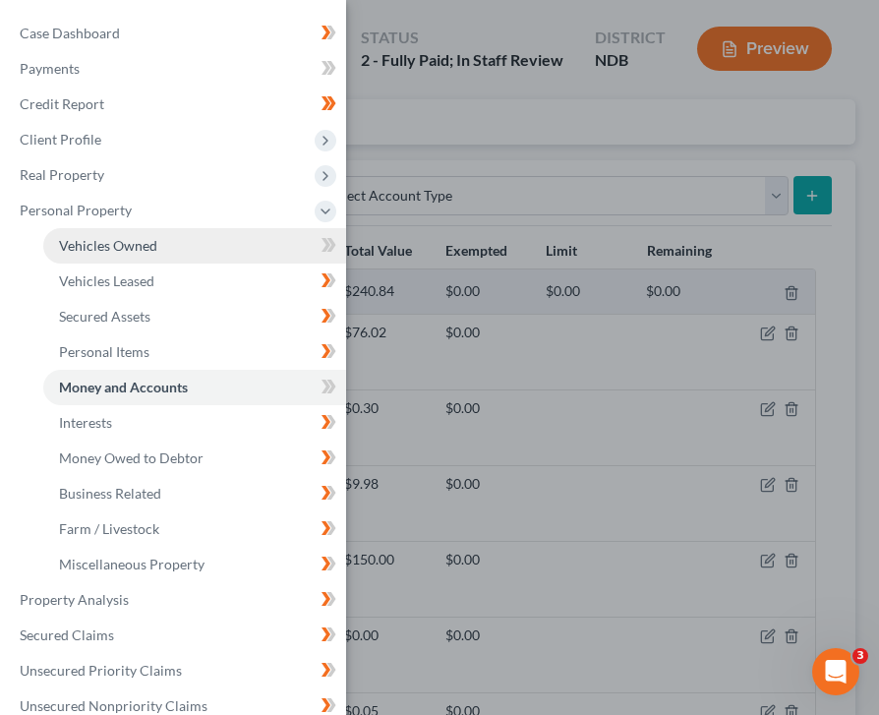
click at [100, 233] on link "Vehicles Owned" at bounding box center [194, 245] width 303 height 35
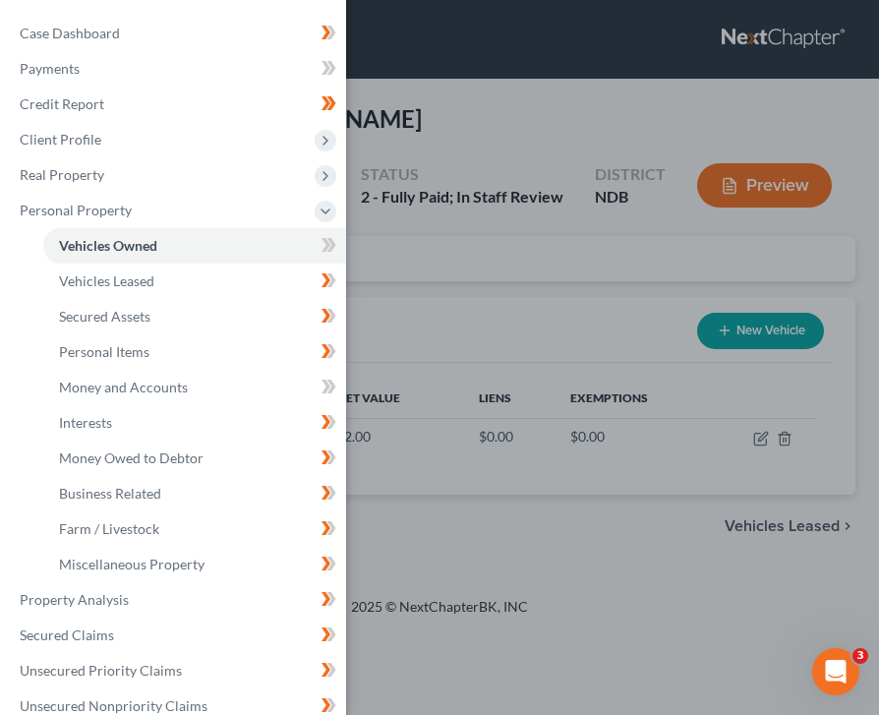
click at [466, 291] on div "Case Dashboard Payments Invoices Payments Payments Credit Report Client Profile" at bounding box center [439, 357] width 879 height 715
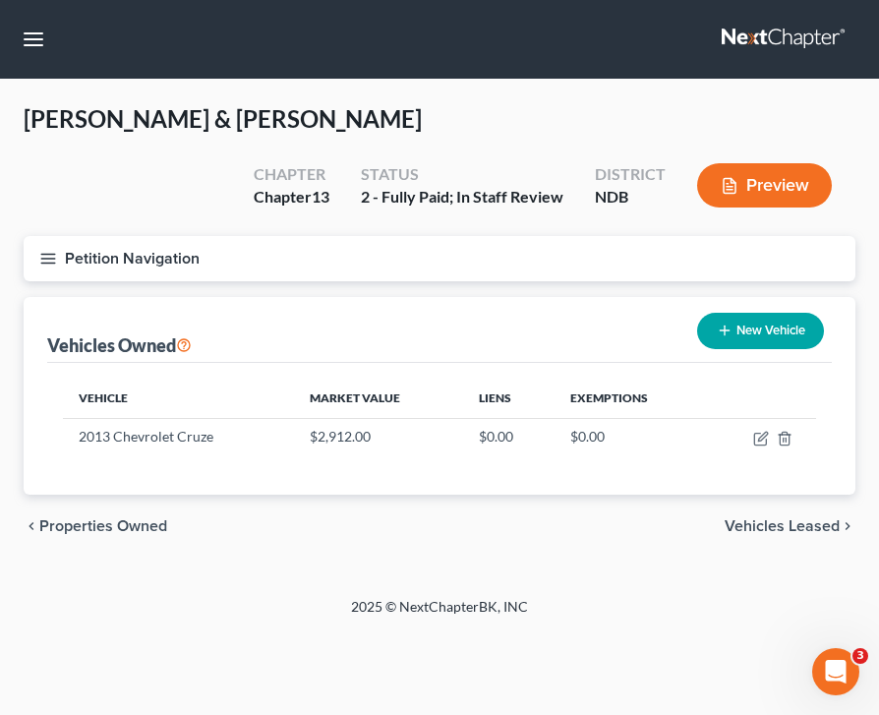
click at [24, 243] on button "Petition Navigation" at bounding box center [440, 258] width 832 height 45
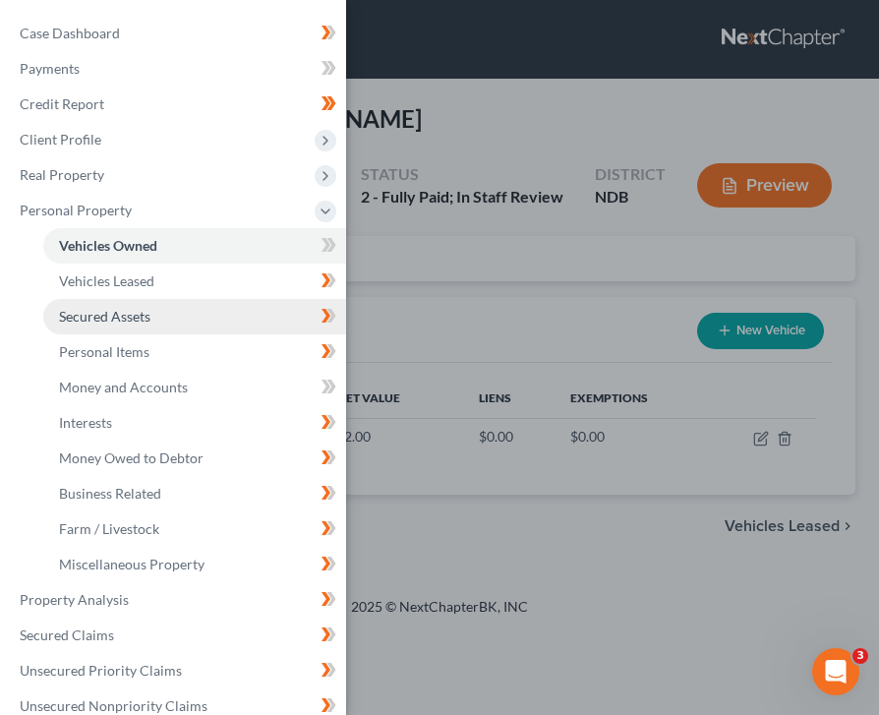
click at [198, 315] on link "Secured Assets" at bounding box center [194, 316] width 303 height 35
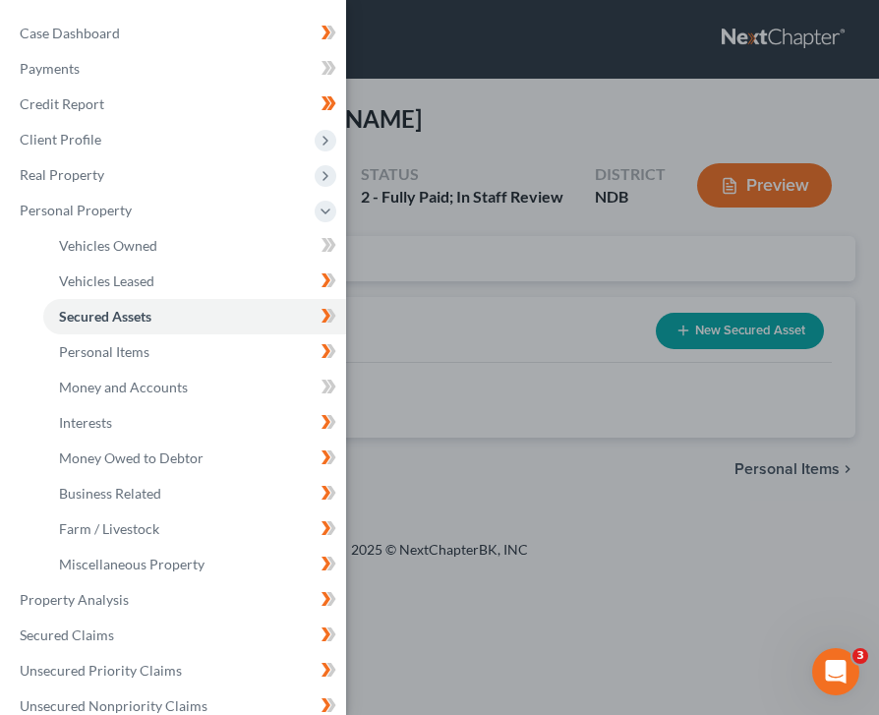
click at [530, 433] on div "Case Dashboard Payments Invoices Payments Payments Credit Report Client Profile" at bounding box center [439, 357] width 879 height 715
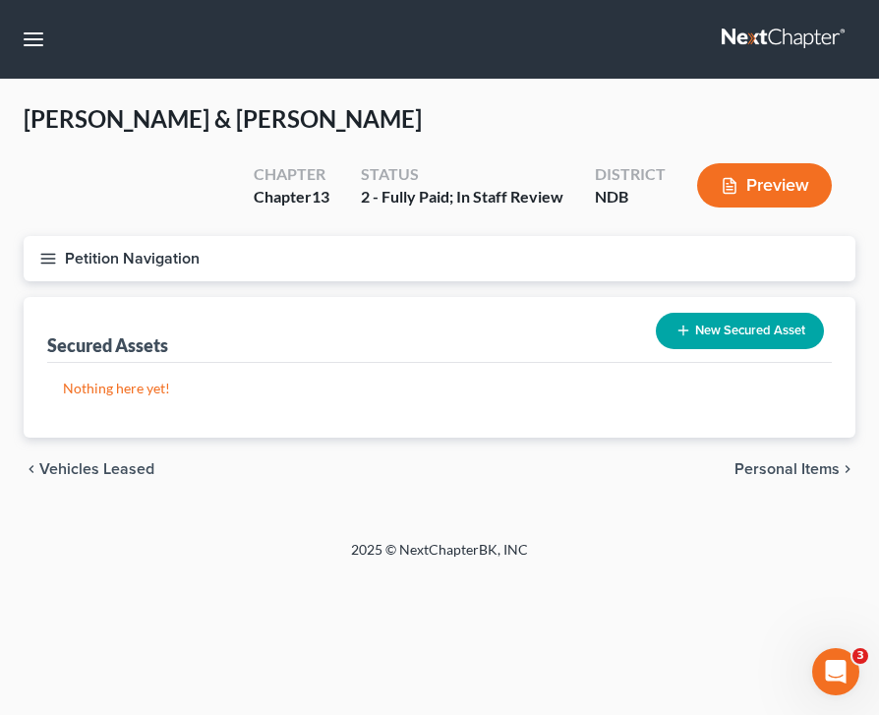
click at [29, 265] on button "Petition Navigation" at bounding box center [440, 258] width 832 height 45
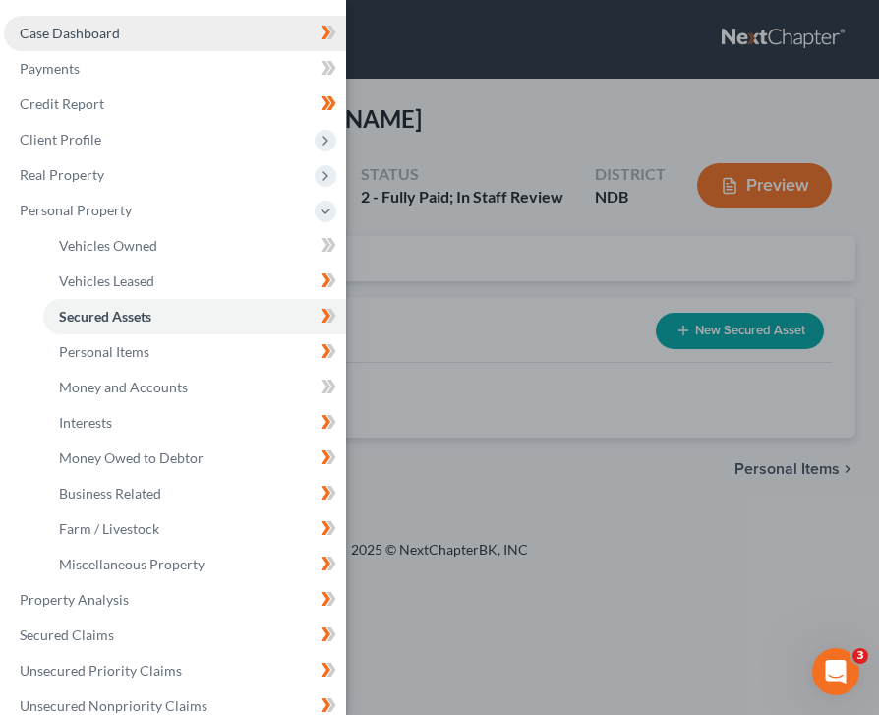
click at [50, 34] on span "Case Dashboard" at bounding box center [70, 33] width 100 height 17
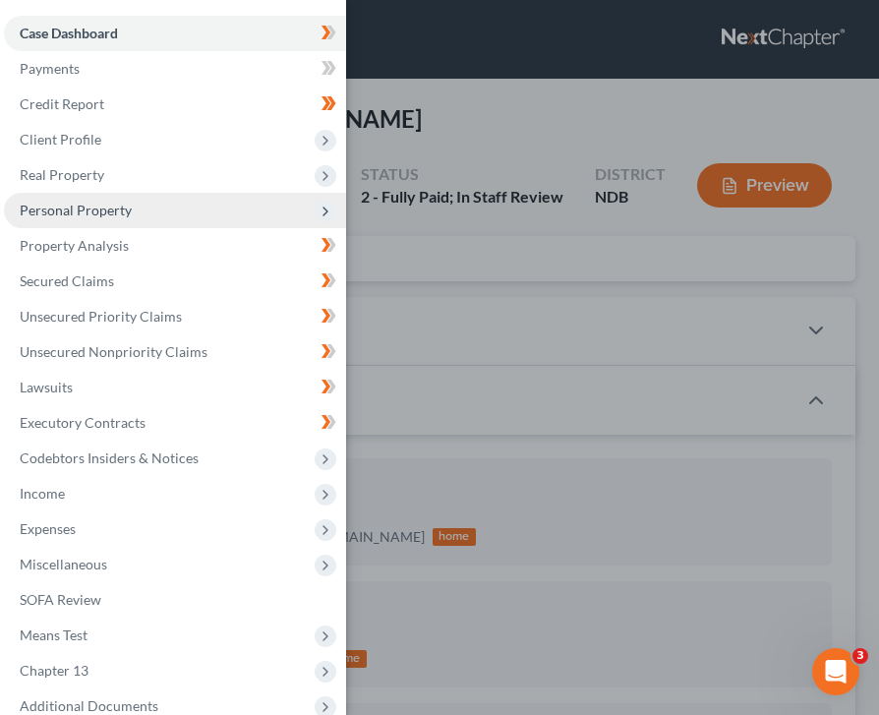
scroll to position [57, 0]
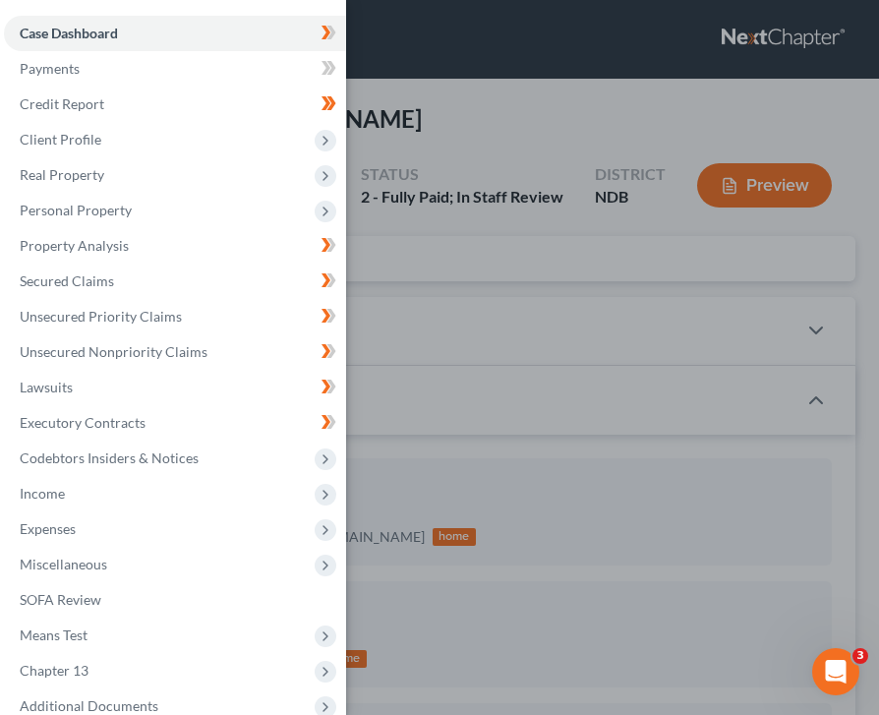
click at [526, 283] on div "Case Dashboard Payments Invoices Payments Payments Credit Report Client Profile" at bounding box center [439, 357] width 879 height 715
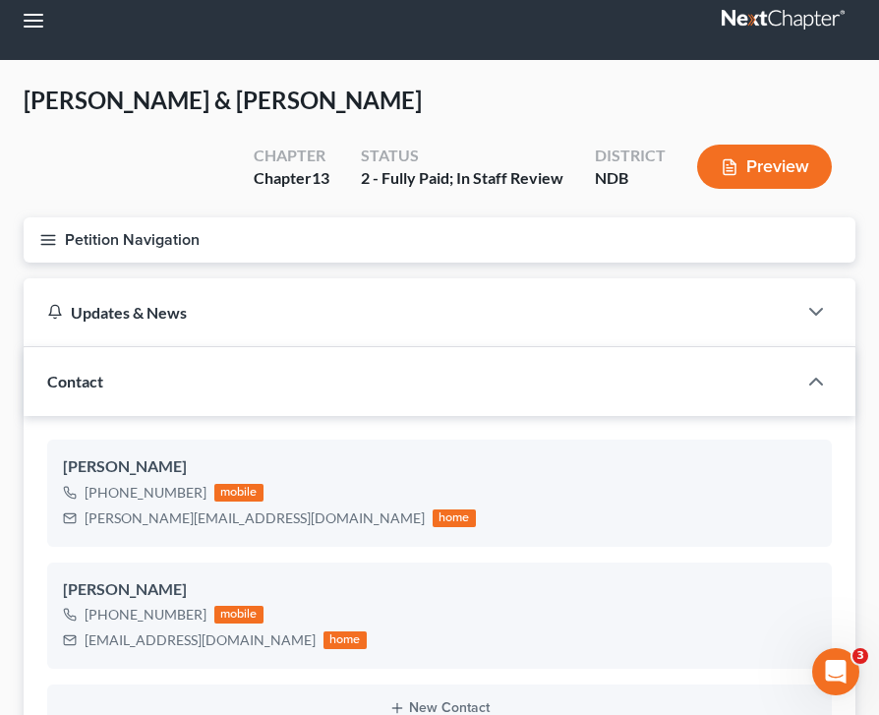
scroll to position [0, 0]
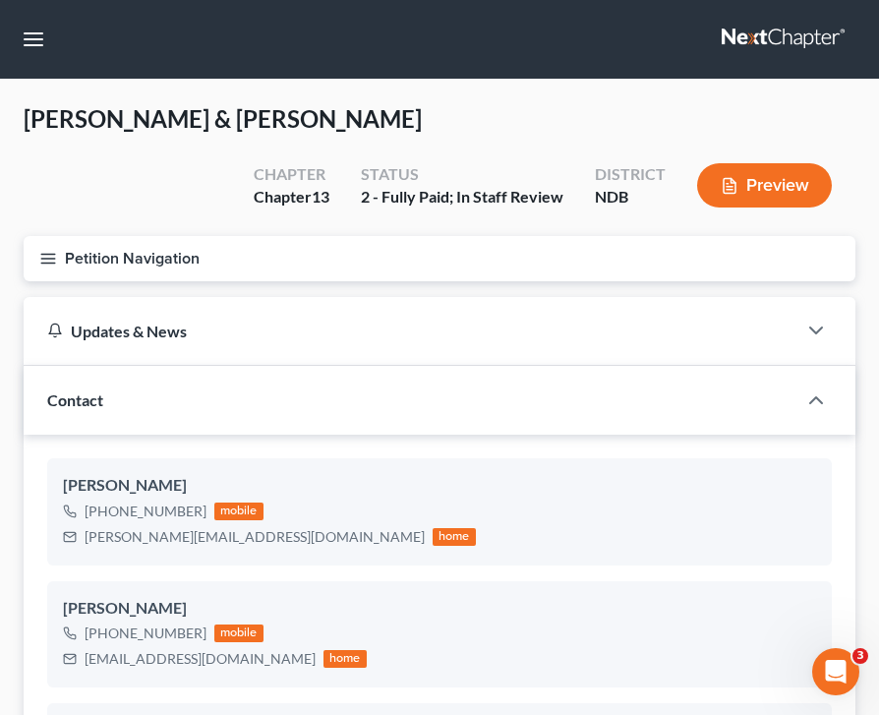
click at [55, 257] on icon "button" at bounding box center [48, 259] width 18 height 18
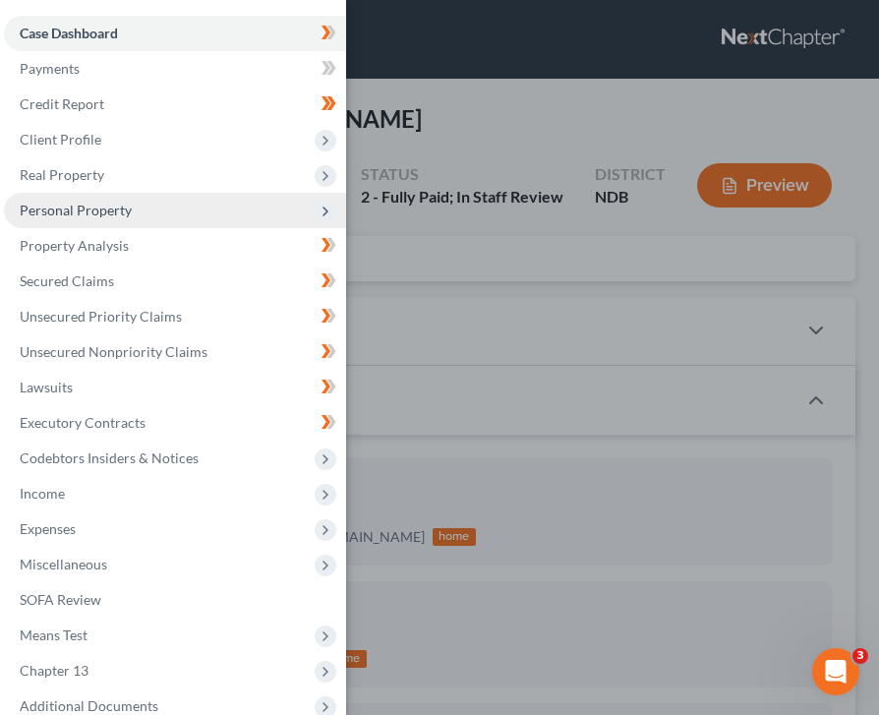
click at [99, 211] on span "Personal Property" at bounding box center [76, 210] width 112 height 17
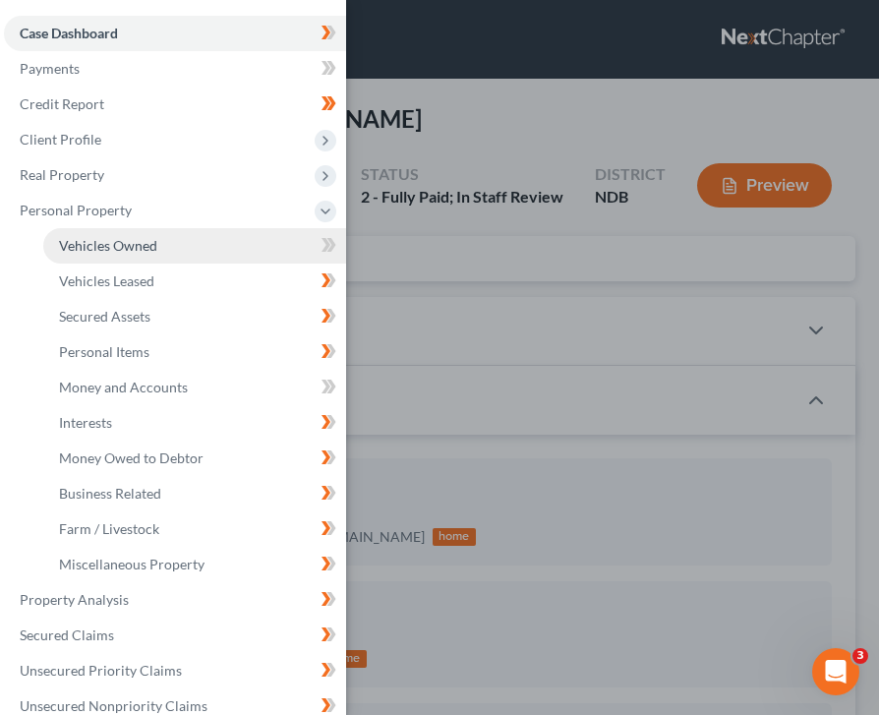
click at [112, 256] on link "Vehicles Owned" at bounding box center [194, 245] width 303 height 35
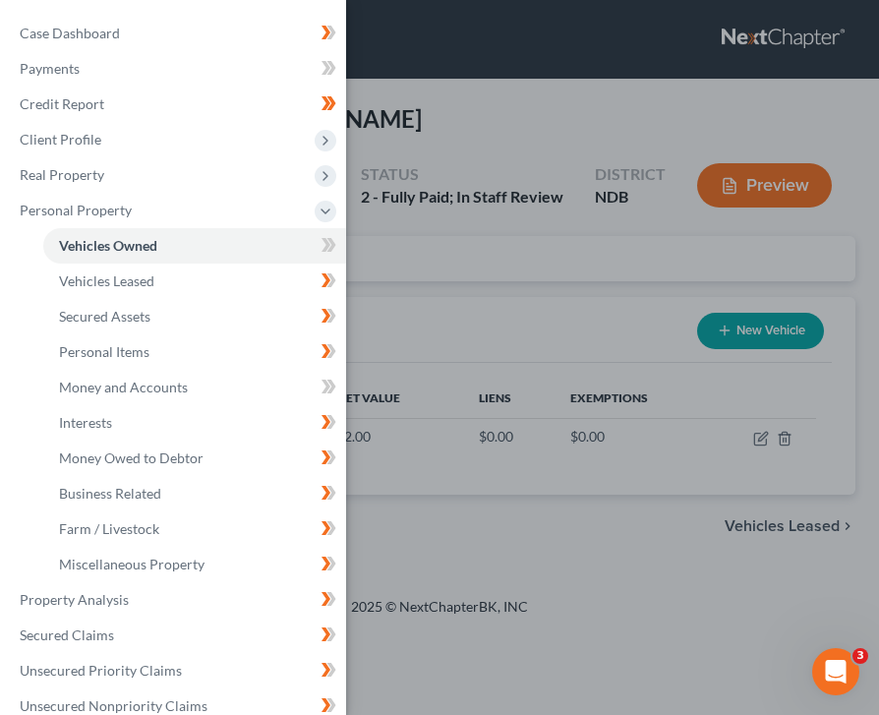
click at [569, 230] on div "Case Dashboard Payments Invoices Payments Payments Credit Report Client Profile" at bounding box center [439, 357] width 879 height 715
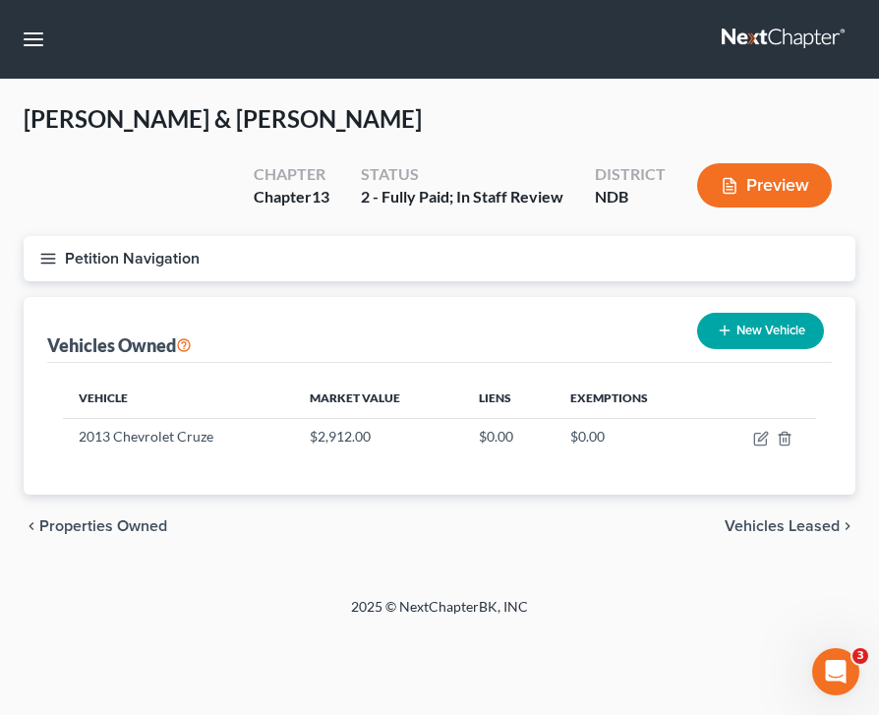
click at [46, 263] on line "button" at bounding box center [48, 263] width 14 height 0
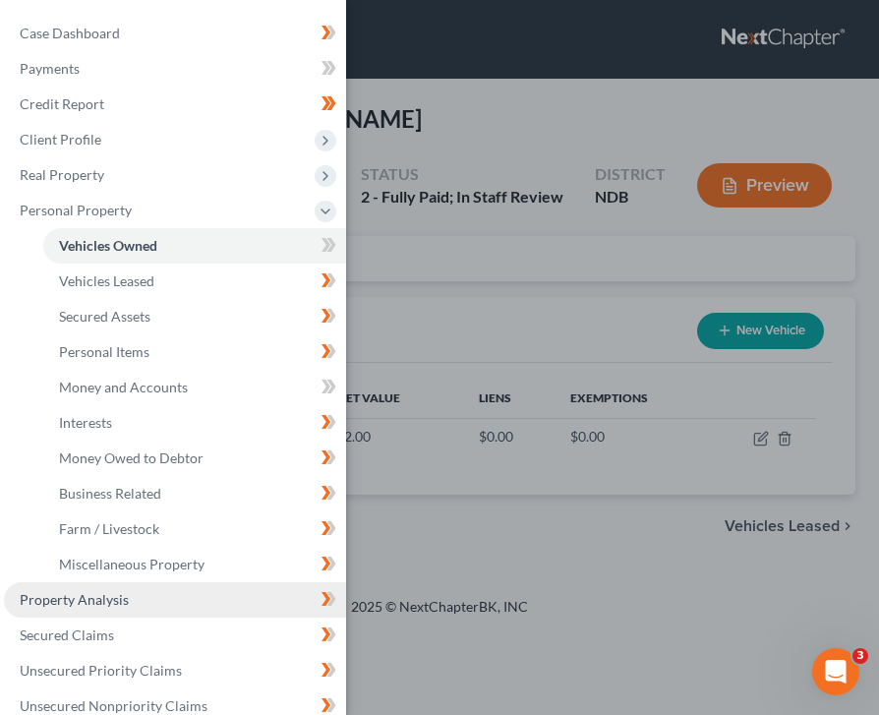
click at [171, 597] on link "Property Analysis" at bounding box center [175, 599] width 342 height 35
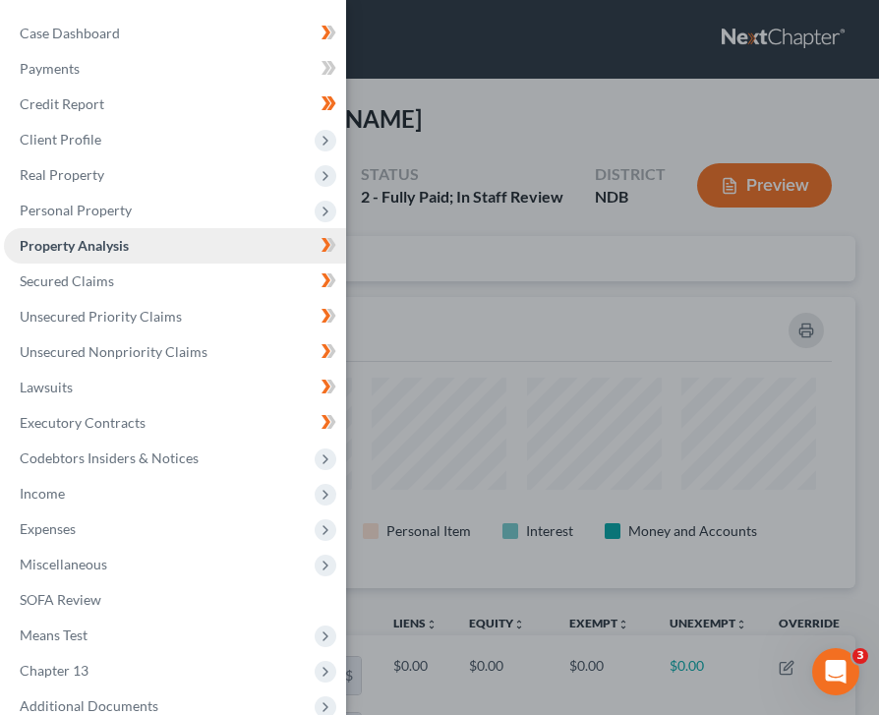
scroll to position [291, 832]
click at [569, 429] on div "Case Dashboard Payments Invoices Payments Payments Credit Report Client Profile" at bounding box center [439, 357] width 879 height 715
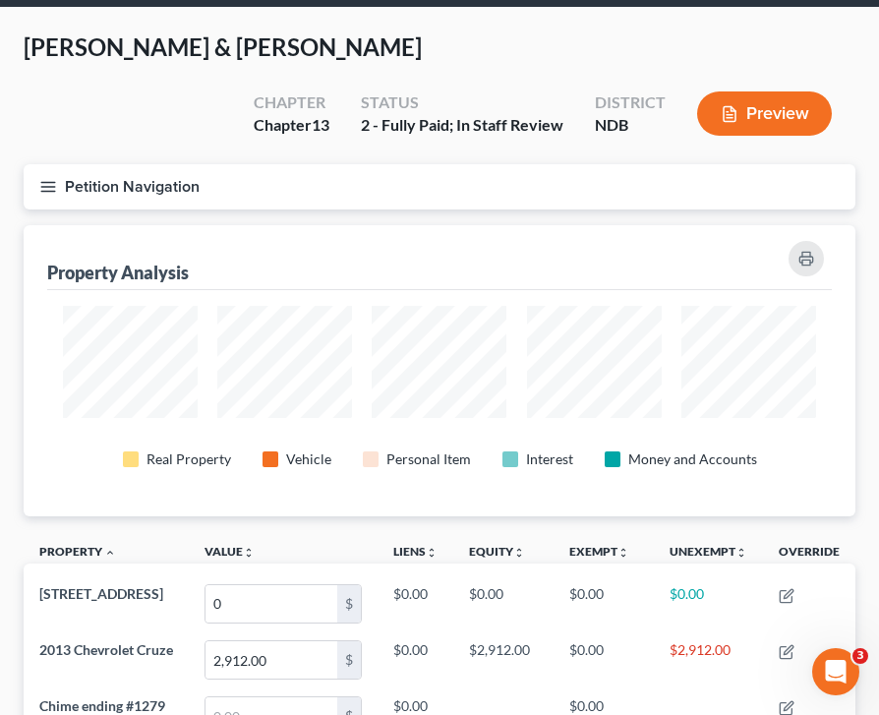
scroll to position [0, 0]
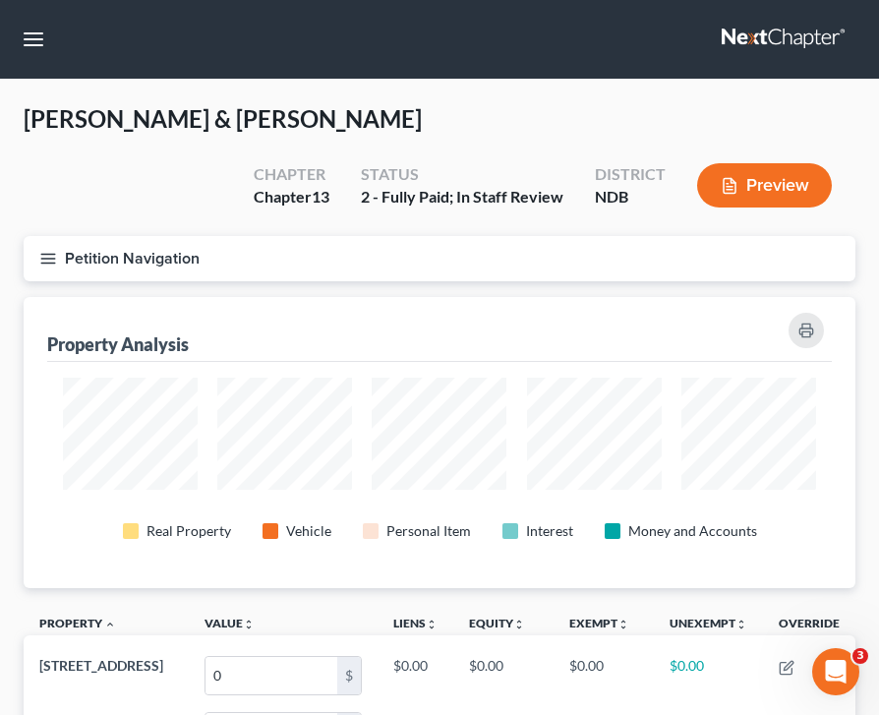
click at [34, 263] on button "Petition Navigation" at bounding box center [440, 258] width 832 height 45
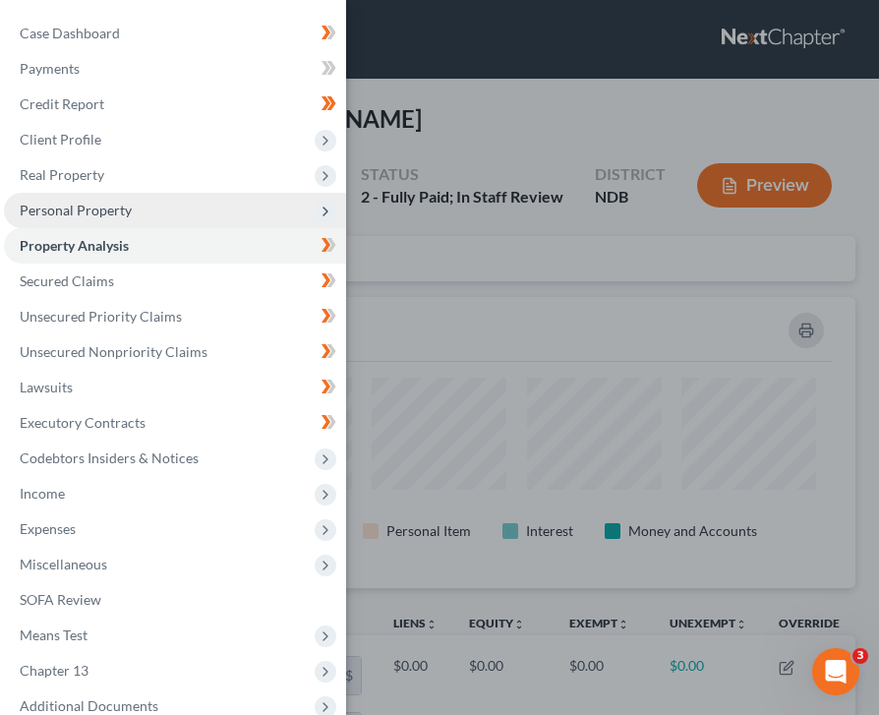
click at [144, 204] on span "Personal Property" at bounding box center [175, 210] width 342 height 35
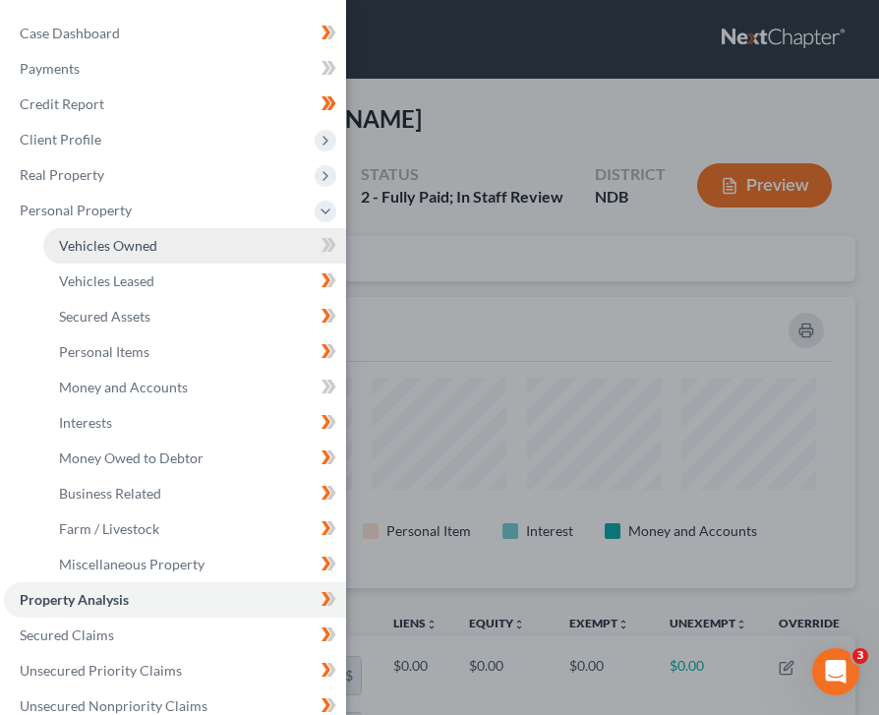
click at [164, 259] on link "Vehicles Owned" at bounding box center [194, 245] width 303 height 35
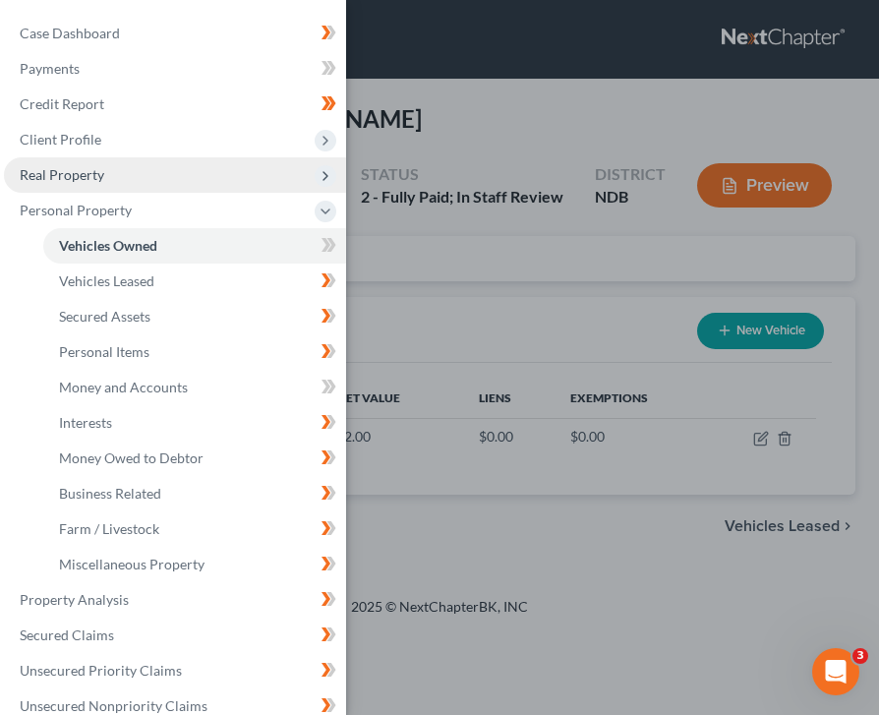
click at [187, 174] on span "Real Property" at bounding box center [175, 174] width 342 height 35
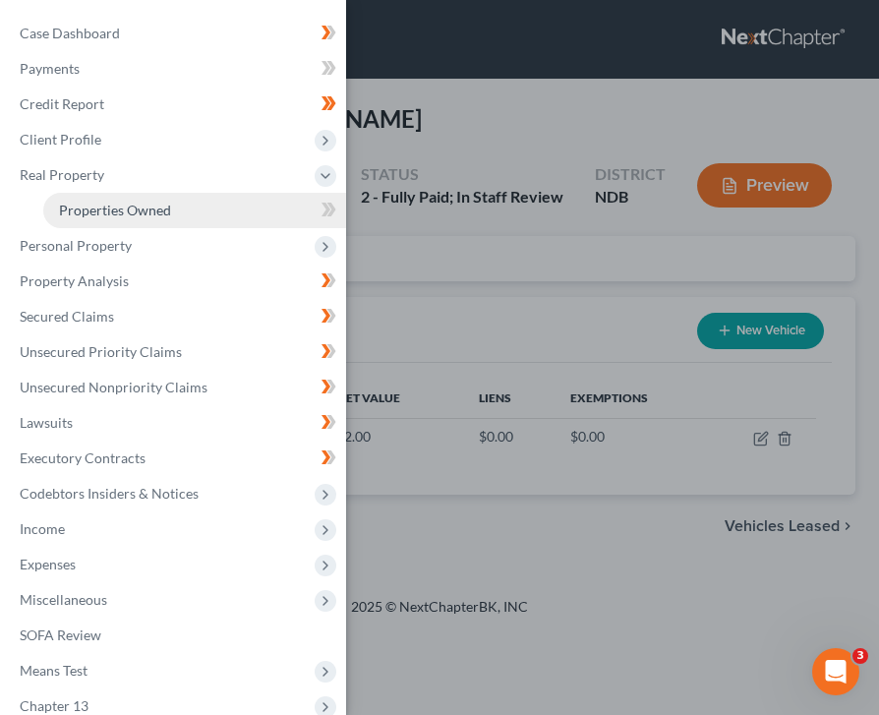
click at [171, 217] on link "Properties Owned" at bounding box center [194, 210] width 303 height 35
click at [720, 257] on div "Case Dashboard Payments Invoices Payments Payments Credit Report Client Profile" at bounding box center [439, 357] width 879 height 715
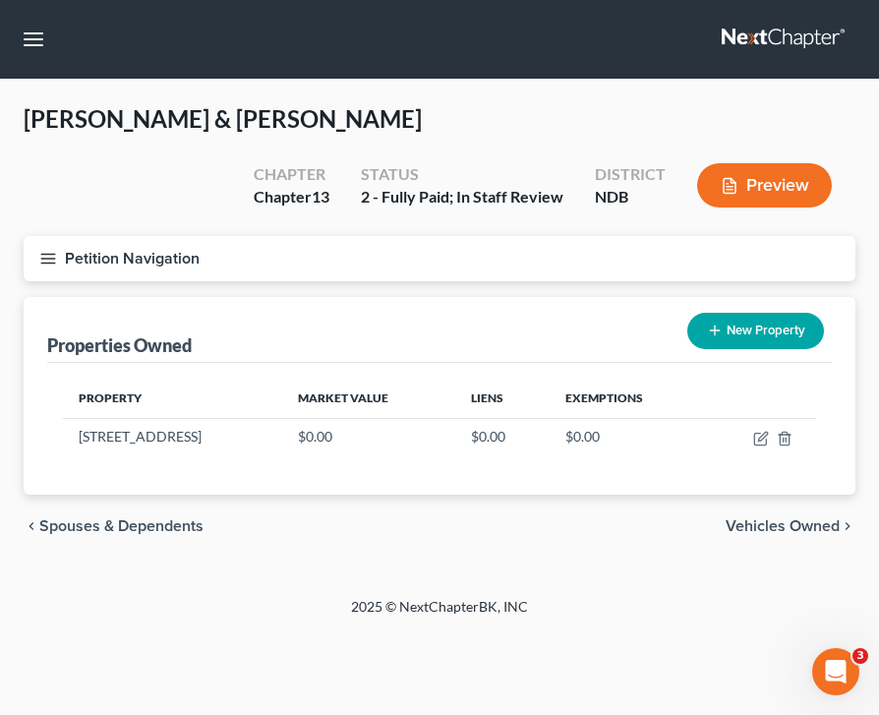
drag, startPoint x: 621, startPoint y: 457, endPoint x: 633, endPoint y: 474, distance: 20.5
click at [623, 464] on asset-table "Property Market Value Liens Exemptions [STREET_ADDRESS] $0.00 $0.00 $0.00" at bounding box center [439, 425] width 753 height 92
click at [46, 244] on button "Petition Navigation" at bounding box center [440, 258] width 832 height 45
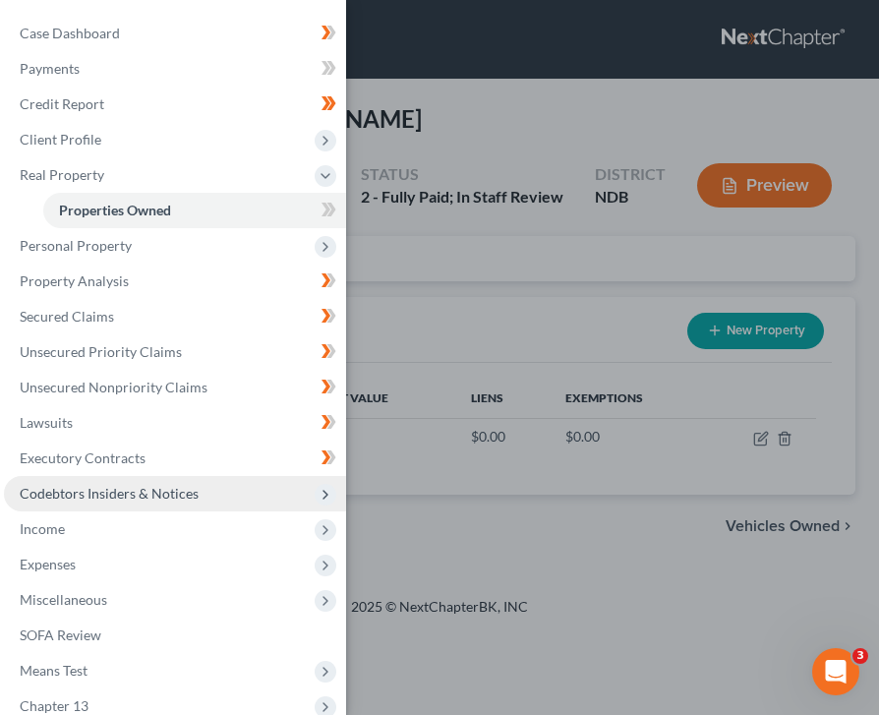
click at [217, 503] on span "Codebtors Insiders & Notices" at bounding box center [175, 493] width 342 height 35
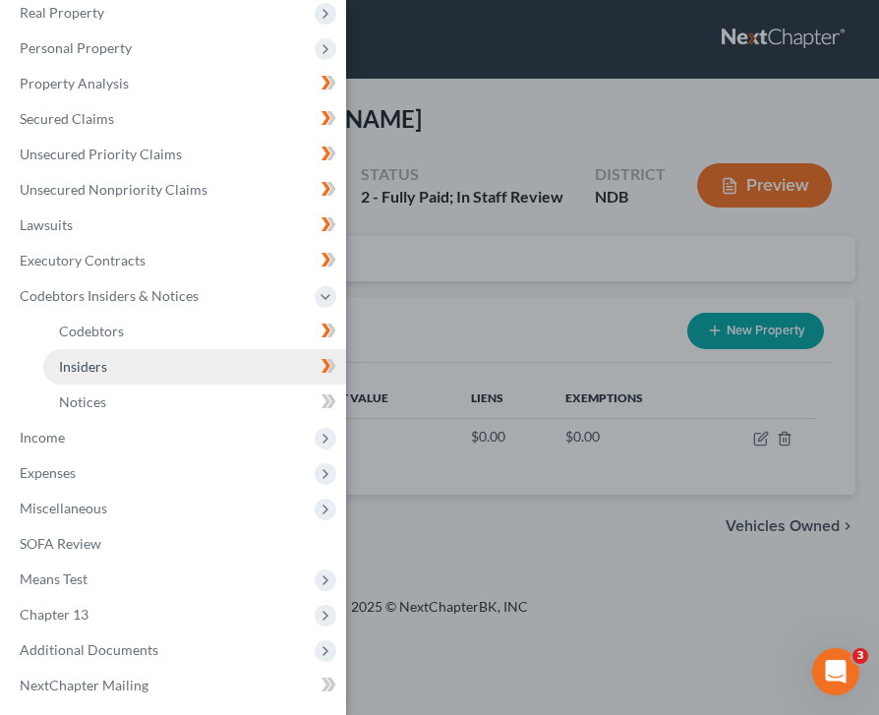
scroll to position [176, 0]
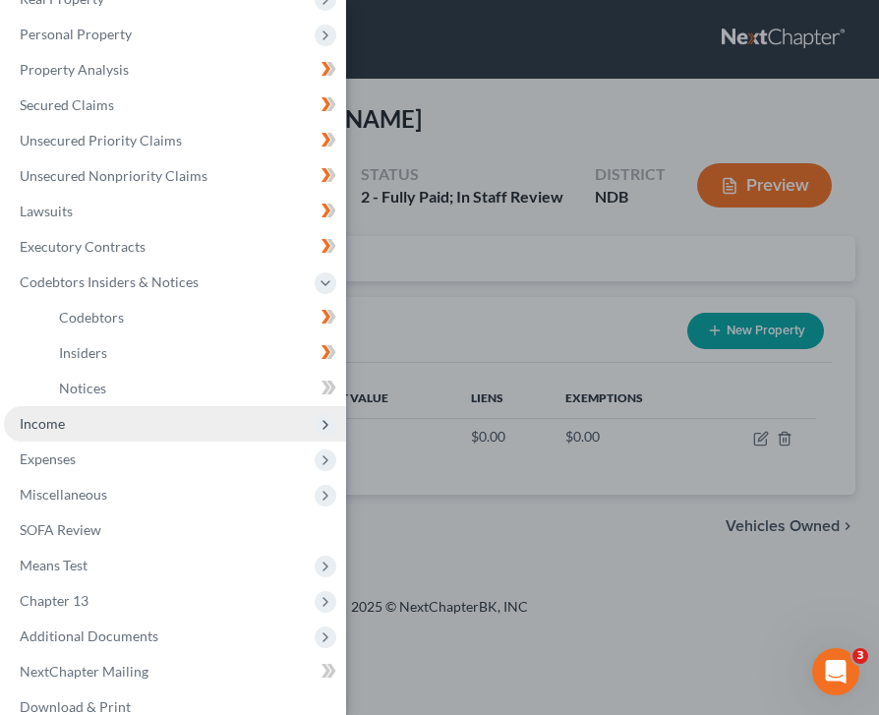
click at [181, 411] on span "Income" at bounding box center [175, 423] width 342 height 35
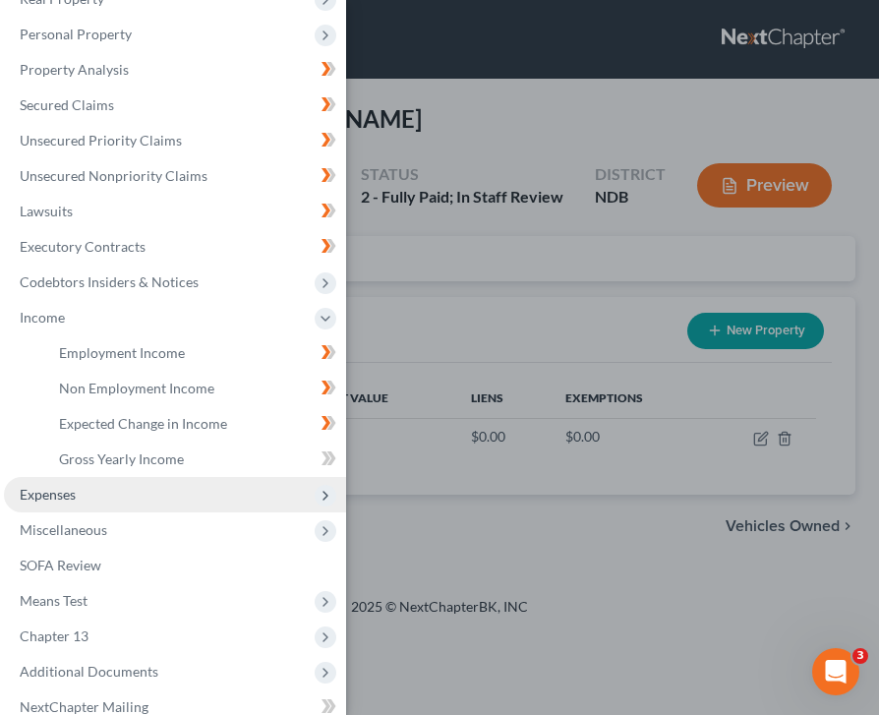
click at [127, 492] on span "Expenses" at bounding box center [175, 494] width 342 height 35
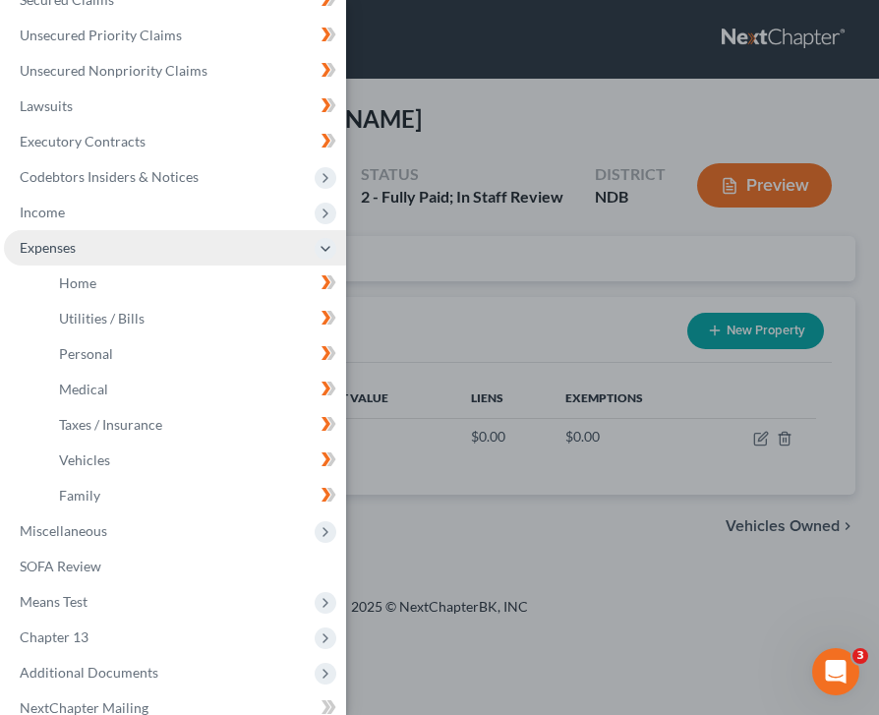
scroll to position [291, 0]
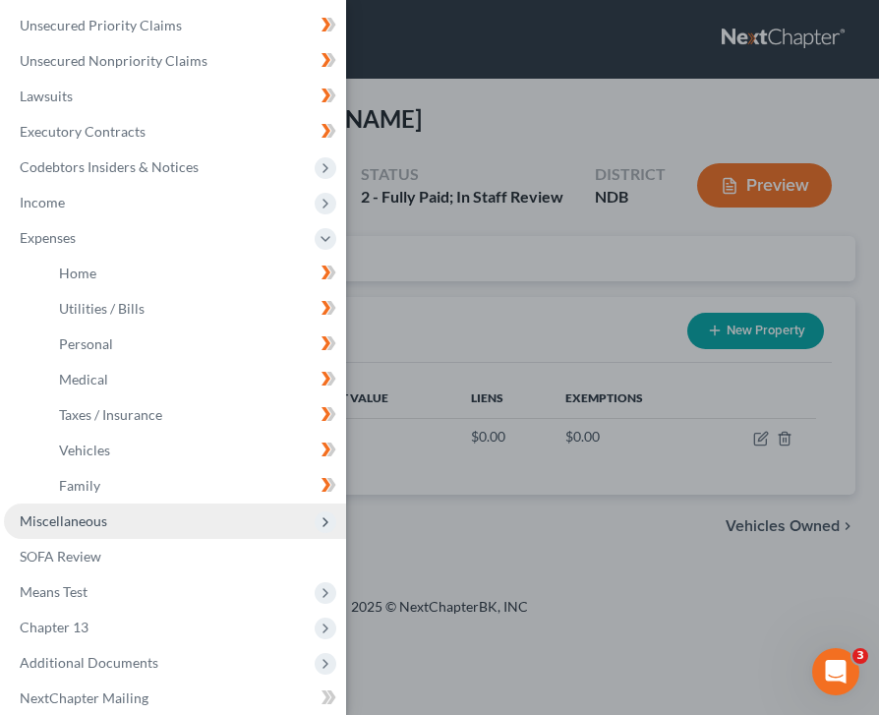
click at [90, 517] on span "Miscellaneous" at bounding box center [64, 520] width 88 height 17
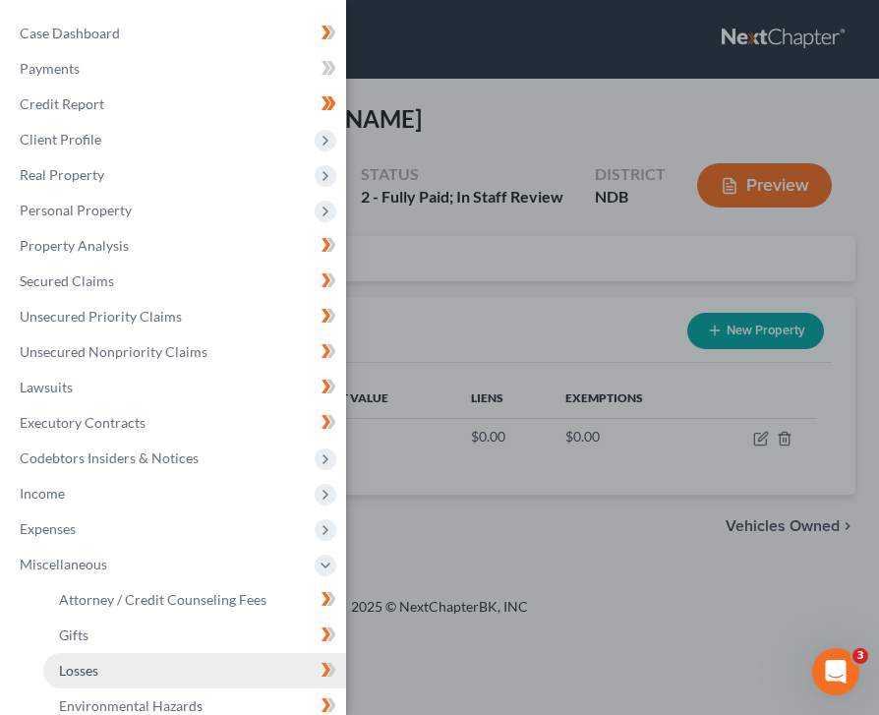
scroll to position [3, 0]
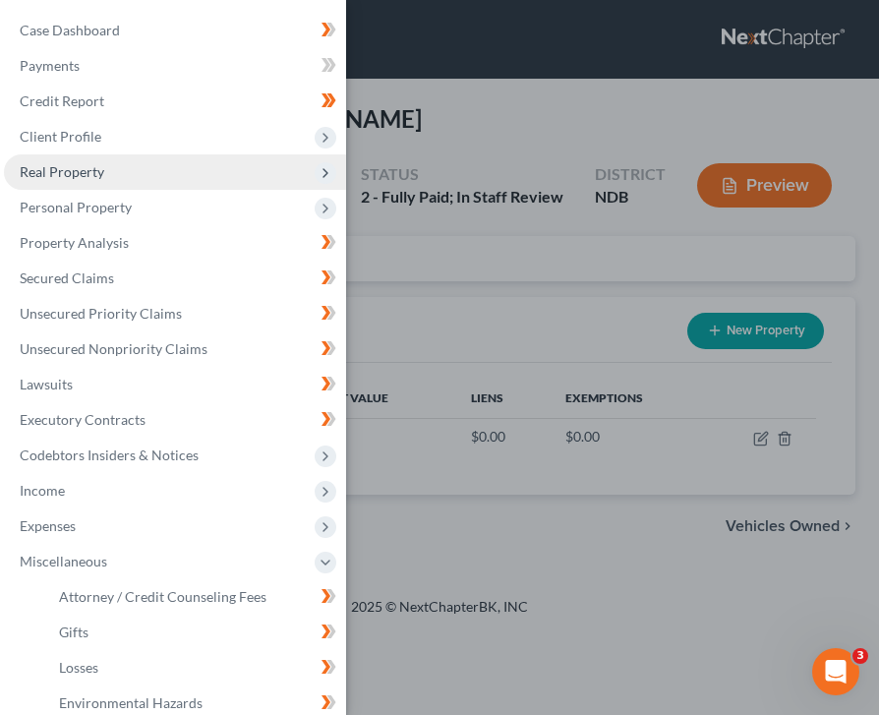
click at [144, 171] on span "Real Property" at bounding box center [175, 171] width 342 height 35
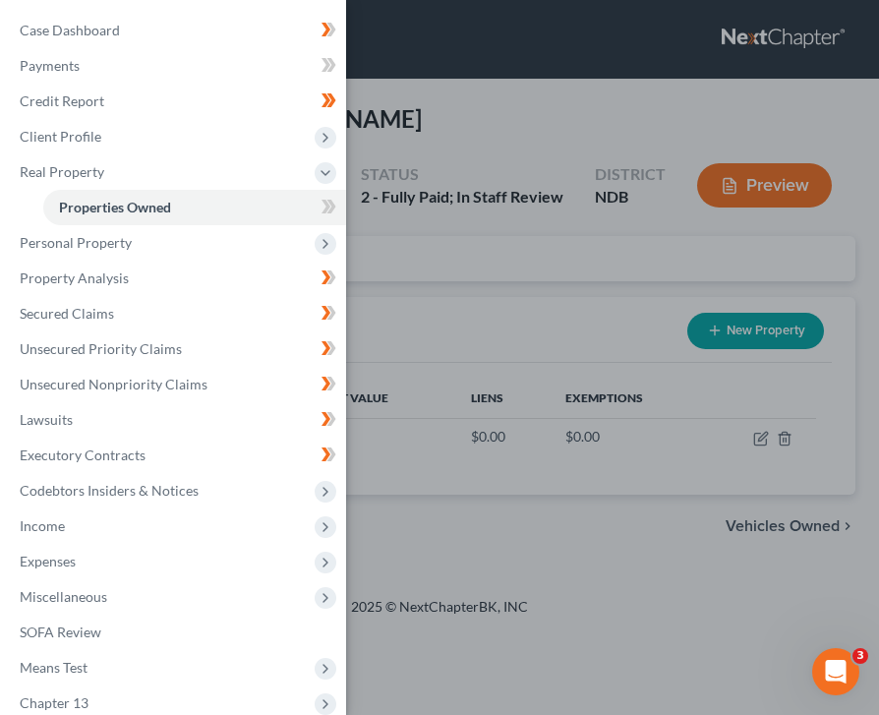
click at [515, 287] on div "Case Dashboard Payments Invoices Payments Payments Credit Report Client Profile" at bounding box center [439, 357] width 879 height 715
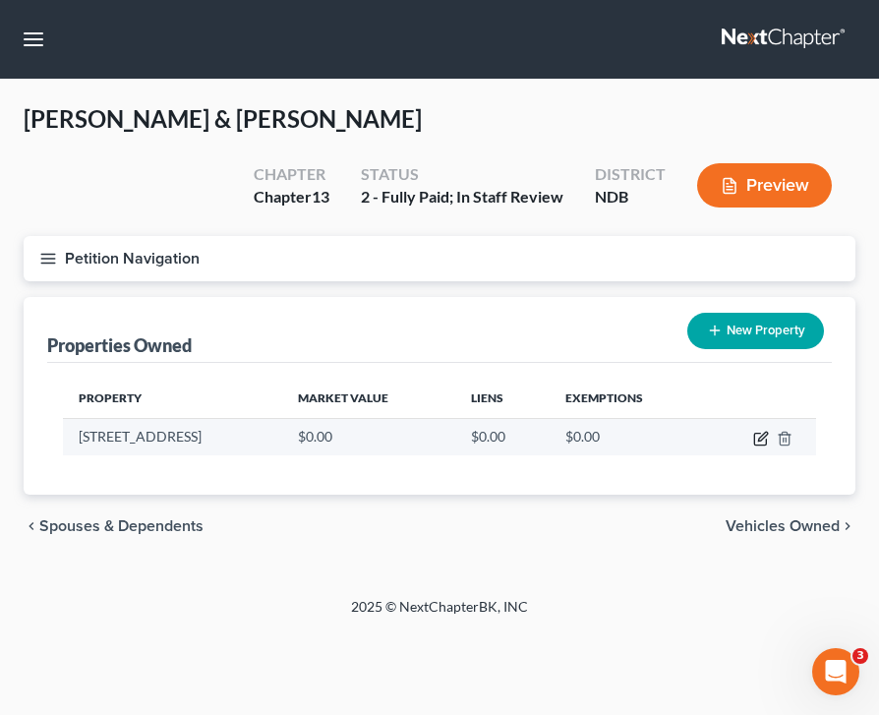
click at [768, 437] on icon "button" at bounding box center [761, 439] width 16 height 16
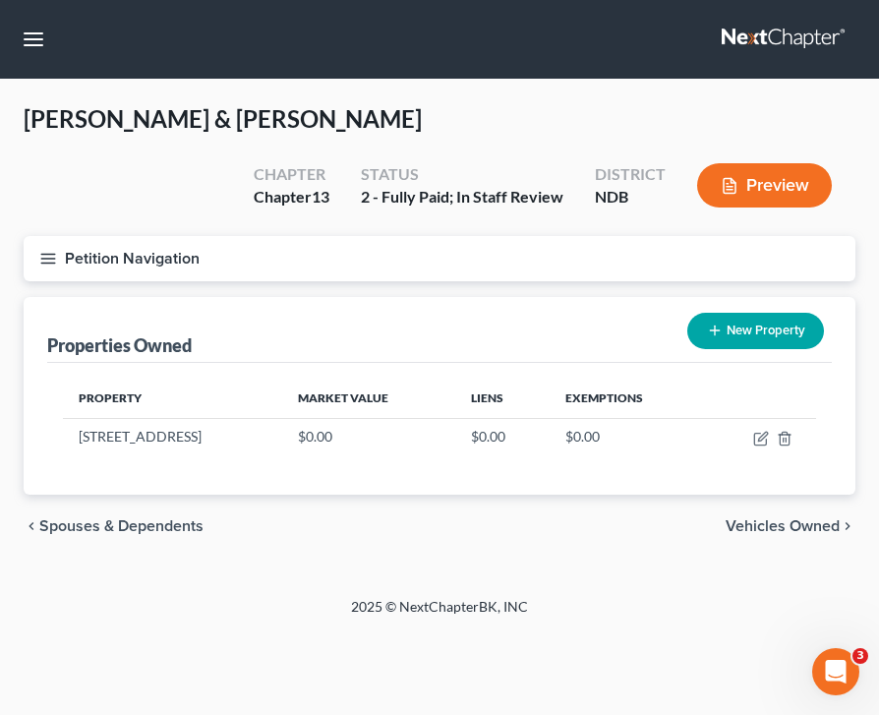
select select "29"
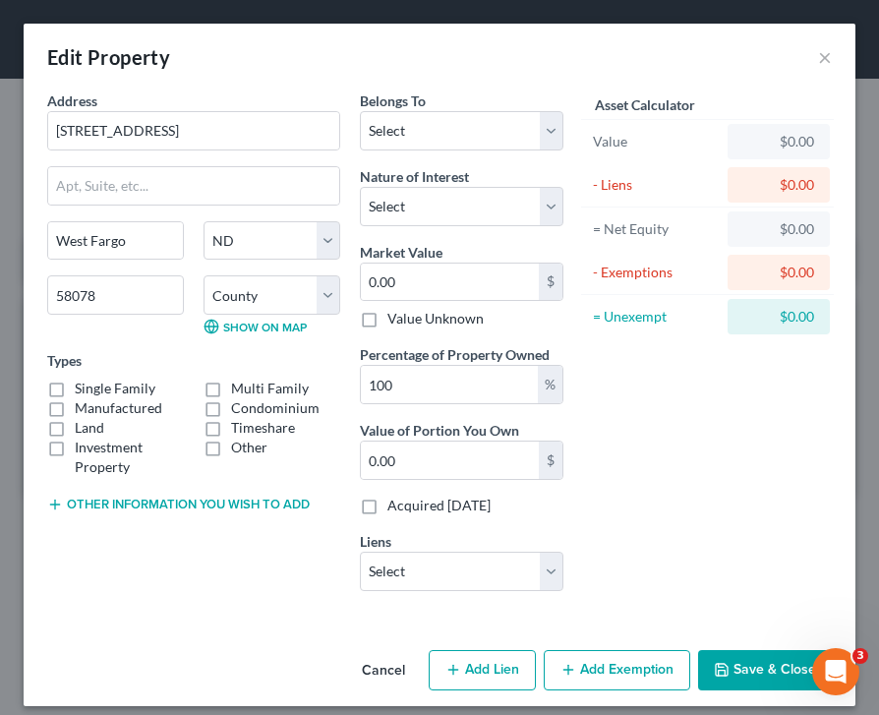
click at [383, 674] on button "Cancel" at bounding box center [383, 671] width 75 height 39
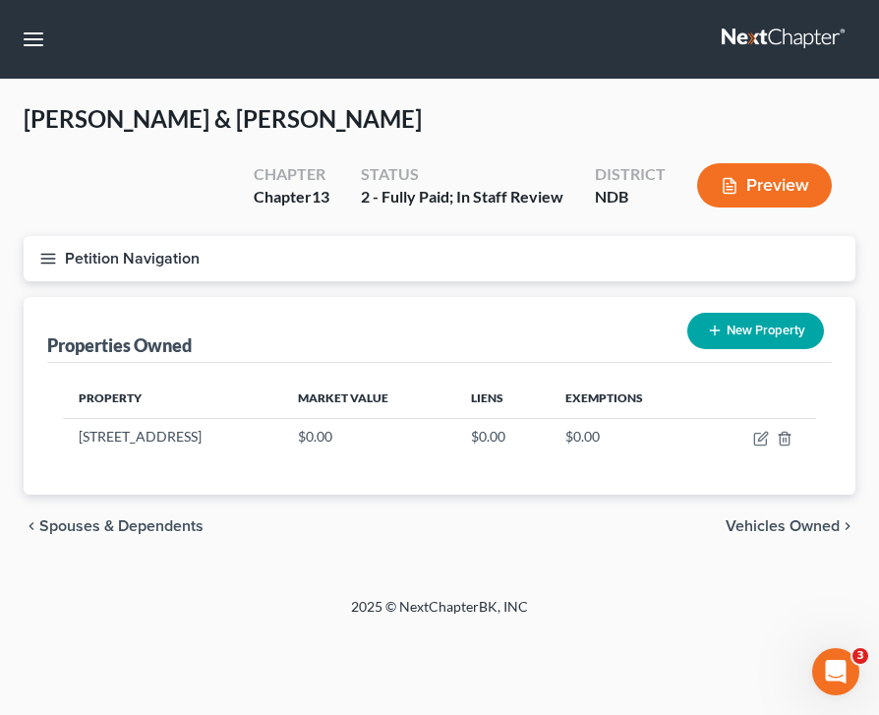
click at [53, 265] on icon "button" at bounding box center [48, 259] width 18 height 18
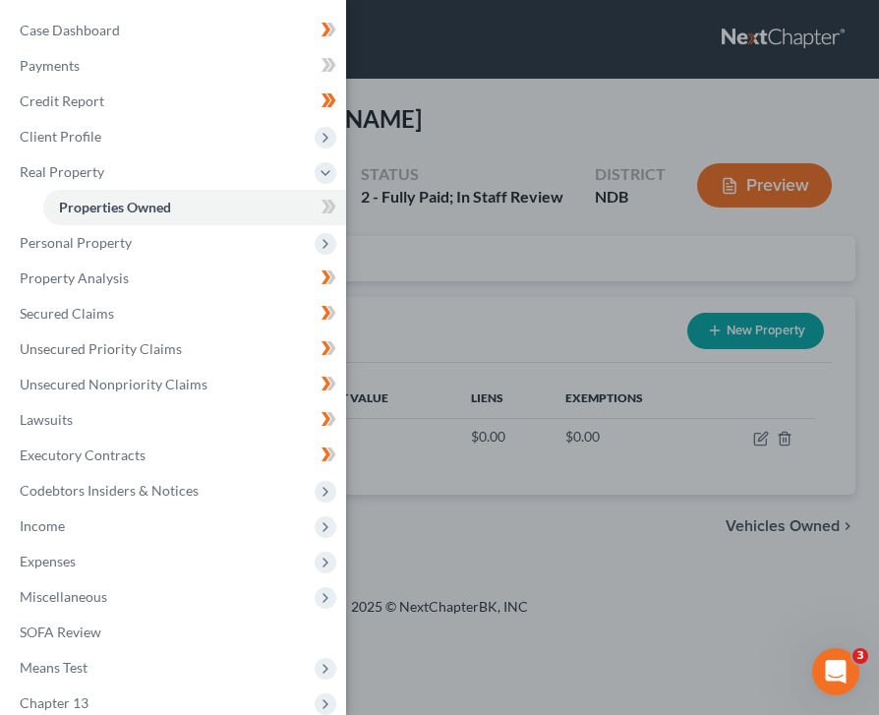
click at [444, 222] on div "Case Dashboard Payments Invoices Payments Payments Credit Report Client Profile" at bounding box center [439, 357] width 879 height 715
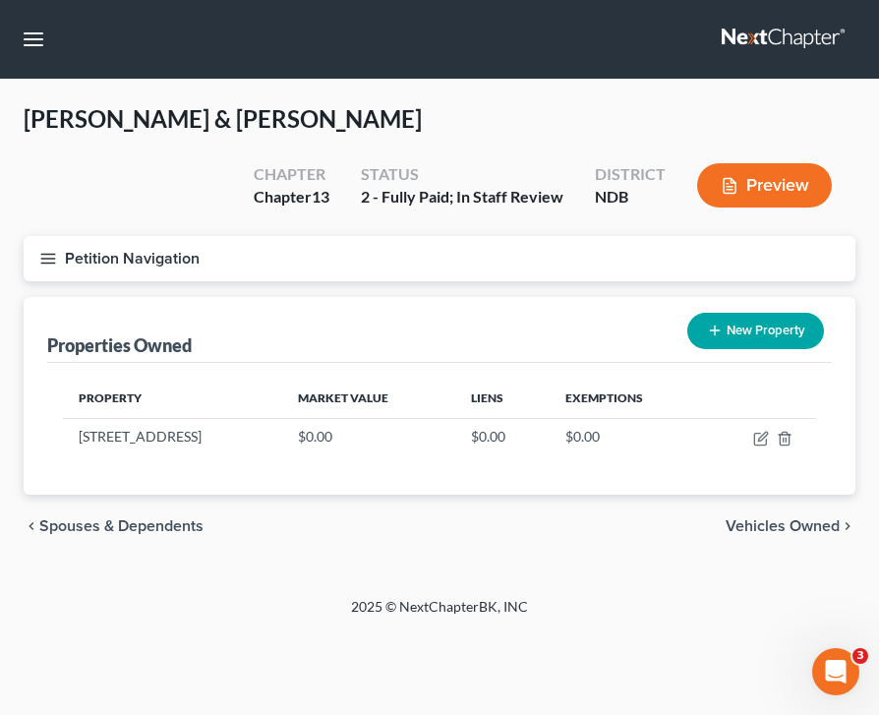
click at [738, 330] on button "New Property" at bounding box center [755, 331] width 137 height 36
select select "29"
select select "8"
select select "2"
select select "0"
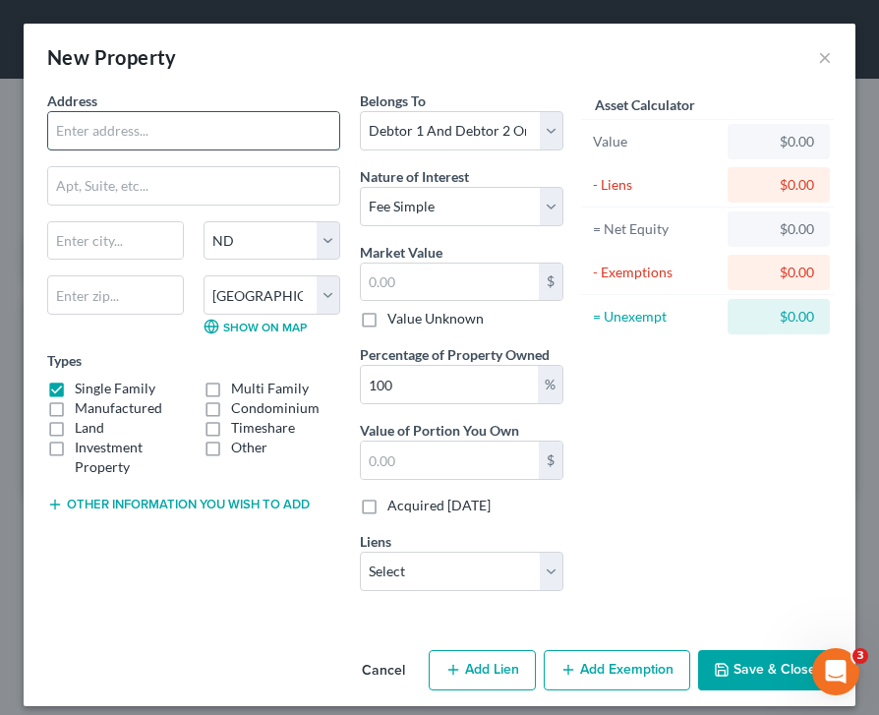
click at [109, 136] on input "text" at bounding box center [193, 130] width 291 height 37
type input "[STREET_ADDRESS]"
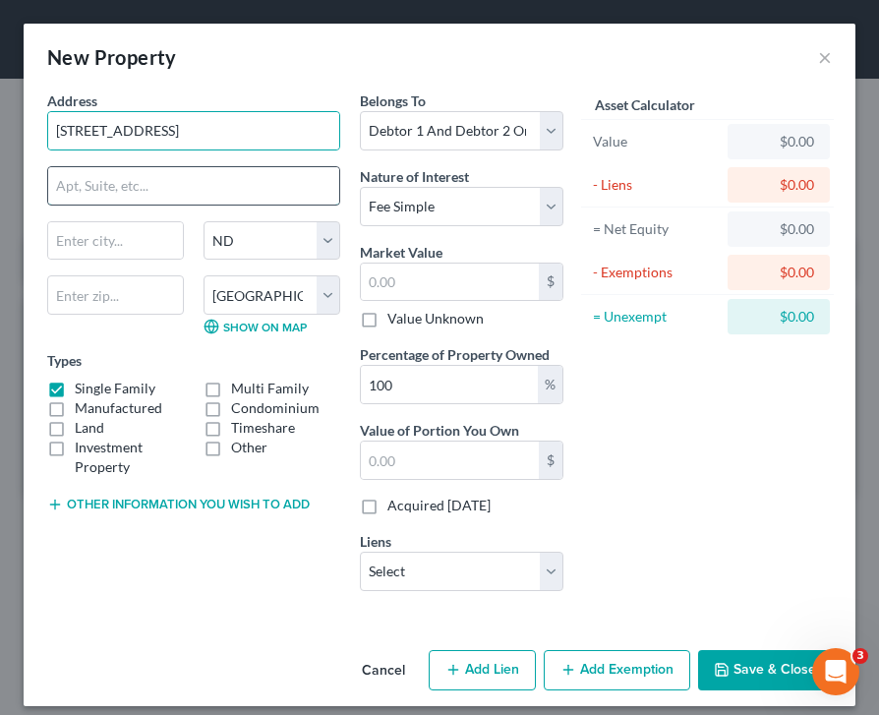
click at [132, 179] on input "text" at bounding box center [193, 185] width 291 height 37
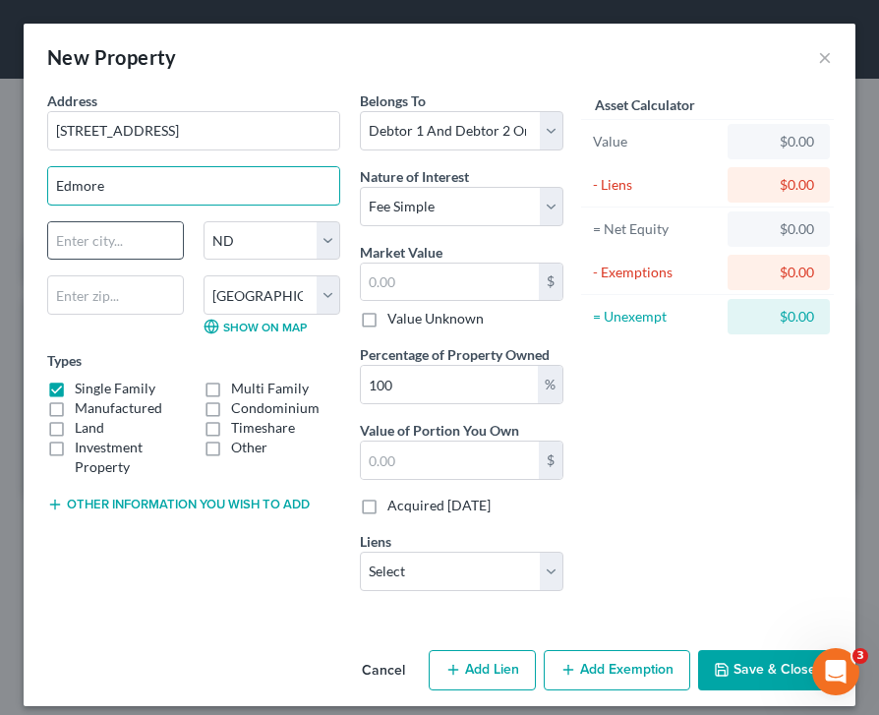
type input "Edmore"
click at [139, 245] on input "text" at bounding box center [115, 240] width 135 height 37
drag, startPoint x: 122, startPoint y: 198, endPoint x: -121, endPoint y: 180, distance: 243.5
click at [0, 180] on html "Home New Case Client Portal Directory Cases [PERSON_NAME] Law Office [EMAIL_ADD…" at bounding box center [439, 357] width 879 height 715
click at [78, 235] on input "text" at bounding box center [115, 240] width 135 height 37
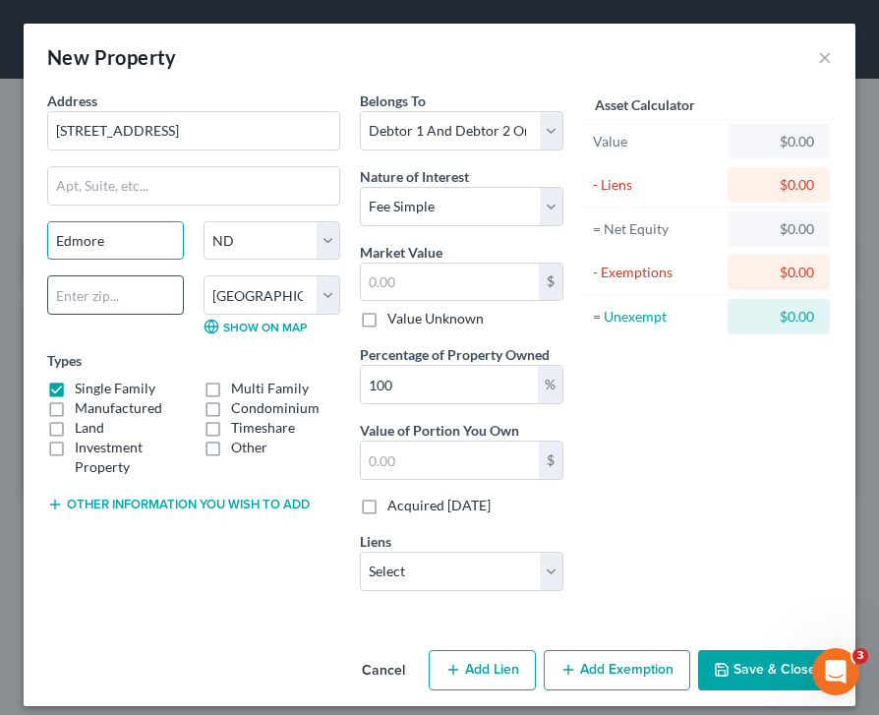
type input "Edmore"
click at [155, 289] on input "text" at bounding box center [115, 294] width 137 height 39
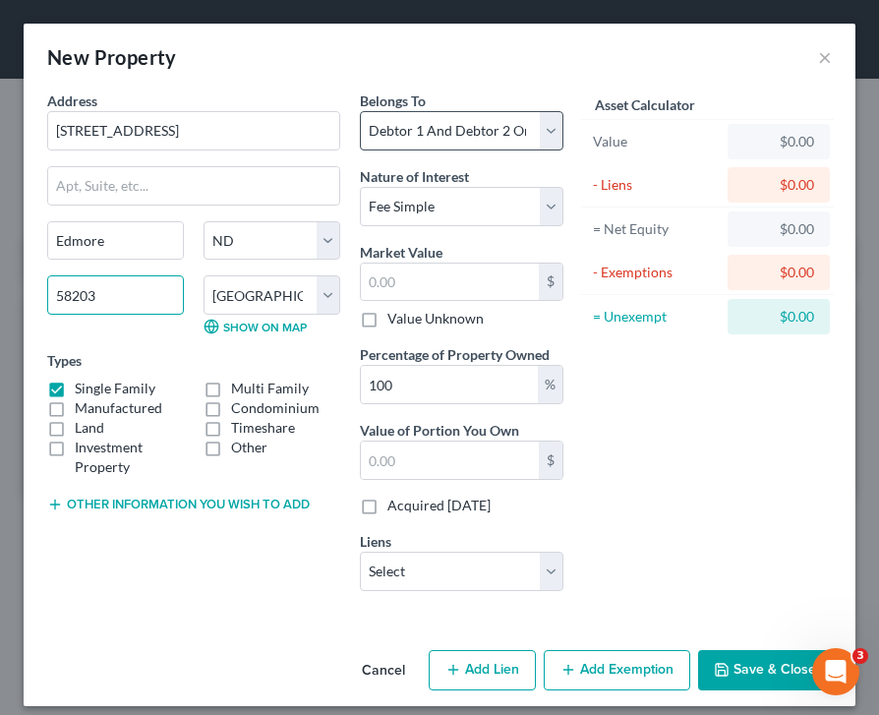
type input "58203"
click at [442, 135] on select "Select Debtor 1 Only Debtor 2 Only Debtor 1 And Debtor 2 Only At Least One Of T…" at bounding box center [462, 130] width 204 height 39
type input "Grand Forks"
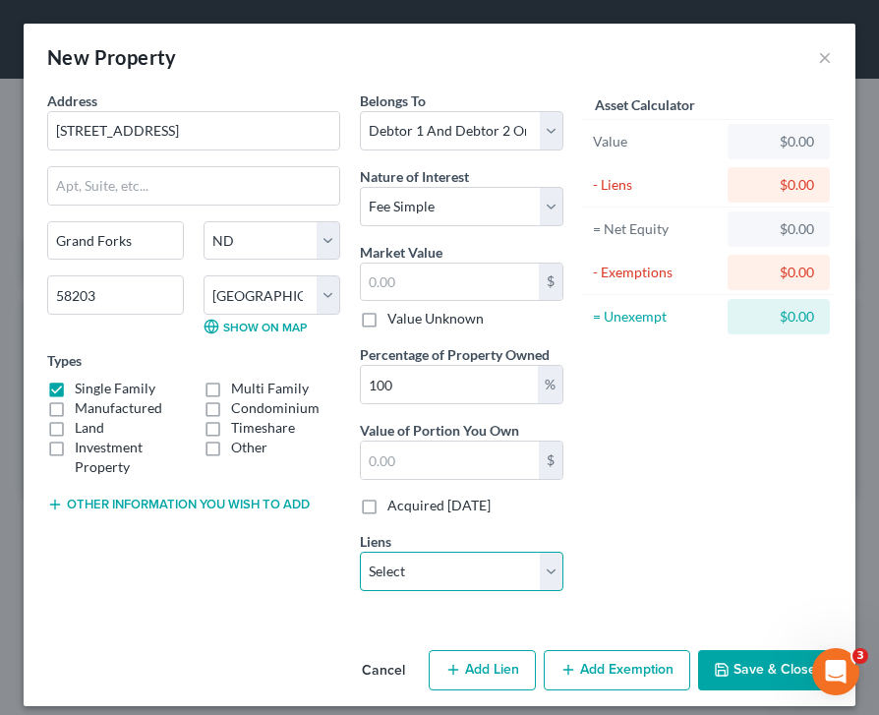
click at [419, 576] on select "Select ND Housing Financial - $89,215.00 Gm Financial - $30,379.00 One Main - $…" at bounding box center [462, 571] width 204 height 39
click at [487, 214] on select "Select Fee Simple Joint Tenant Life Estate Equitable Interest Future Interest T…" at bounding box center [462, 206] width 204 height 39
click at [486, 300] on div "$" at bounding box center [462, 282] width 204 height 39
click at [436, 284] on input "text" at bounding box center [450, 282] width 178 height 37
type input "9"
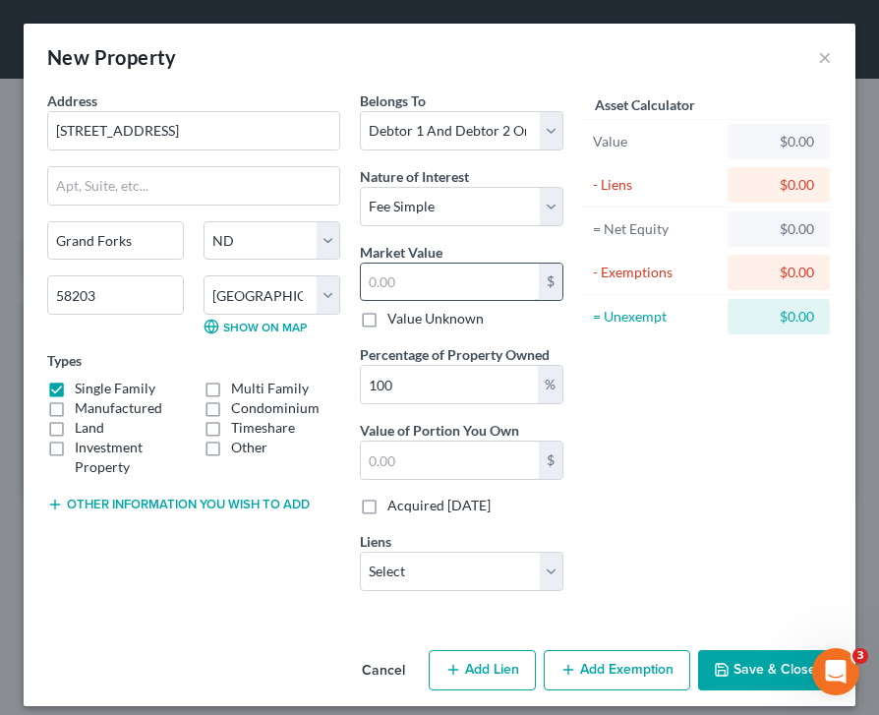
type input "9.00"
type input "95"
type input "95.00"
type input "953"
type input "953.00"
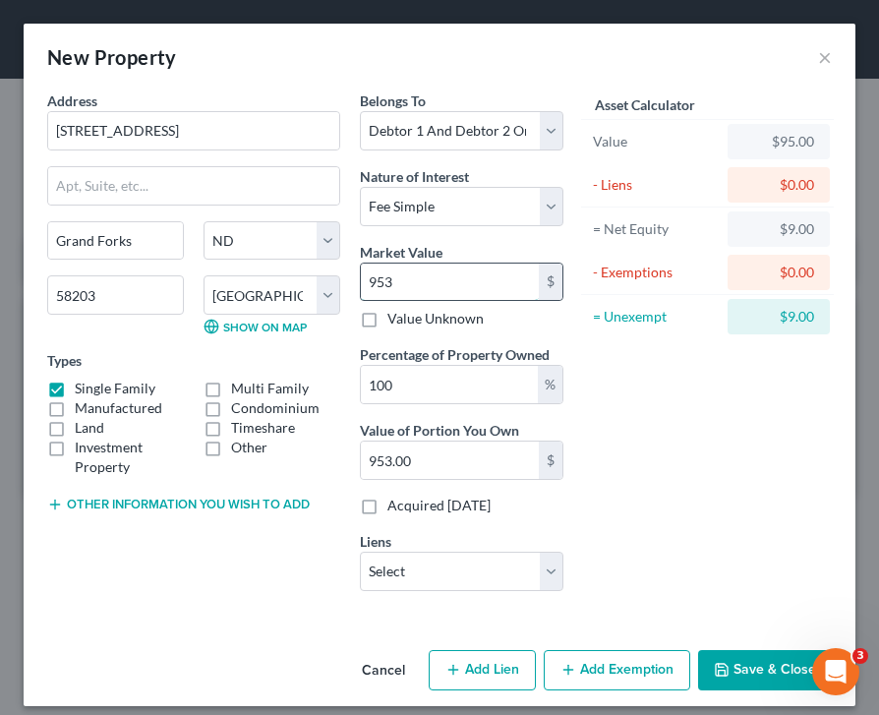
type input "9530"
type input "9,530.00"
type input "9,5300"
type input "95,300.00"
type input "95,300"
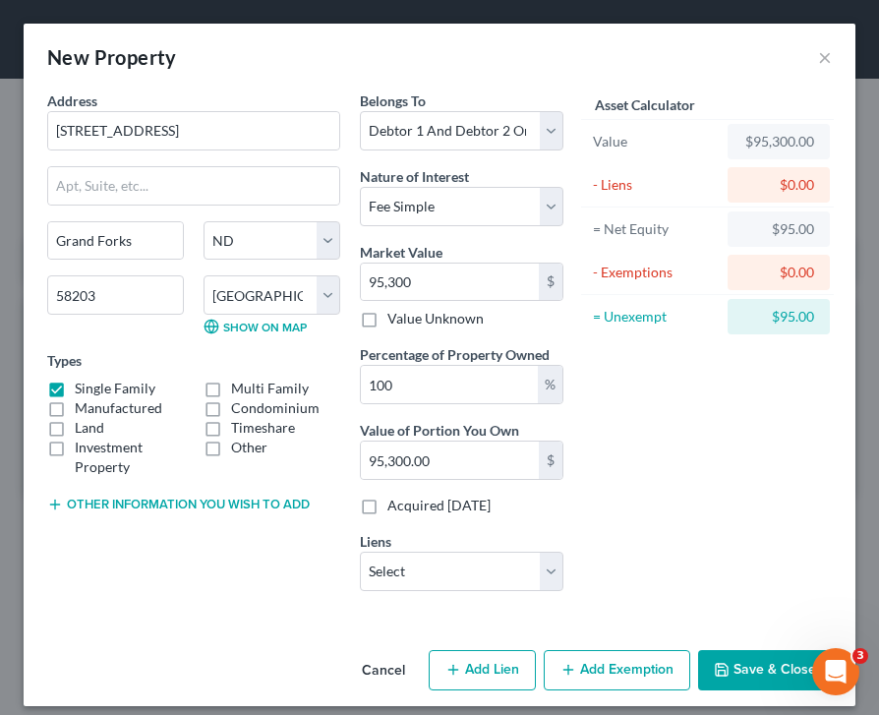
click at [487, 228] on div "Belongs To * Select Debtor 1 Only Debtor 2 Only Debtor 1 And Debtor 2 Only At L…" at bounding box center [461, 348] width 223 height 516
click at [487, 219] on select "Select Fee Simple Joint Tenant Life Estate Equitable Interest Future Interest T…" at bounding box center [462, 206] width 204 height 39
click at [387, 564] on select "Select ND Housing Financial - $89,215.00 Gm Financial - $30,379.00 One Main - $…" at bounding box center [462, 571] width 204 height 39
click at [427, 221] on select "Select Fee Simple Joint Tenant Life Estate Equitable Interest Future Interest T…" at bounding box center [462, 206] width 204 height 39
click at [773, 676] on button "Save & Close" at bounding box center [765, 670] width 134 height 41
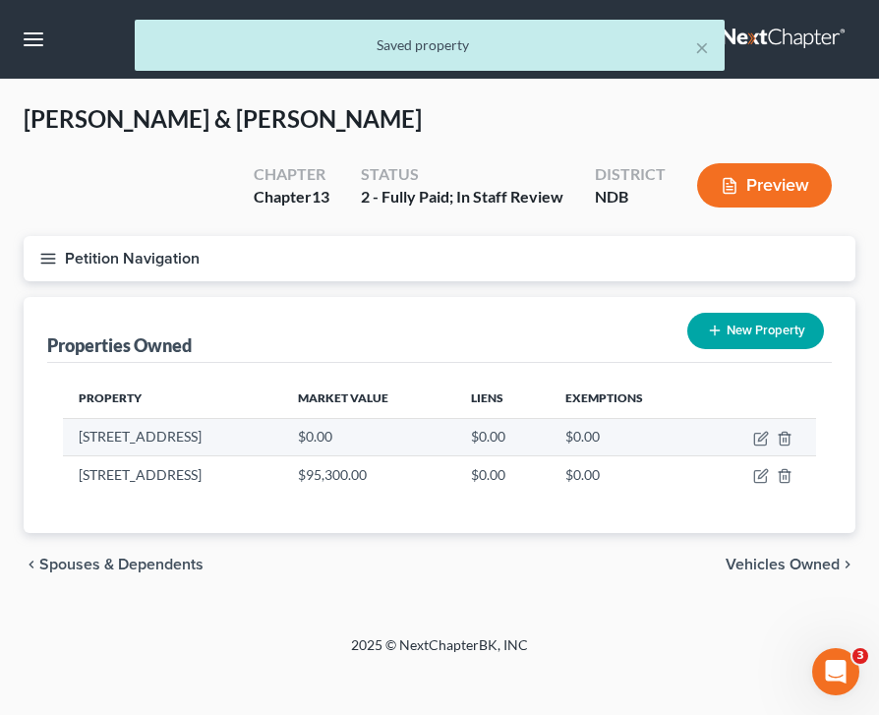
click at [763, 448] on td at bounding box center [760, 436] width 112 height 37
click at [758, 440] on icon "button" at bounding box center [762, 436] width 9 height 9
select select "29"
select select "8"
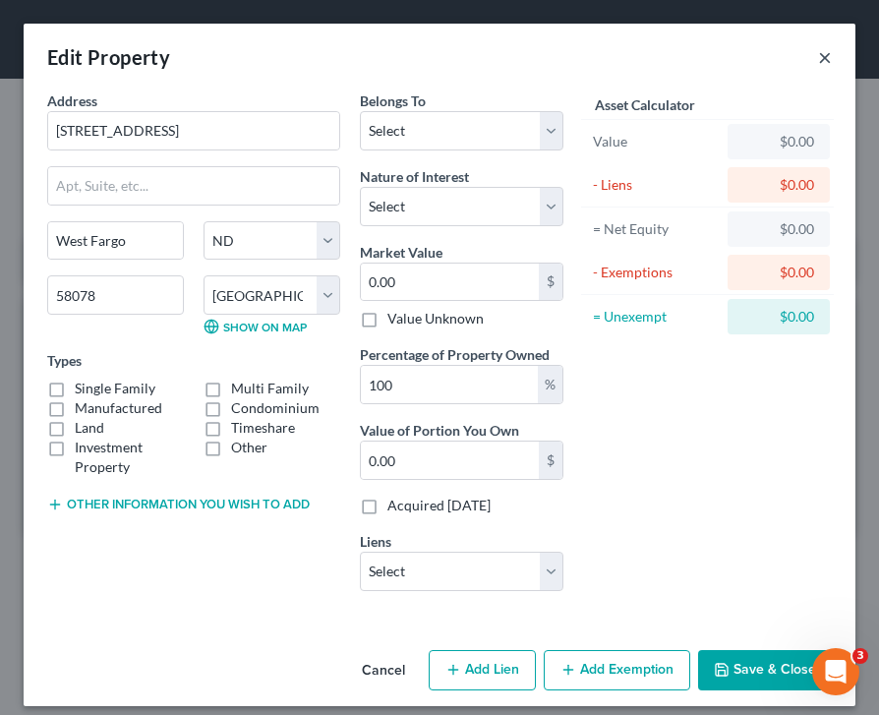
click at [822, 54] on button "×" at bounding box center [825, 57] width 14 height 24
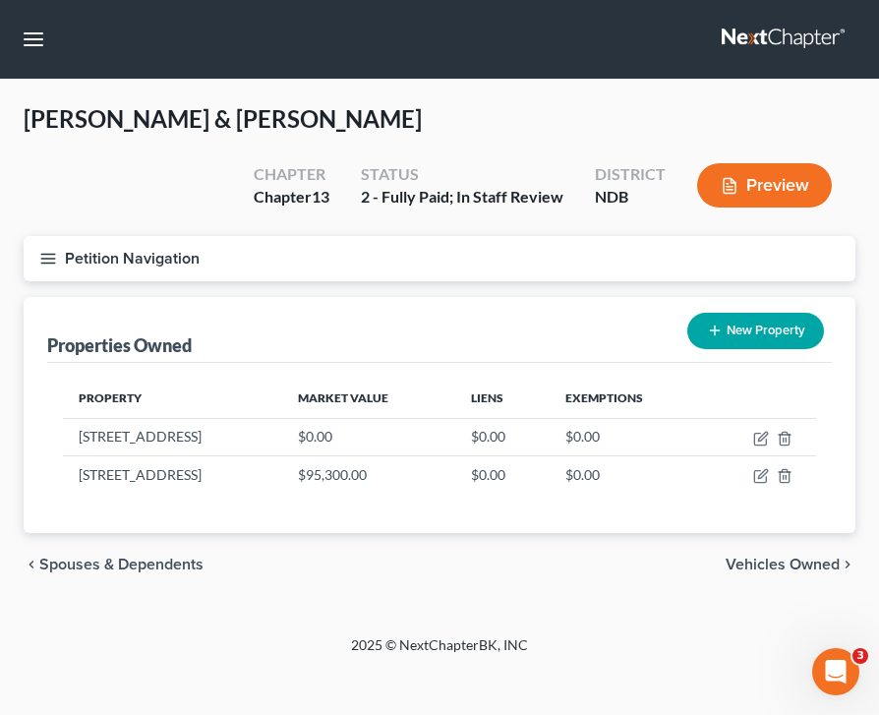
click at [45, 254] on line "button" at bounding box center [48, 254] width 14 height 0
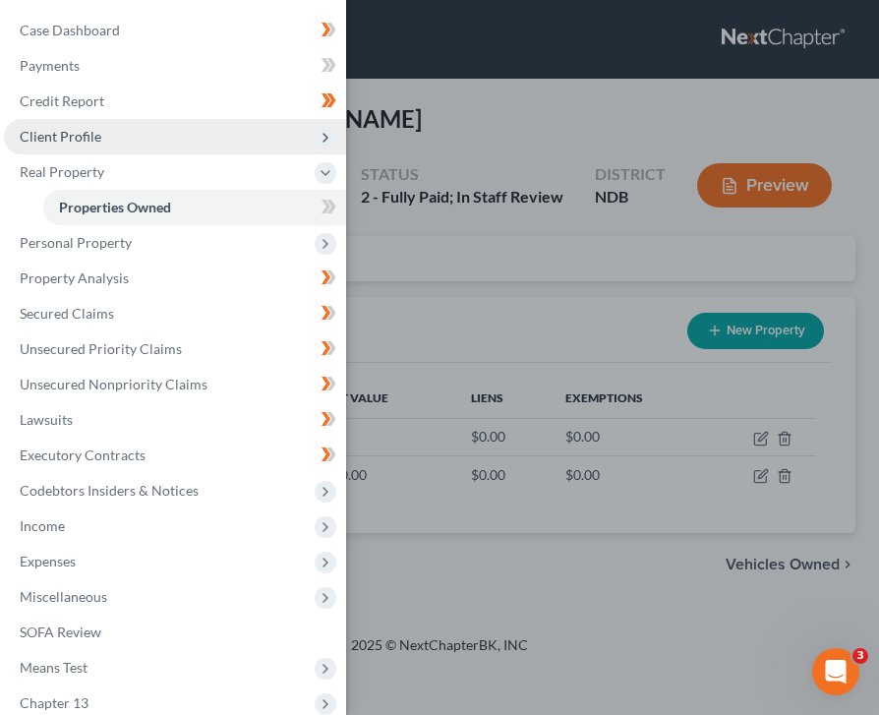
click at [186, 136] on span "Client Profile" at bounding box center [175, 136] width 342 height 35
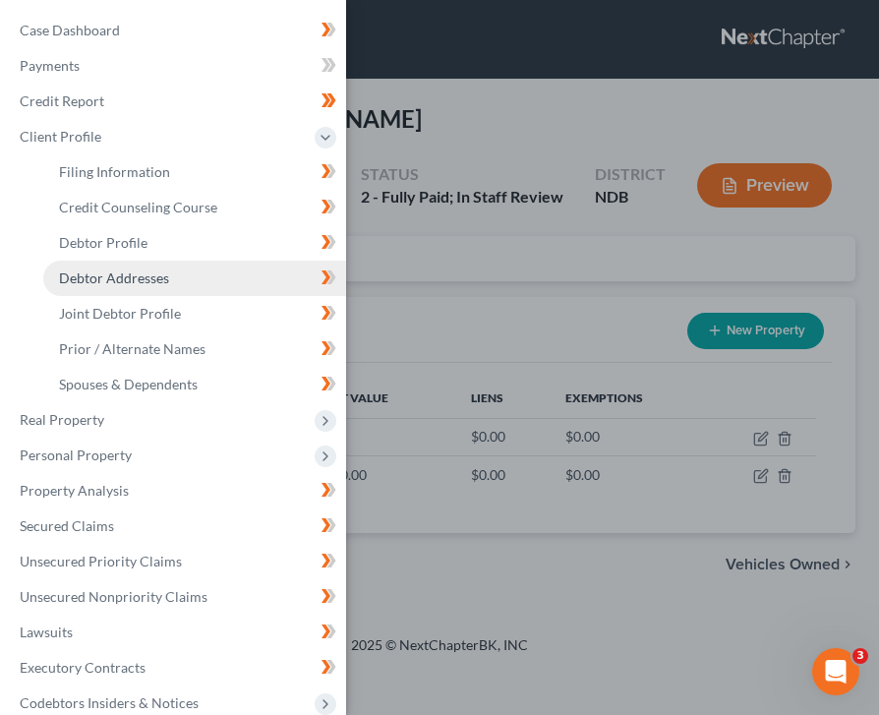
click at [173, 270] on link "Debtor Addresses" at bounding box center [194, 278] width 303 height 35
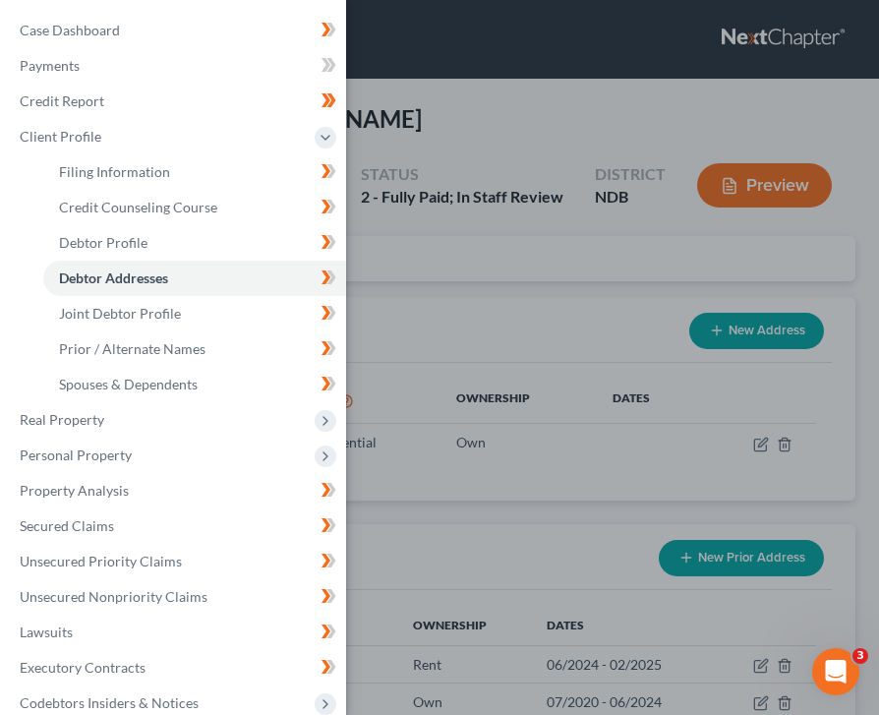
click at [502, 294] on div "Case Dashboard Payments Invoices Payments Payments Credit Report Client Profile" at bounding box center [439, 357] width 879 height 715
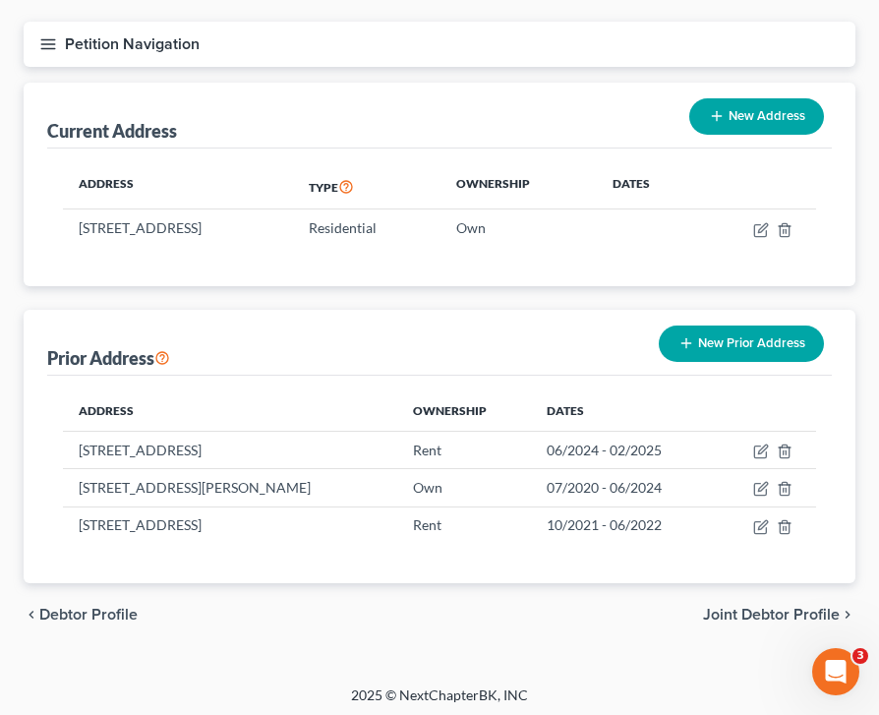
scroll to position [219, 0]
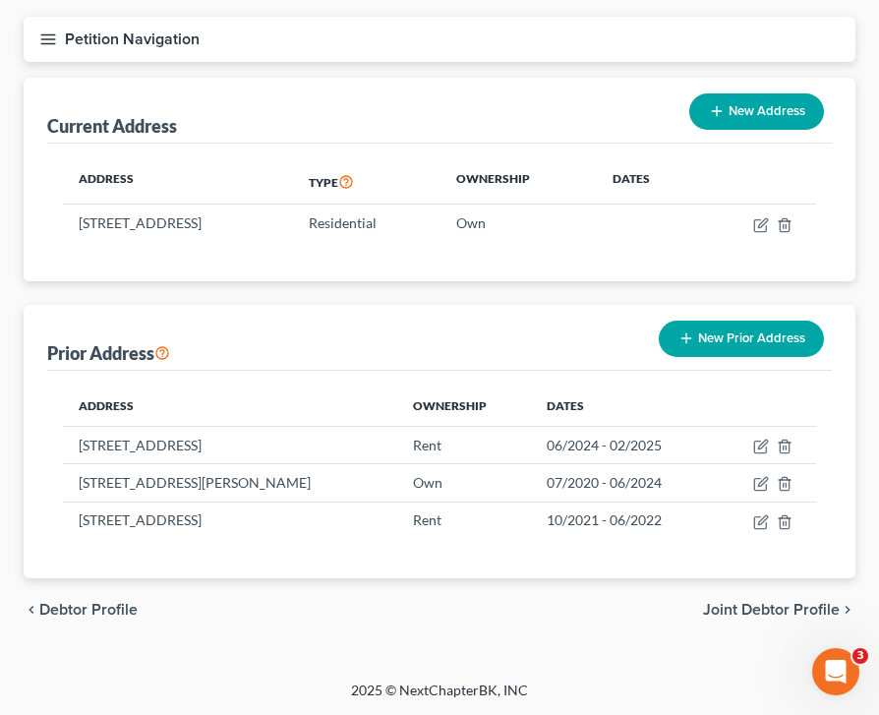
click at [37, 36] on button "Petition Navigation" at bounding box center [440, 39] width 832 height 45
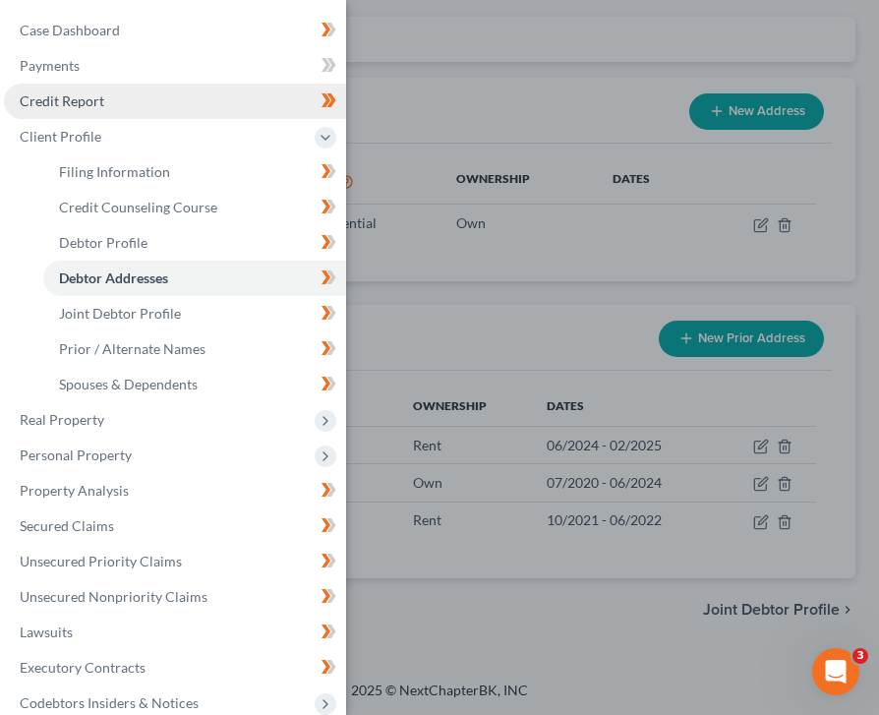
scroll to position [0, 0]
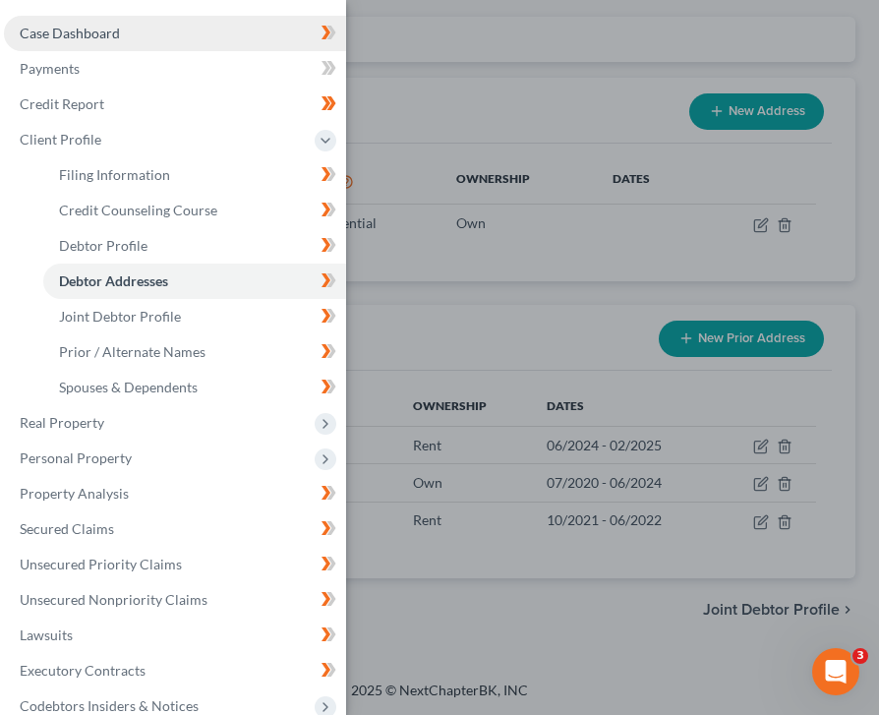
click at [105, 42] on link "Case Dashboard" at bounding box center [175, 33] width 342 height 35
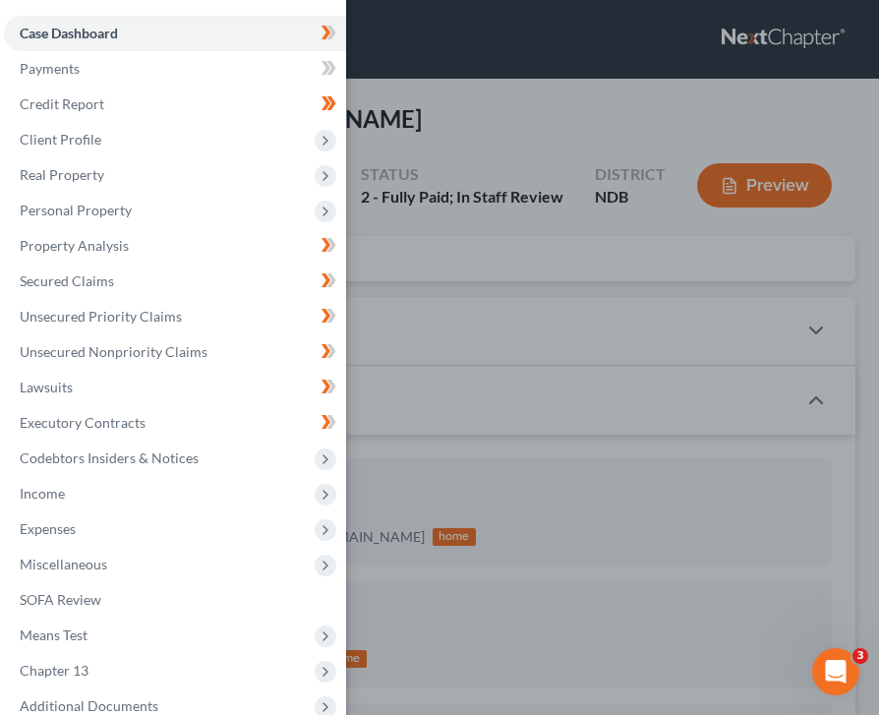
scroll to position [57, 0]
click at [552, 344] on div "Case Dashboard Payments Invoices Payments Payments Credit Report Client Profile" at bounding box center [439, 357] width 879 height 715
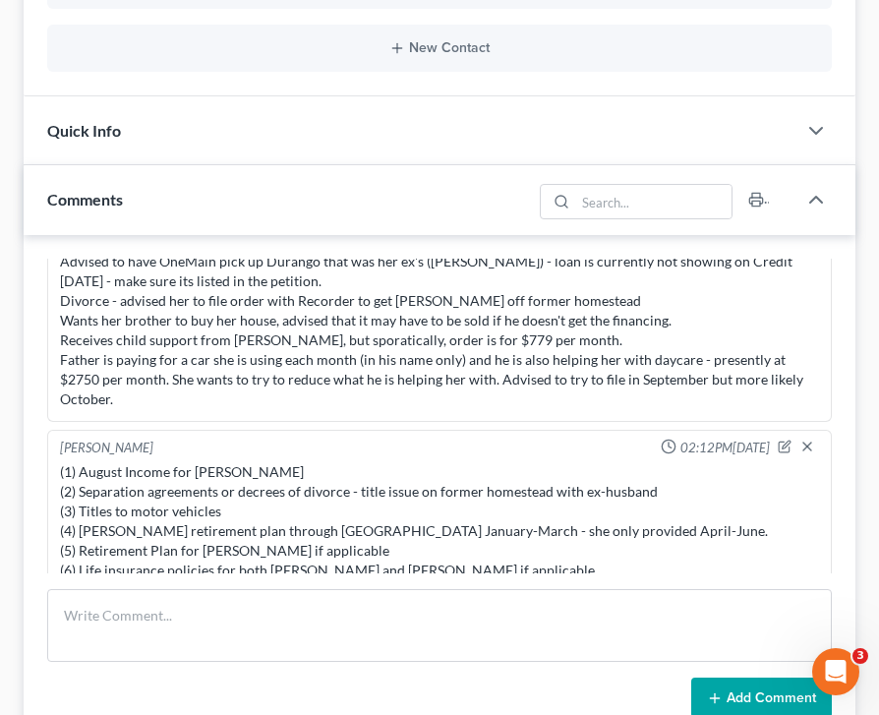
scroll to position [705, 0]
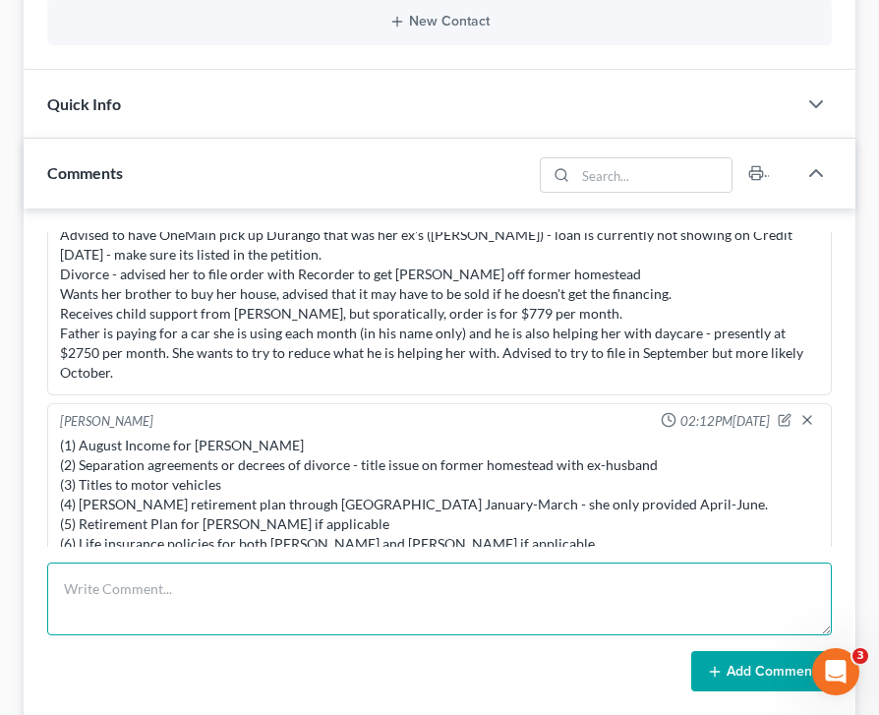
click at [343, 584] on textarea at bounding box center [439, 598] width 785 height 73
click at [206, 583] on textarea "Note: add VA disability, ask about apartment, moms home, and homestead with ex." at bounding box center [439, 598] width 785 height 73
click at [609, 594] on textarea "Note: add VA disability; ask about apartment, moms home, and homestead with ex." at bounding box center [439, 598] width 785 height 73
type textarea "Note: add VA disability; ask about apartment, moms home, and homestead with ex."
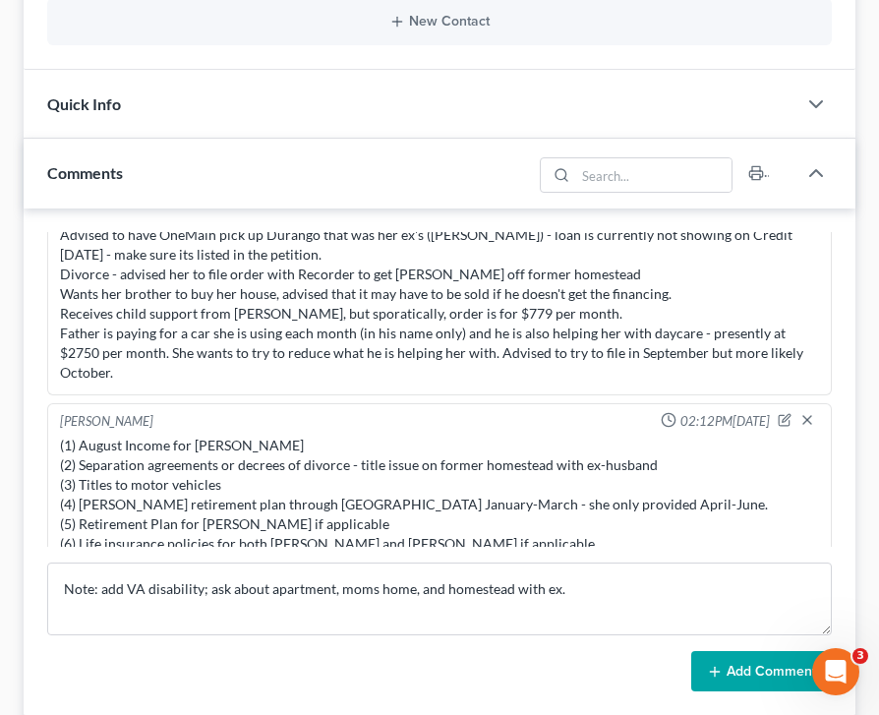
click at [726, 677] on button "Add Comment" at bounding box center [761, 671] width 141 height 41
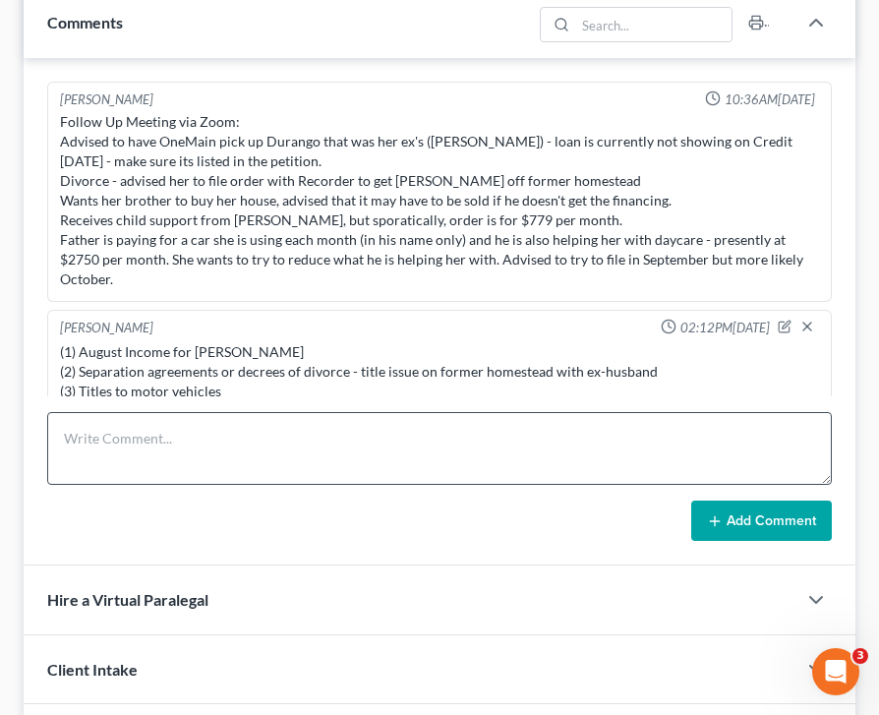
scroll to position [0, 0]
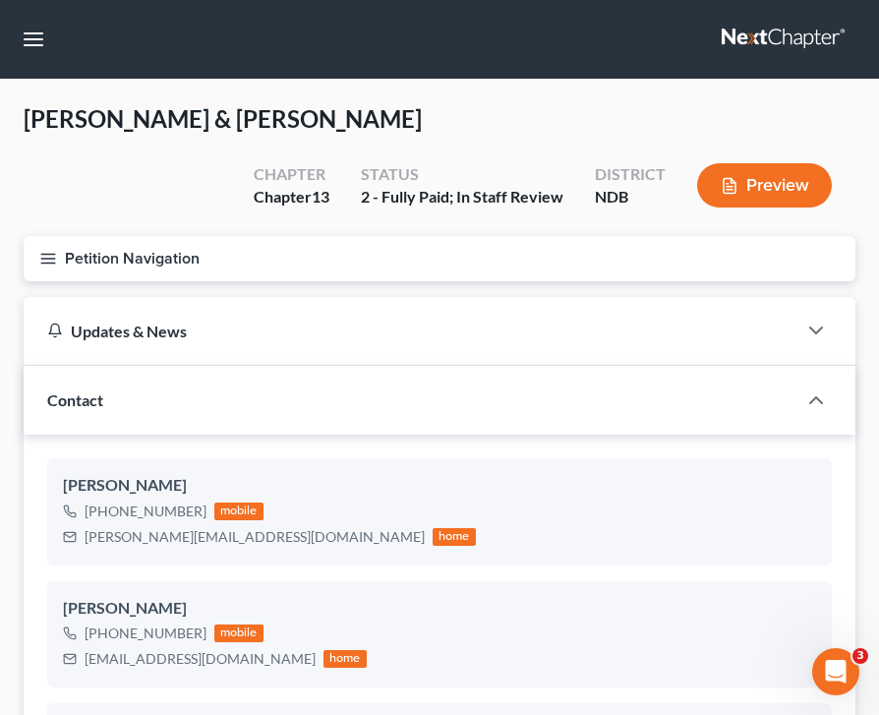
click at [45, 260] on icon "button" at bounding box center [48, 259] width 18 height 18
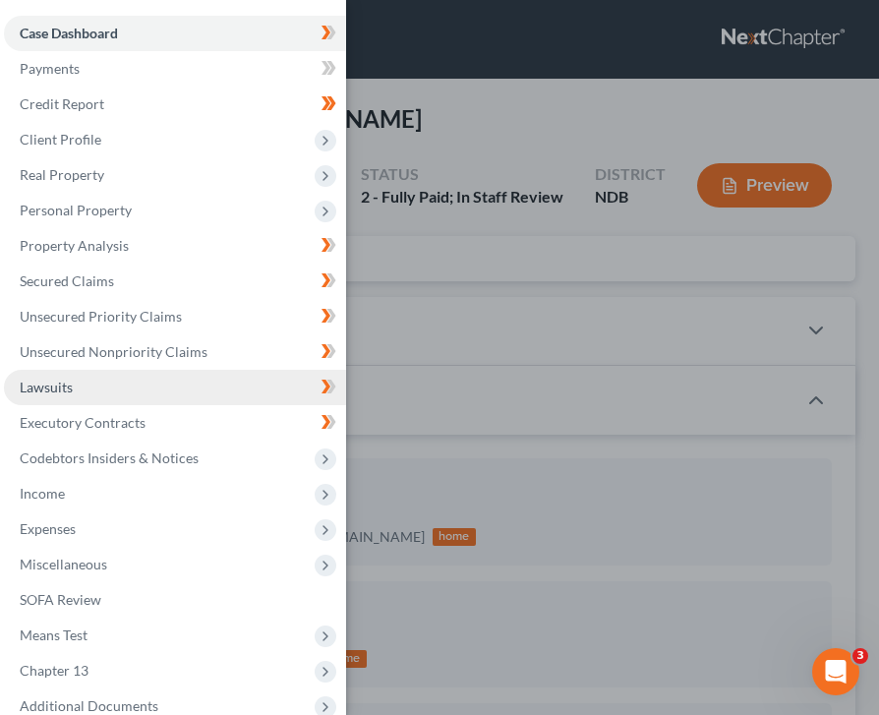
click at [125, 395] on link "Lawsuits" at bounding box center [175, 387] width 342 height 35
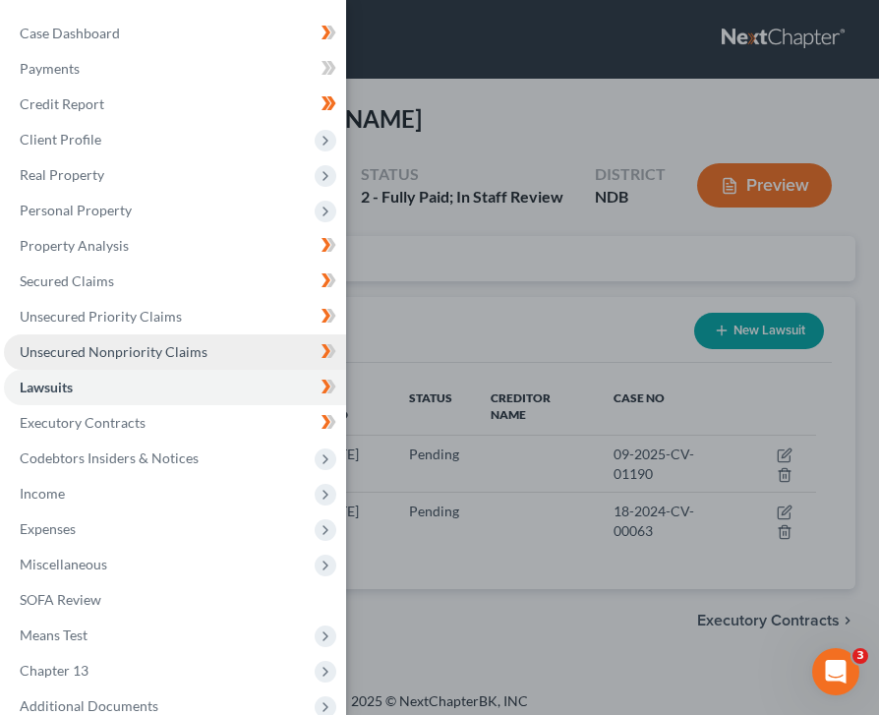
click at [157, 367] on link "Unsecured Nonpriority Claims" at bounding box center [175, 351] width 342 height 35
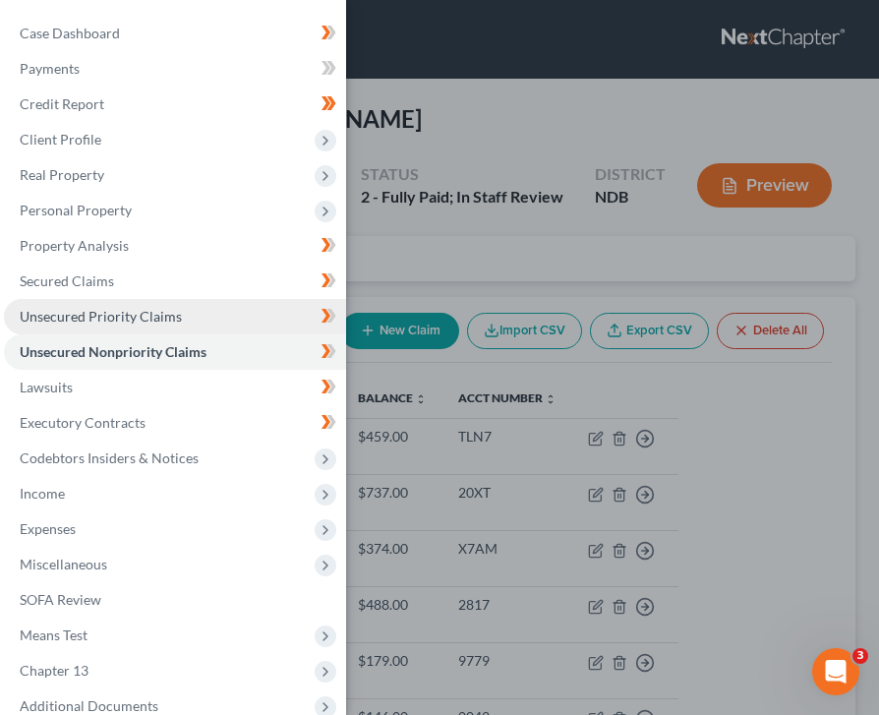
click at [148, 326] on link "Unsecured Priority Claims" at bounding box center [175, 316] width 342 height 35
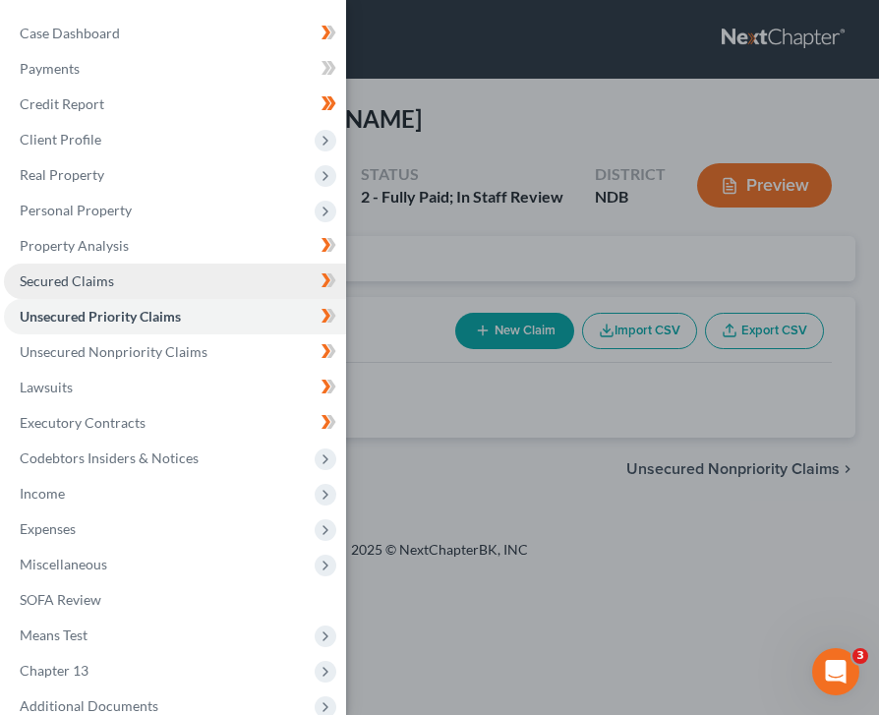
click at [139, 267] on link "Secured Claims" at bounding box center [175, 281] width 342 height 35
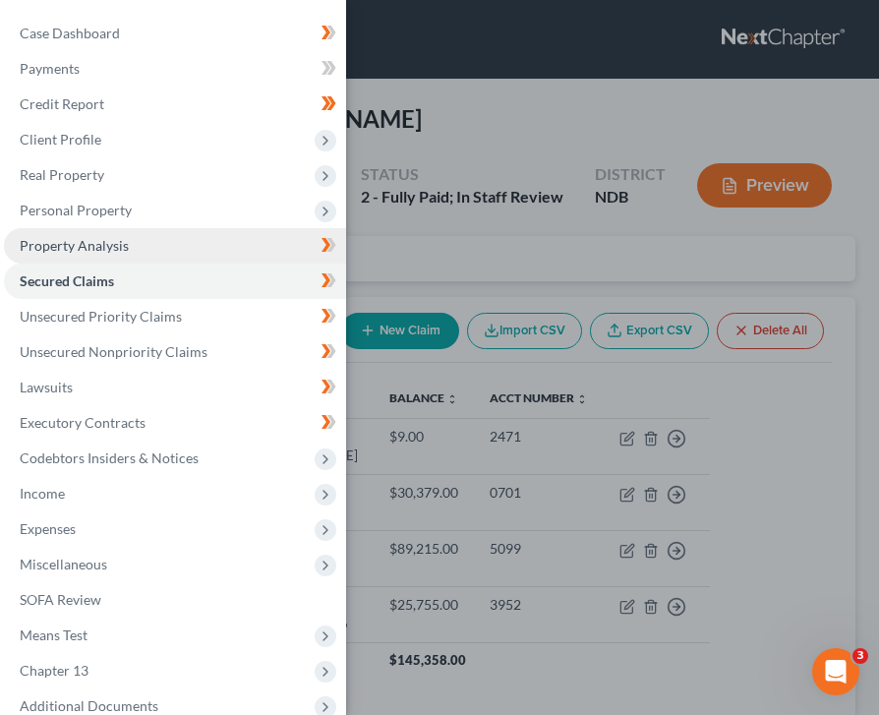
click at [145, 237] on link "Property Analysis" at bounding box center [175, 245] width 342 height 35
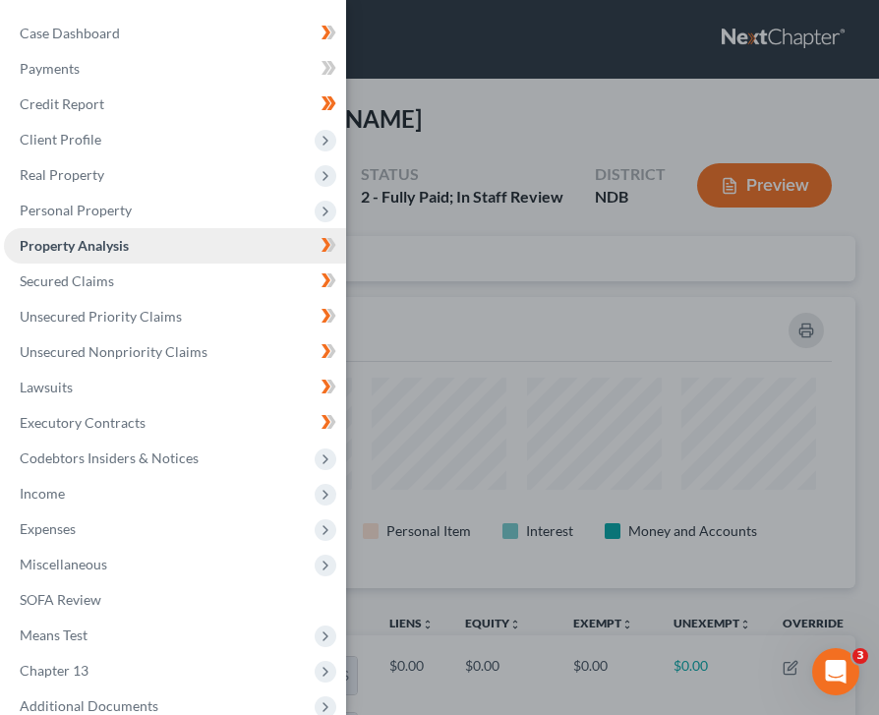
scroll to position [291, 832]
click at [600, 340] on div "Case Dashboard Payments Invoices Payments Payments Credit Report Client Profile" at bounding box center [439, 357] width 879 height 715
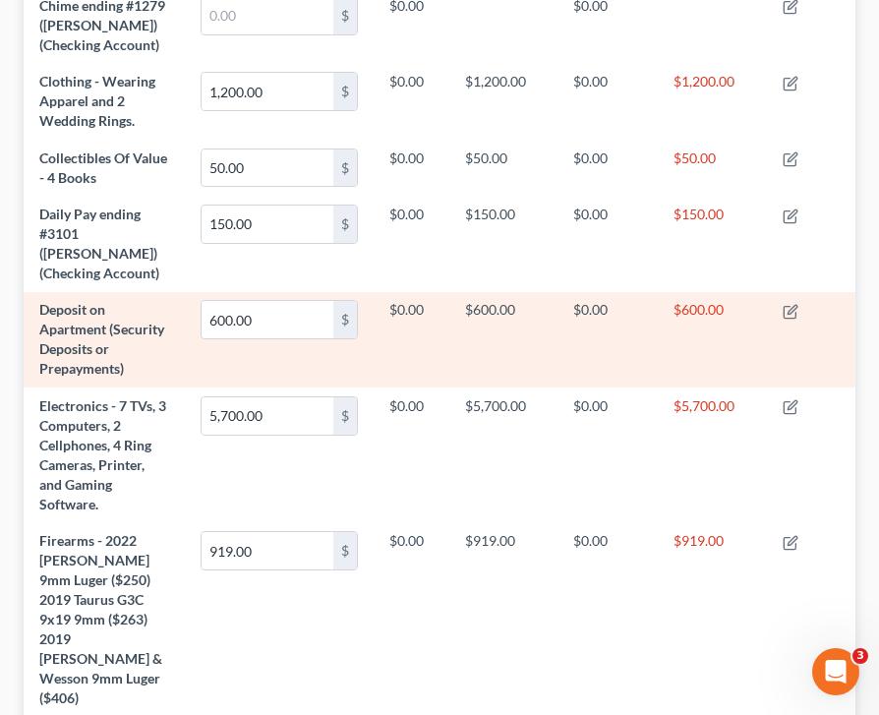
scroll to position [0, 0]
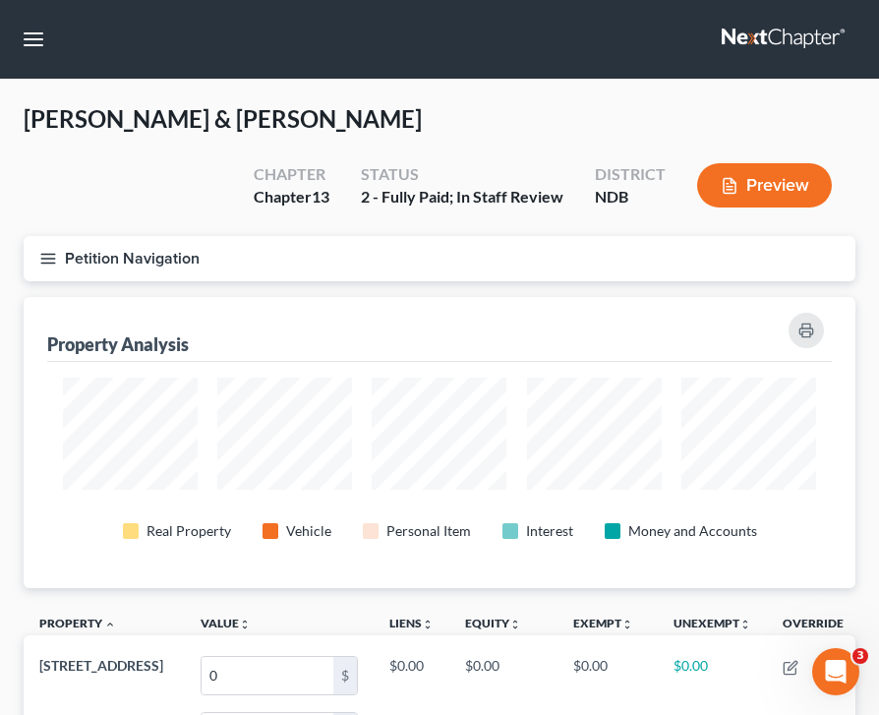
click at [49, 260] on icon "button" at bounding box center [48, 259] width 18 height 18
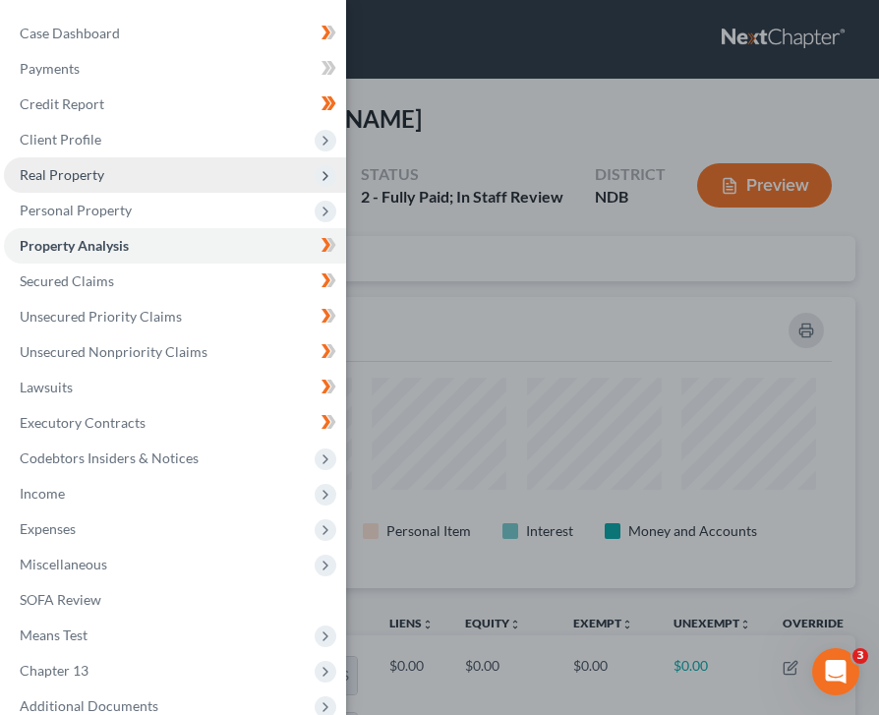
click at [115, 162] on span "Real Property" at bounding box center [175, 174] width 342 height 35
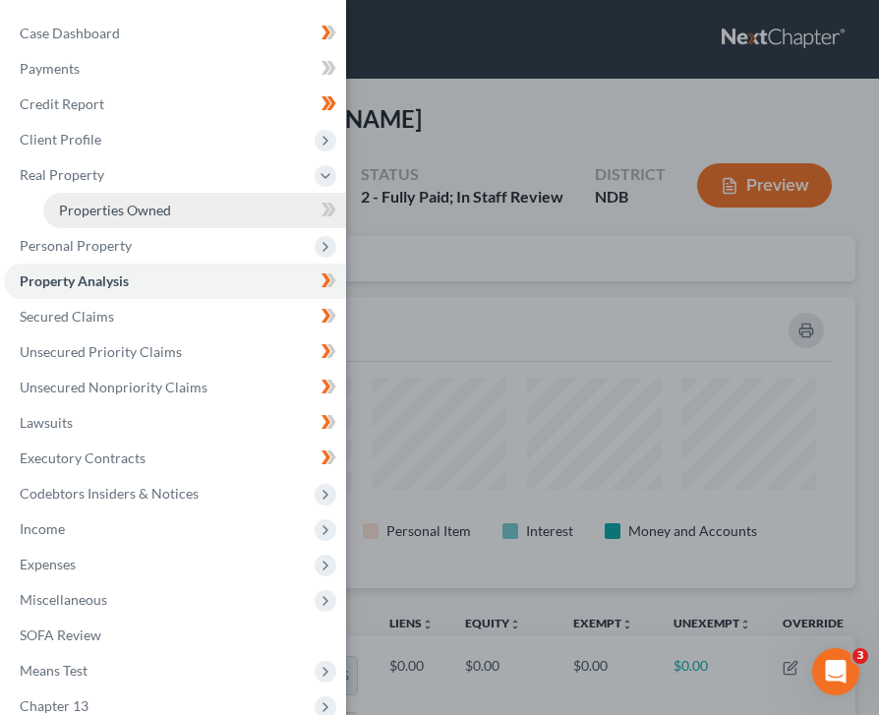
click at [123, 202] on span "Properties Owned" at bounding box center [115, 210] width 112 height 17
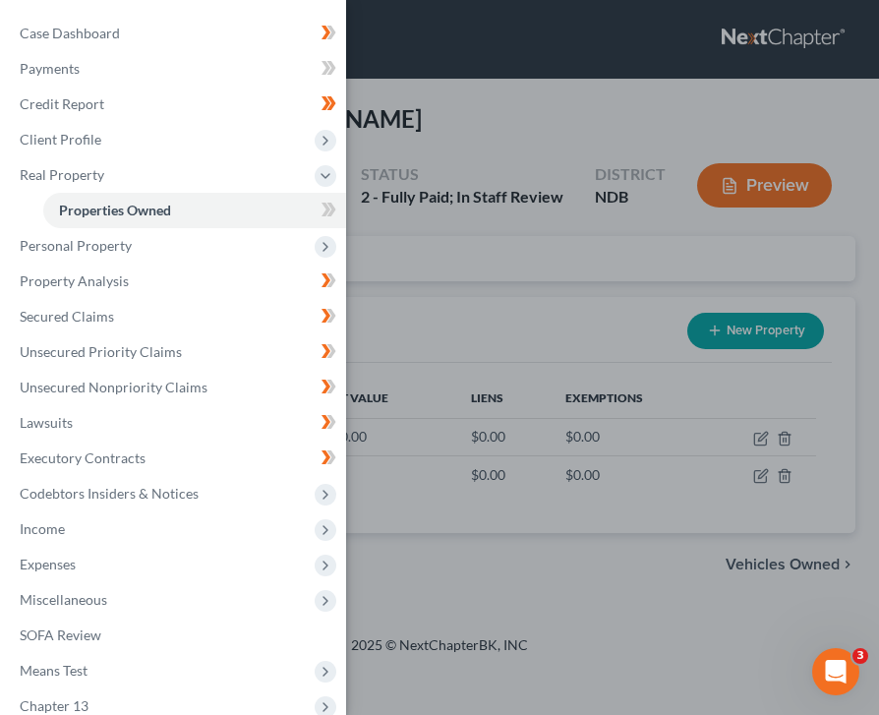
click at [454, 335] on div "Case Dashboard Payments Invoices Payments Payments Credit Report Client Profile" at bounding box center [439, 357] width 879 height 715
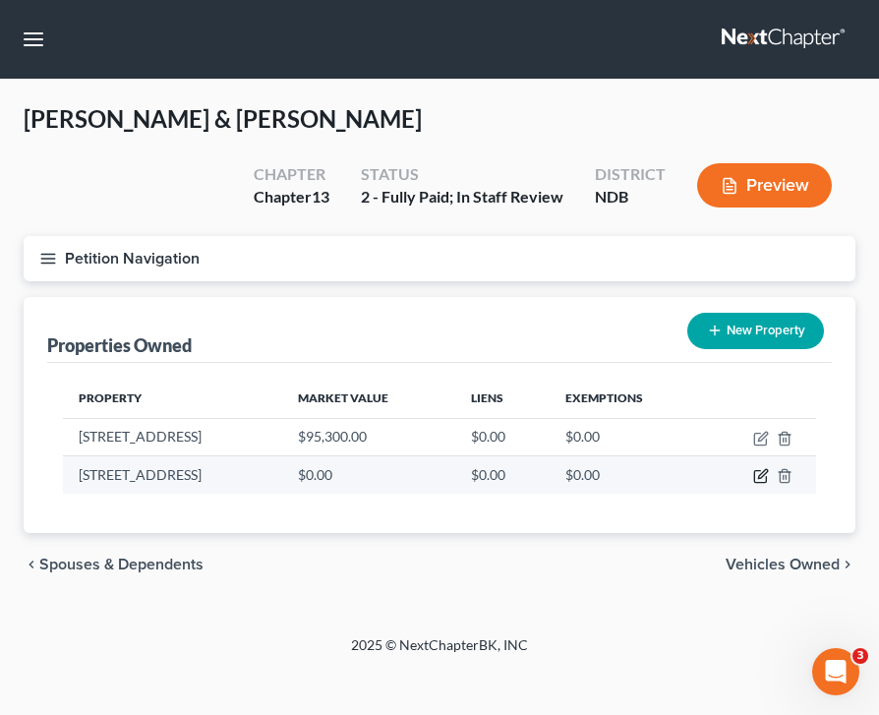
click at [763, 479] on icon "button" at bounding box center [761, 476] width 16 height 16
select select "29"
select select "8"
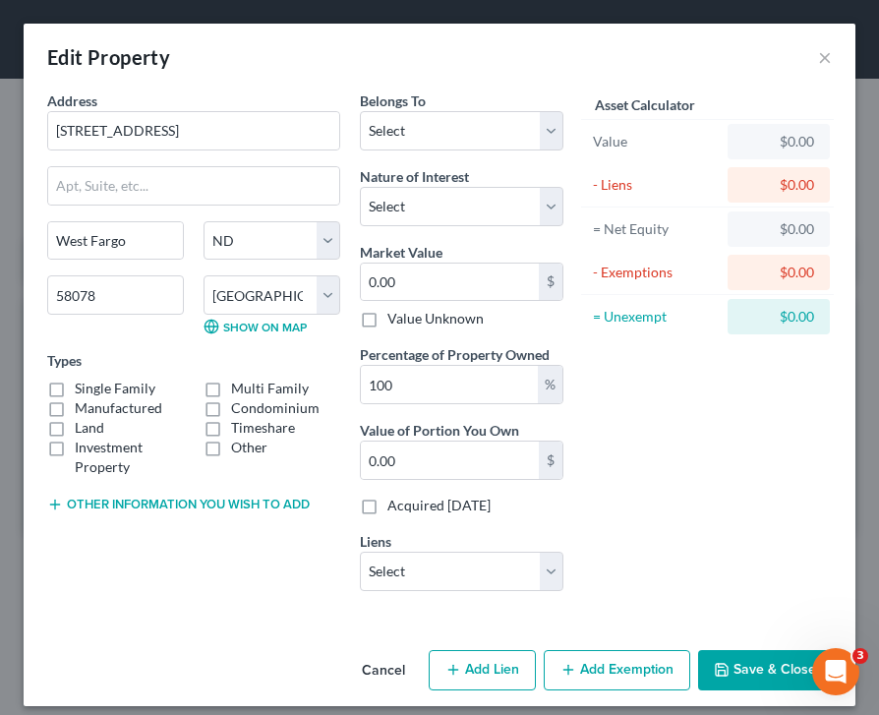
click at [75, 384] on label "Single Family" at bounding box center [115, 389] width 81 height 20
click at [83, 384] on input "Single Family" at bounding box center [89, 385] width 13 height 13
checkbox input "true"
click at [401, 119] on select "Select Debtor 1 Only Debtor 2 Only Debtor 1 And Debtor 2 Only At Least One Of T…" at bounding box center [462, 130] width 204 height 39
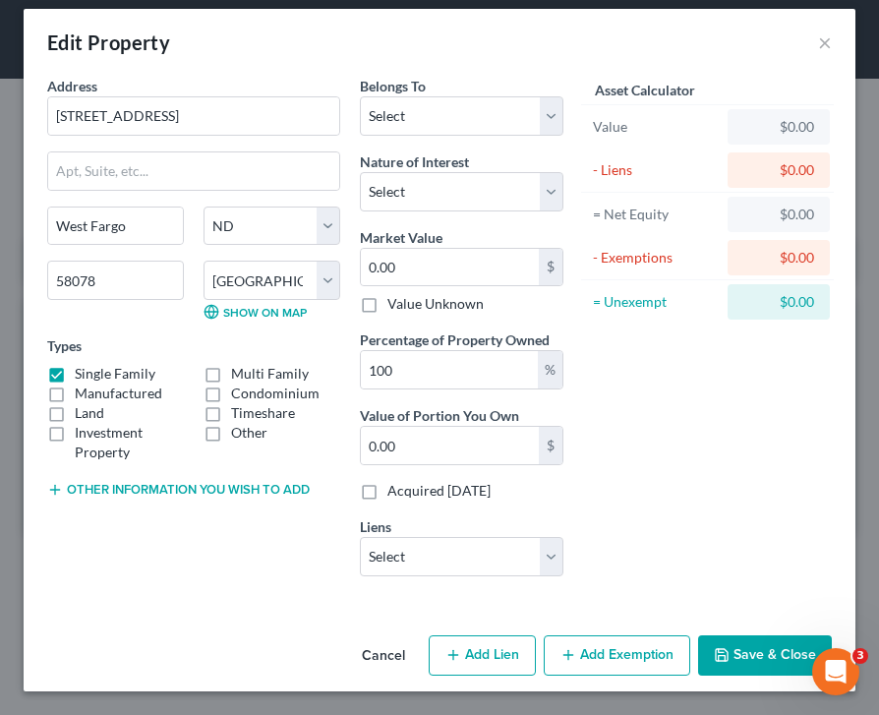
click at [658, 418] on div "Asset Calculator Value $0.00 - Liens $0.00 = Net Equity $0.00 - Exemptions $0.0…" at bounding box center [707, 334] width 268 height 516
click at [765, 651] on button "Save & Close" at bounding box center [765, 655] width 134 height 41
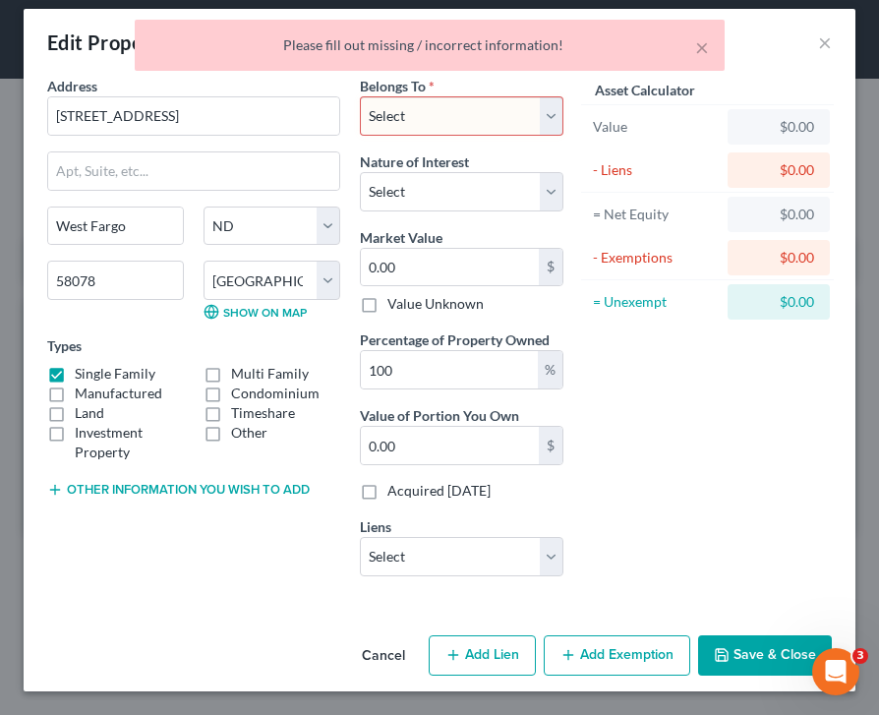
click at [444, 108] on select "Select Debtor 1 Only Debtor 2 Only Debtor 1 And Debtor 2 Only At Least One Of T…" at bounding box center [462, 115] width 204 height 39
select select "2"
click at [360, 96] on select "Select Debtor 1 Only Debtor 2 Only Debtor 1 And Debtor 2 Only At Least One Of T…" at bounding box center [462, 115] width 204 height 39
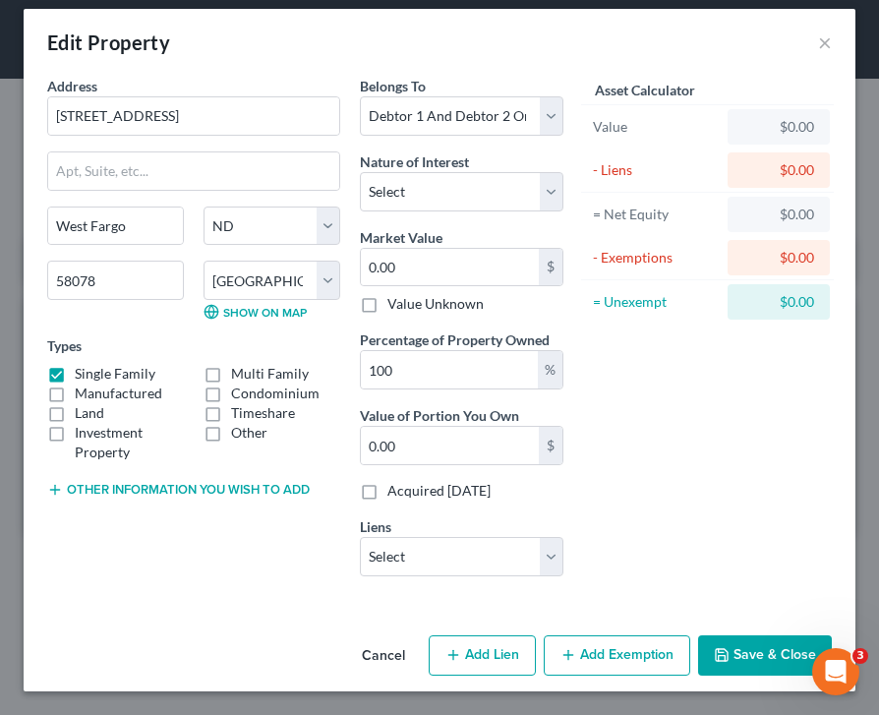
click at [752, 649] on button "Save & Close" at bounding box center [765, 655] width 134 height 41
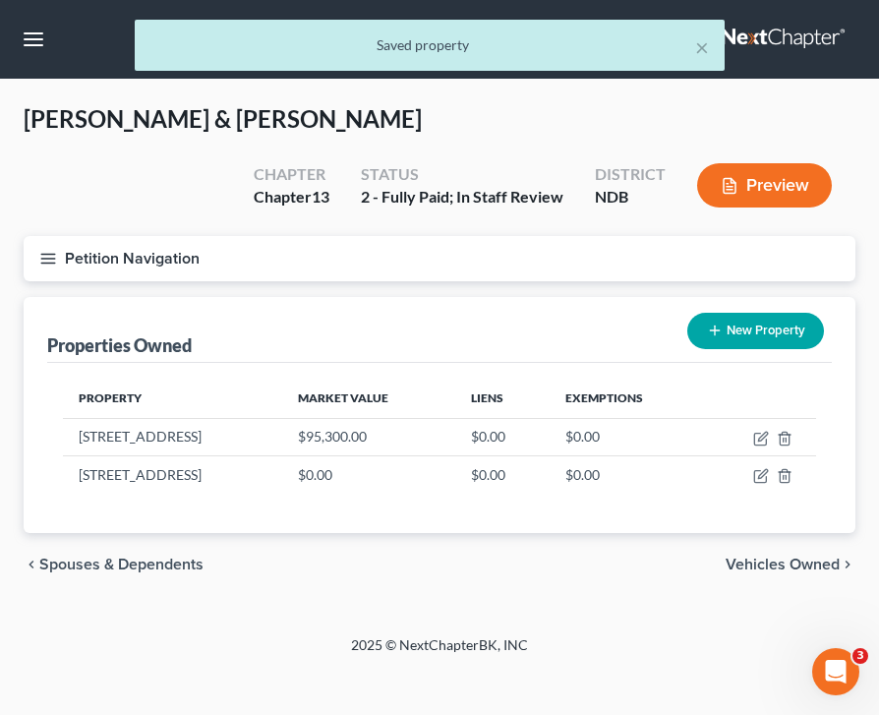
click at [45, 250] on icon "button" at bounding box center [48, 259] width 18 height 18
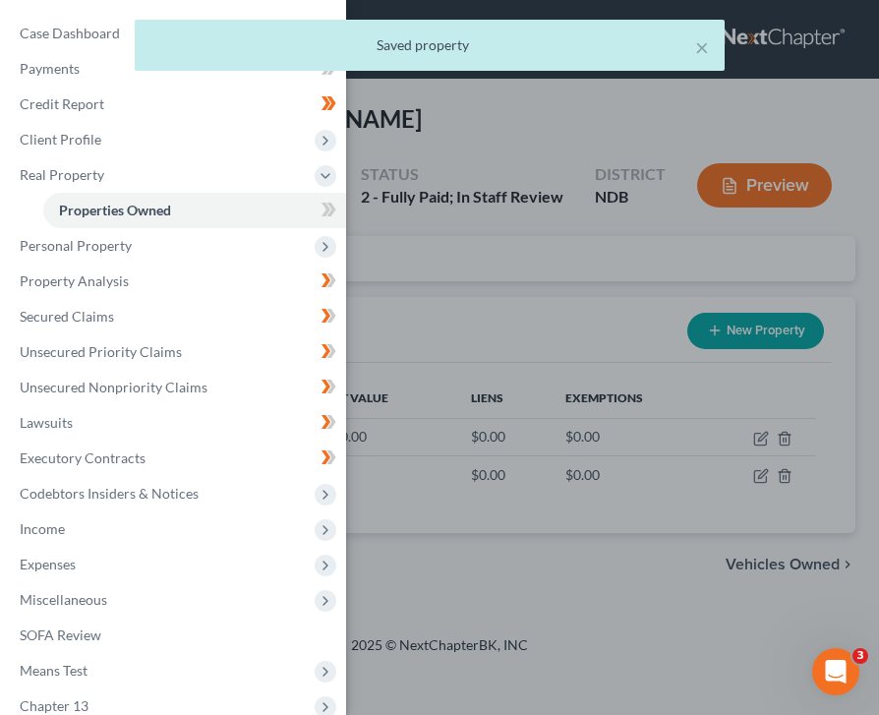
click at [37, 32] on div "× Saved property" at bounding box center [429, 50] width 879 height 61
click at [84, 39] on div "× Saved property" at bounding box center [429, 50] width 879 height 61
click at [79, 22] on div "× Saved property" at bounding box center [429, 50] width 879 height 61
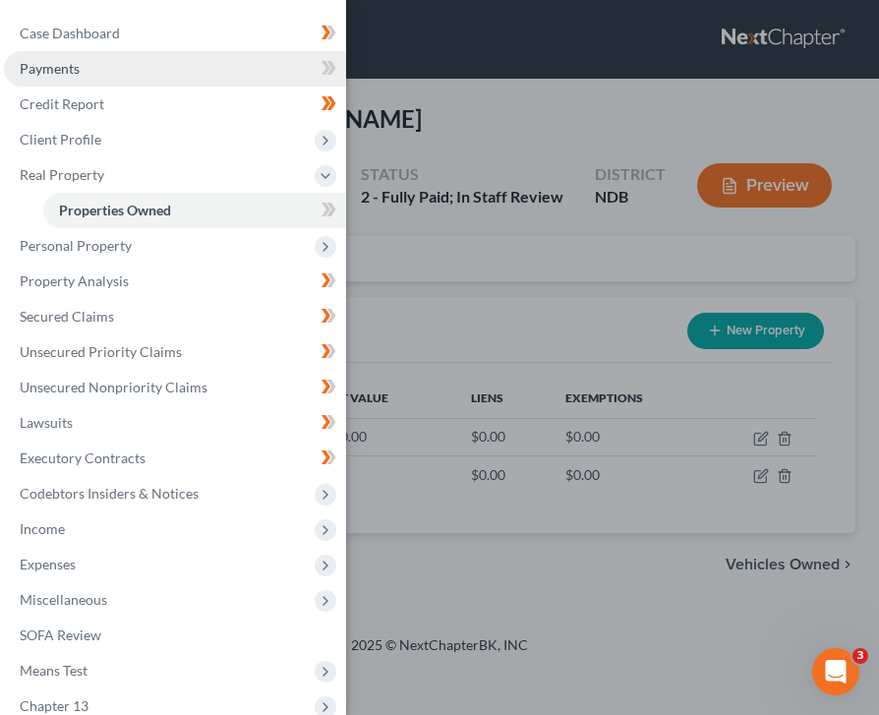
click at [60, 72] on span "Payments" at bounding box center [50, 68] width 60 height 17
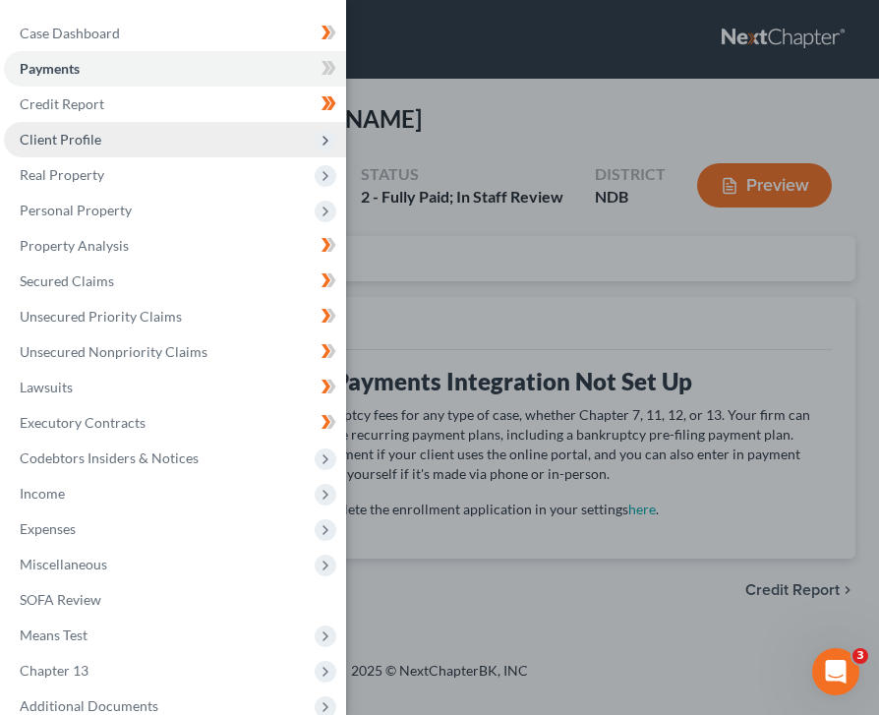
click at [86, 127] on span "Client Profile" at bounding box center [175, 139] width 342 height 35
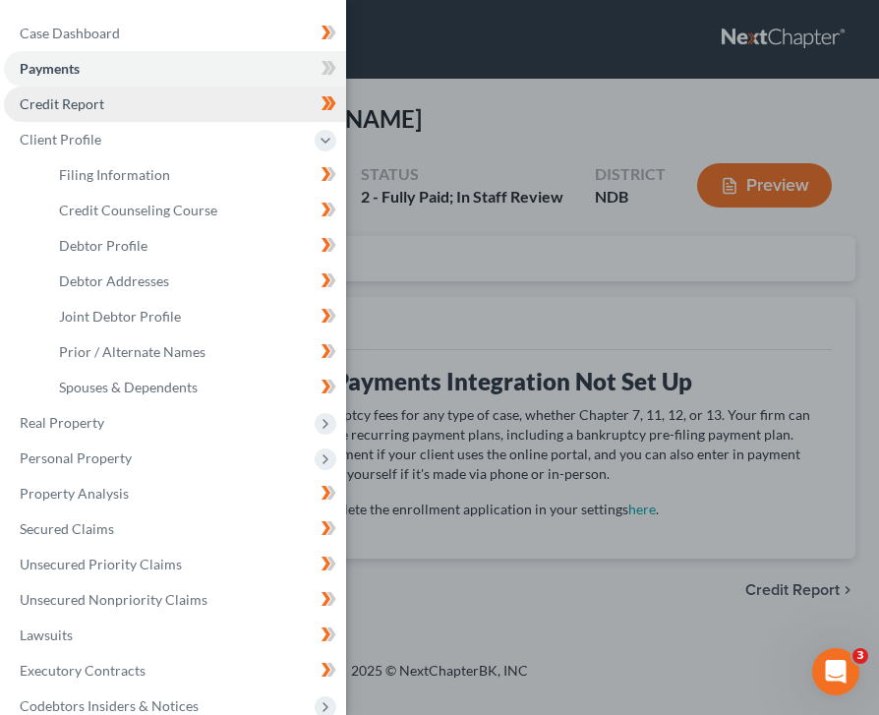
click at [137, 97] on link "Credit Report" at bounding box center [175, 104] width 342 height 35
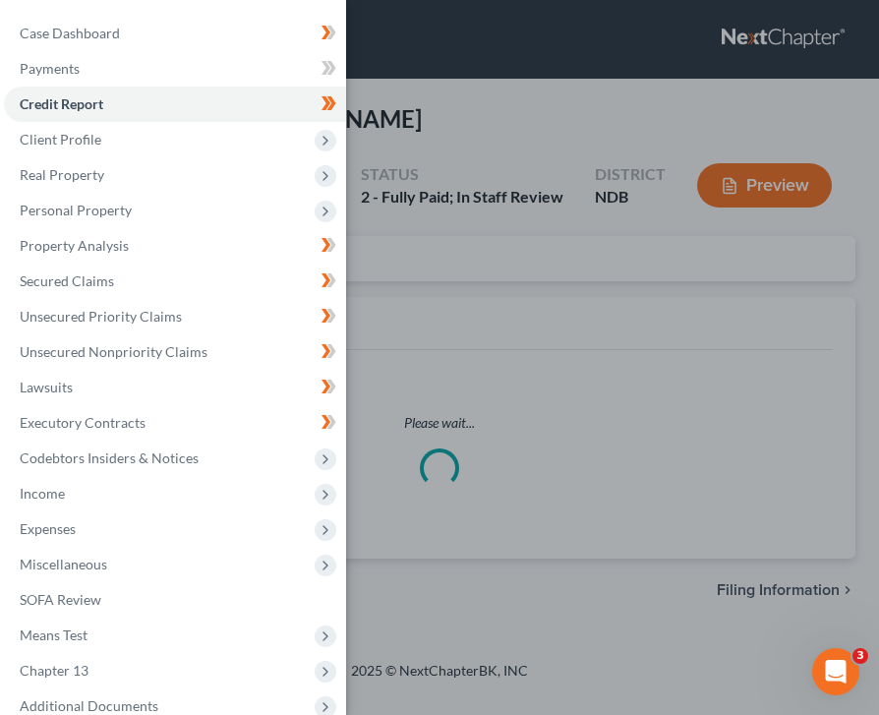
click at [389, 148] on div "Case Dashboard Payments Invoices Payments Payments Credit Report Client Profile" at bounding box center [439, 357] width 879 height 715
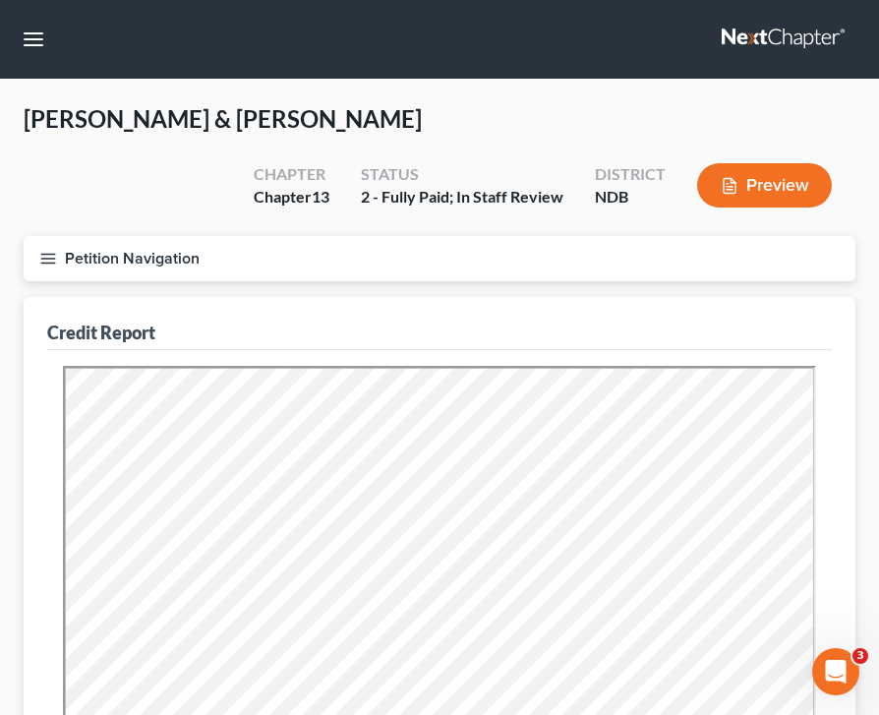
click at [47, 259] on line "button" at bounding box center [48, 259] width 14 height 0
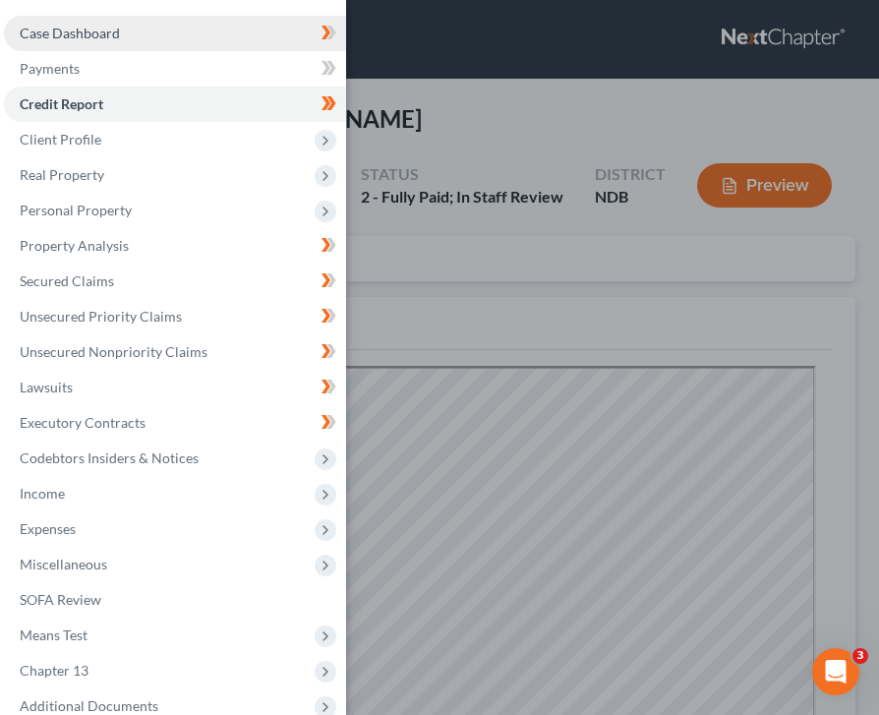
click at [142, 31] on link "Case Dashboard" at bounding box center [175, 33] width 342 height 35
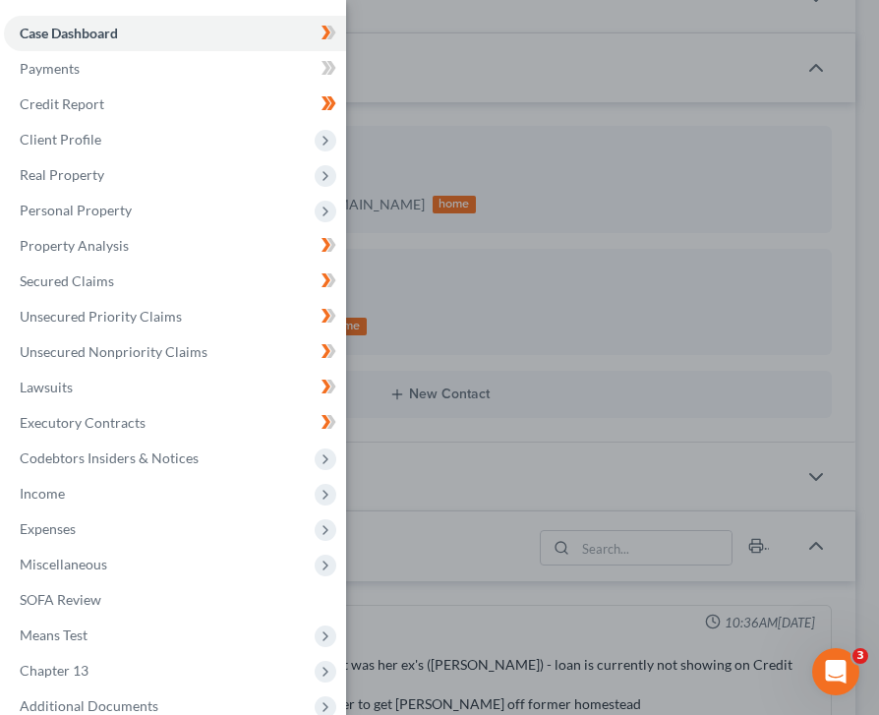
scroll to position [130, 0]
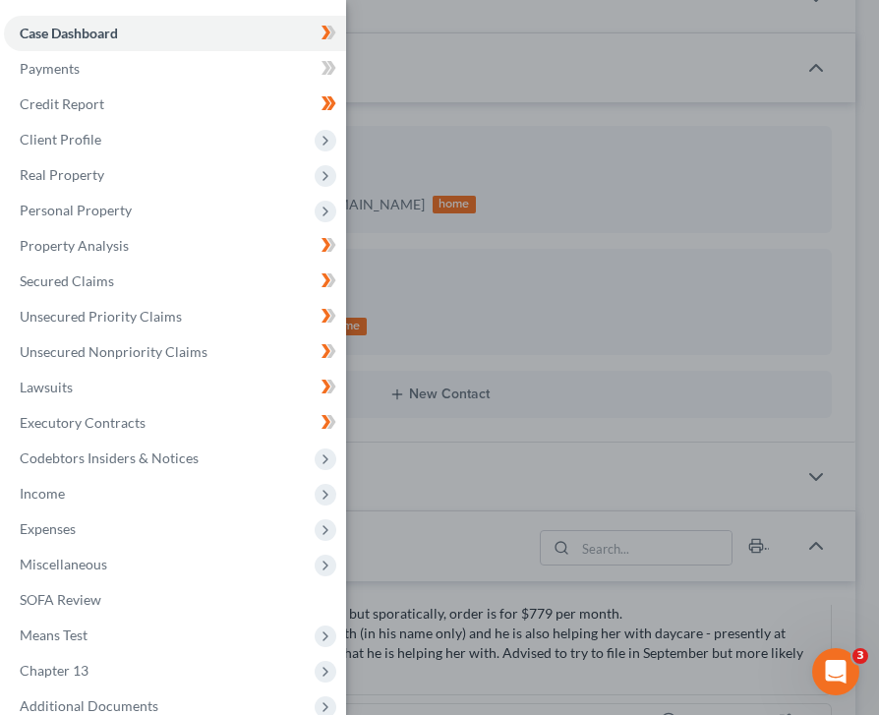
click at [455, 348] on div "Case Dashboard Payments Invoices Payments Payments Credit Report Client Profile" at bounding box center [439, 357] width 879 height 715
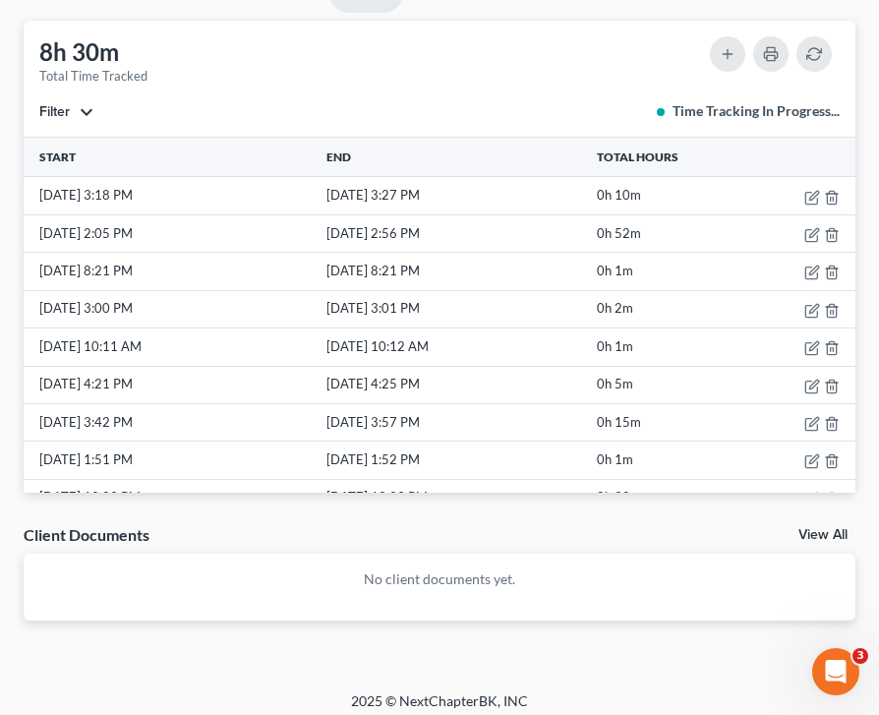
scroll to position [1687, 0]
